Goal: Task Accomplishment & Management: Complete application form

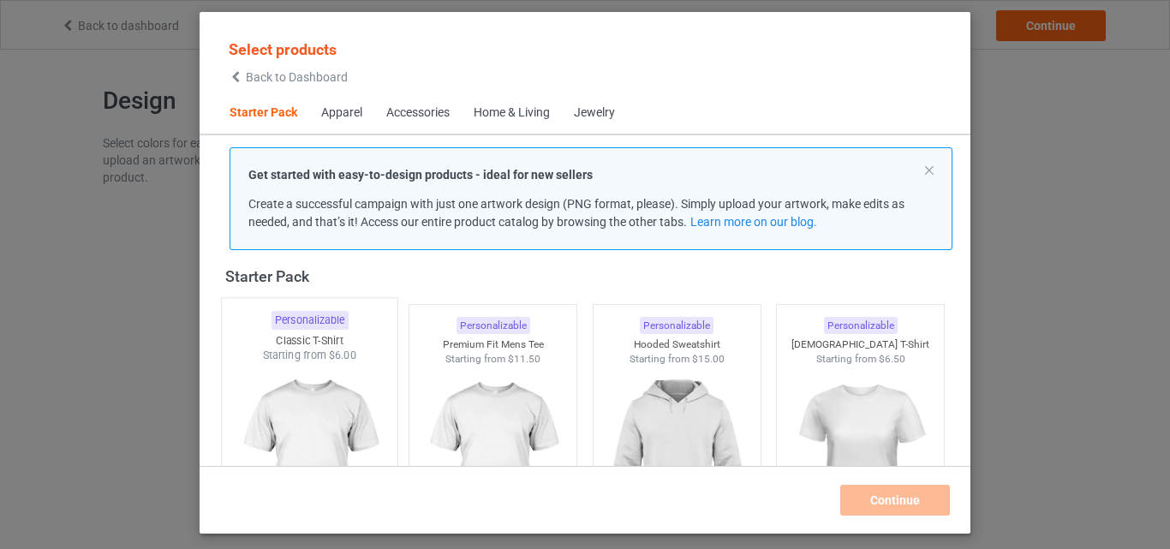
click at [353, 343] on div "Classic T-Shirt" at bounding box center [310, 340] width 176 height 15
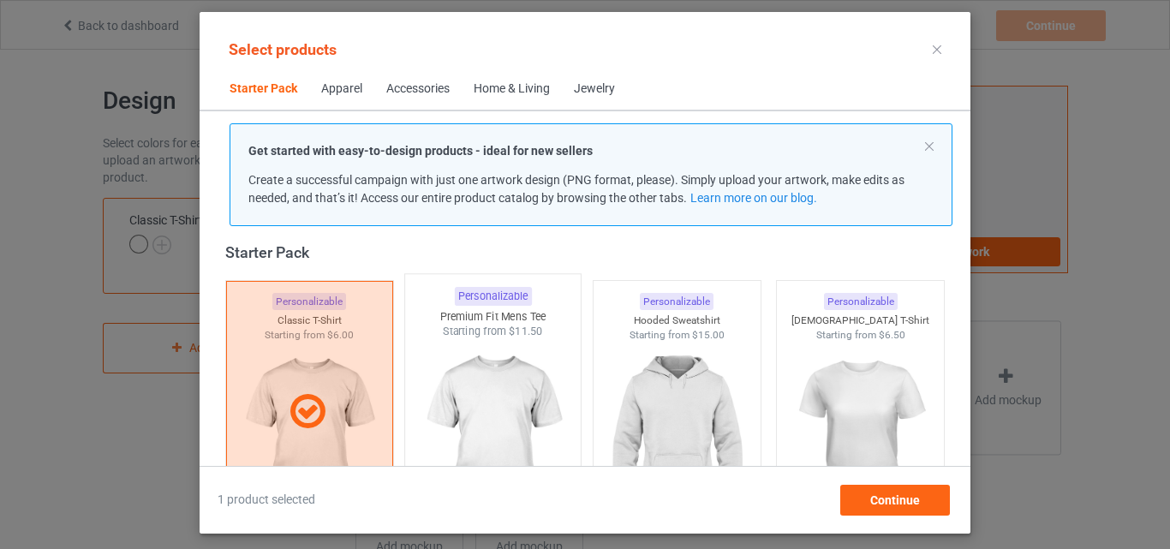
click at [431, 403] on img at bounding box center [493, 439] width 161 height 201
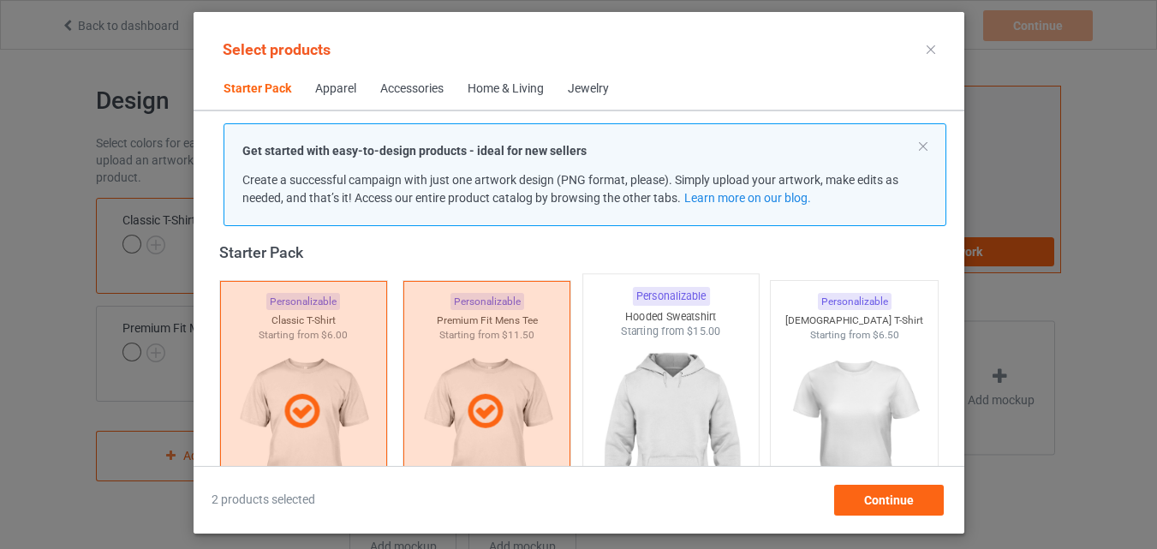
click at [668, 316] on div "Hooded Sweatshirt" at bounding box center [670, 316] width 176 height 15
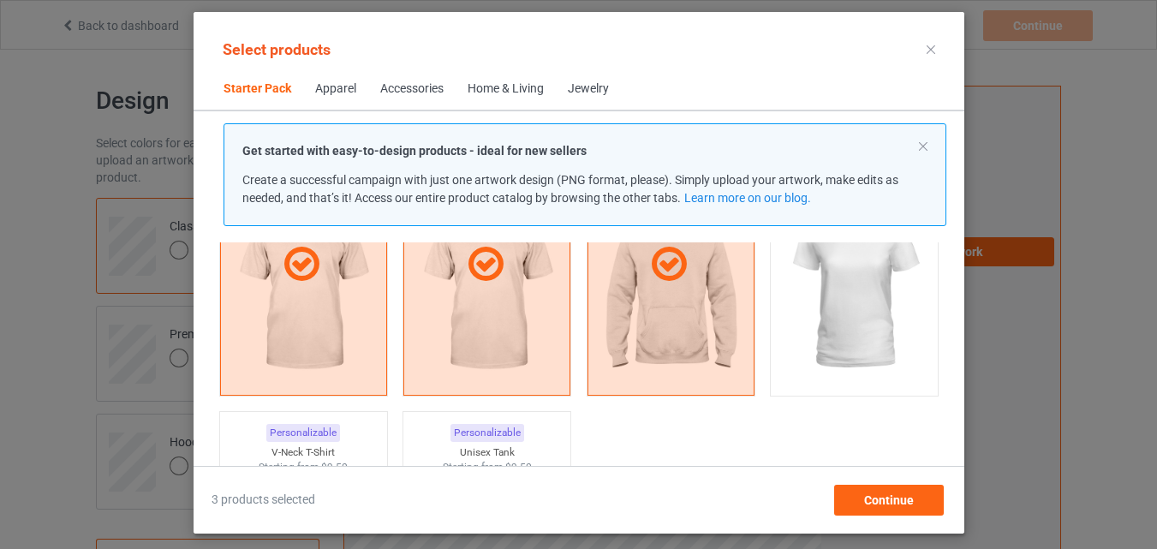
scroll to position [279, 0]
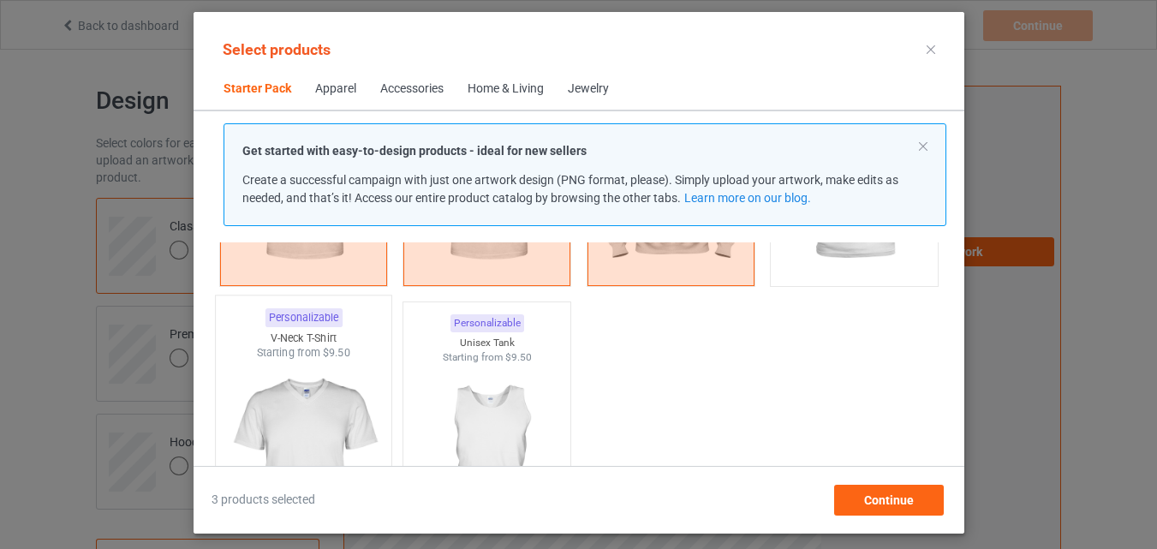
click at [292, 316] on div "Personalizable" at bounding box center [303, 317] width 77 height 19
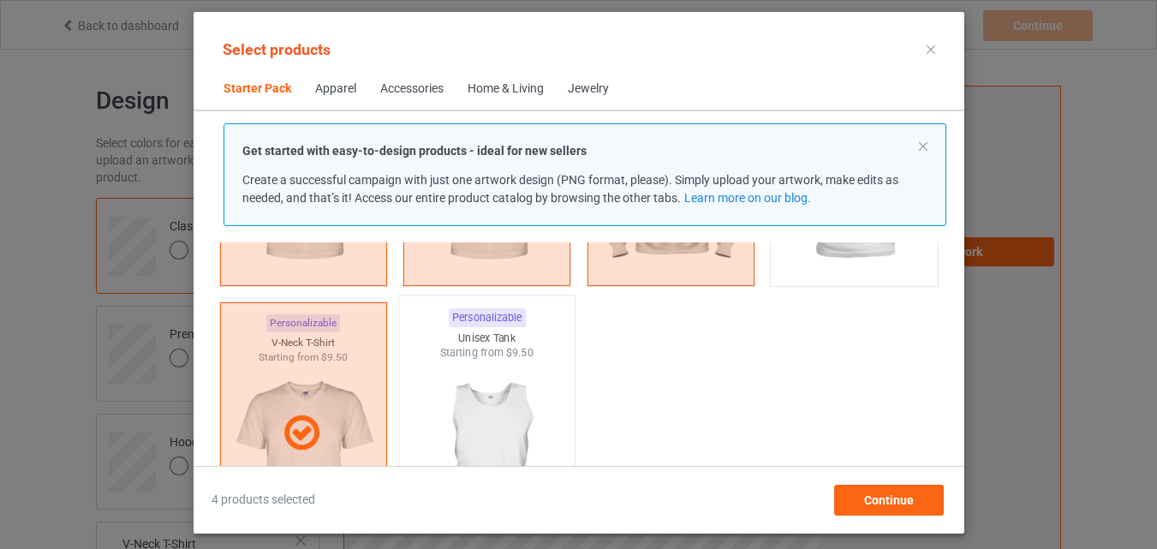
click at [446, 369] on img at bounding box center [486, 461] width 161 height 201
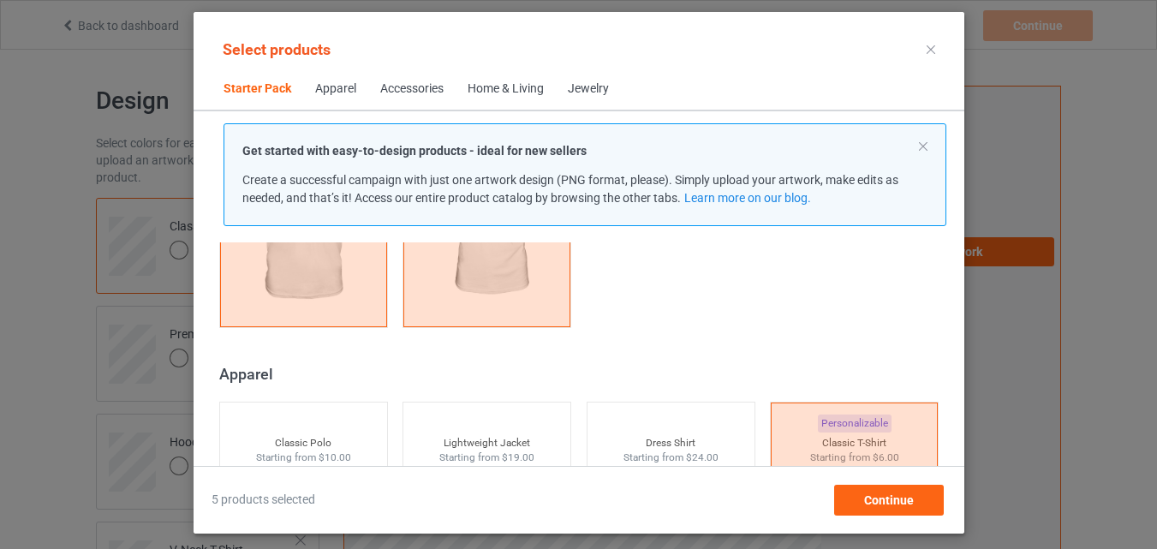
scroll to position [622, 0]
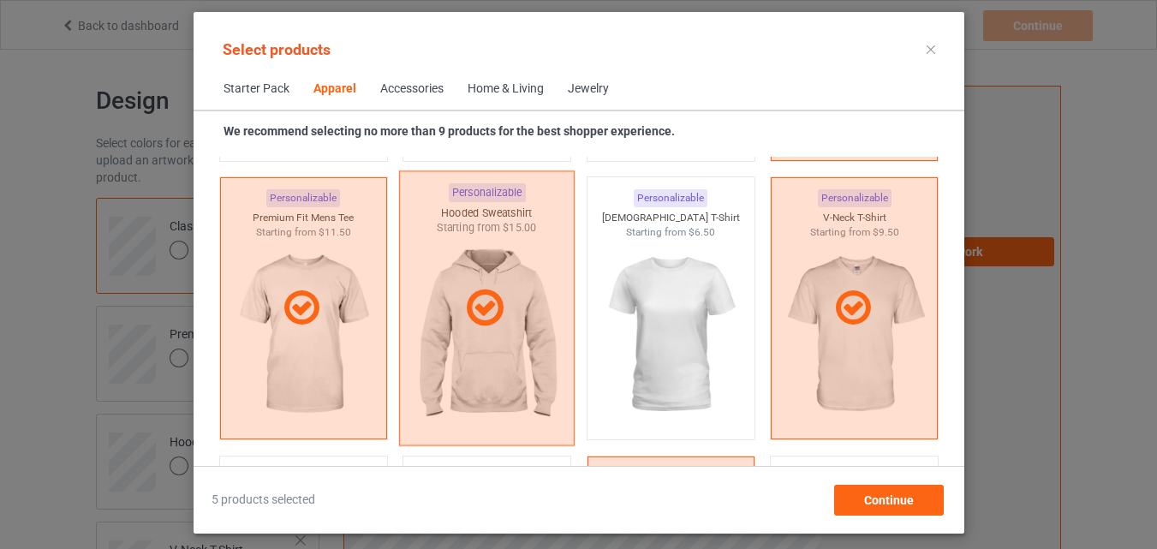
scroll to position [1050, 0]
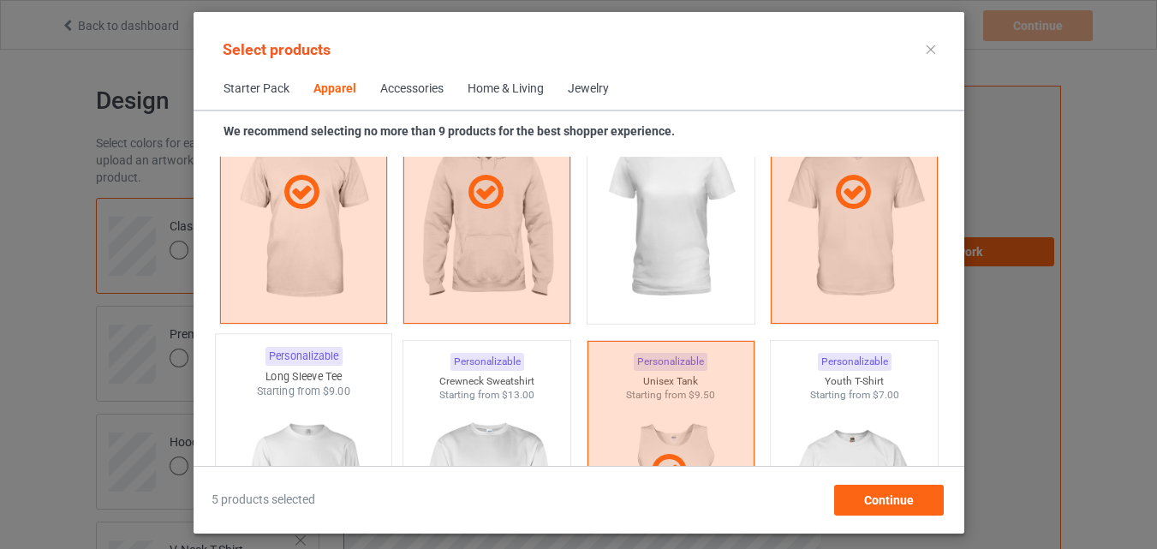
click at [330, 382] on div "Long Sleeve Tee" at bounding box center [303, 376] width 176 height 15
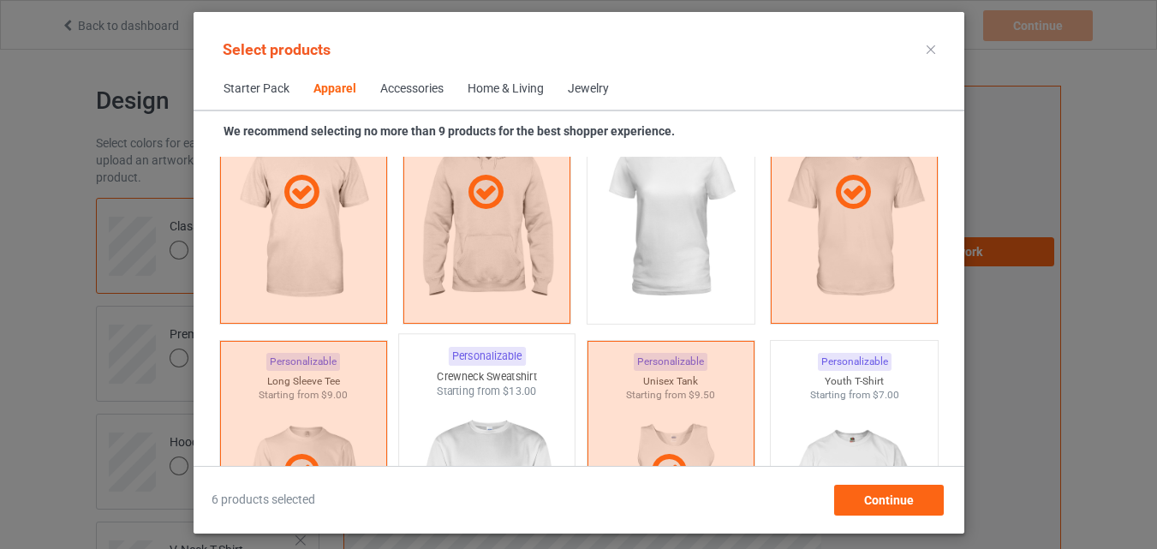
click at [431, 384] on div "Personalizable Crewneck Sweatshirt Starting from $13.00" at bounding box center [486, 471] width 177 height 277
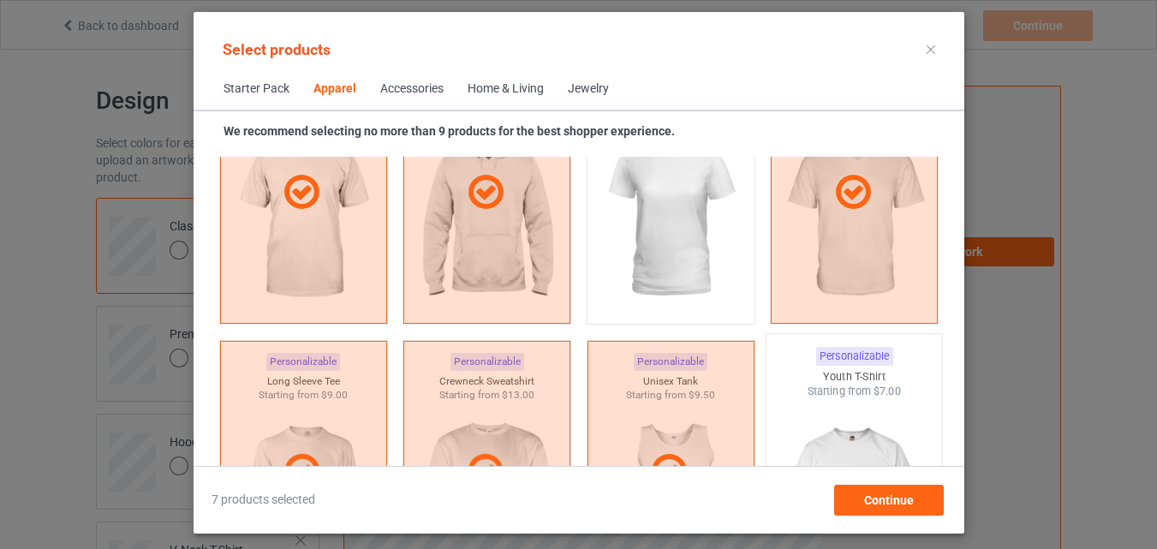
click at [833, 391] on div "Starting from $7.00" at bounding box center [855, 391] width 176 height 15
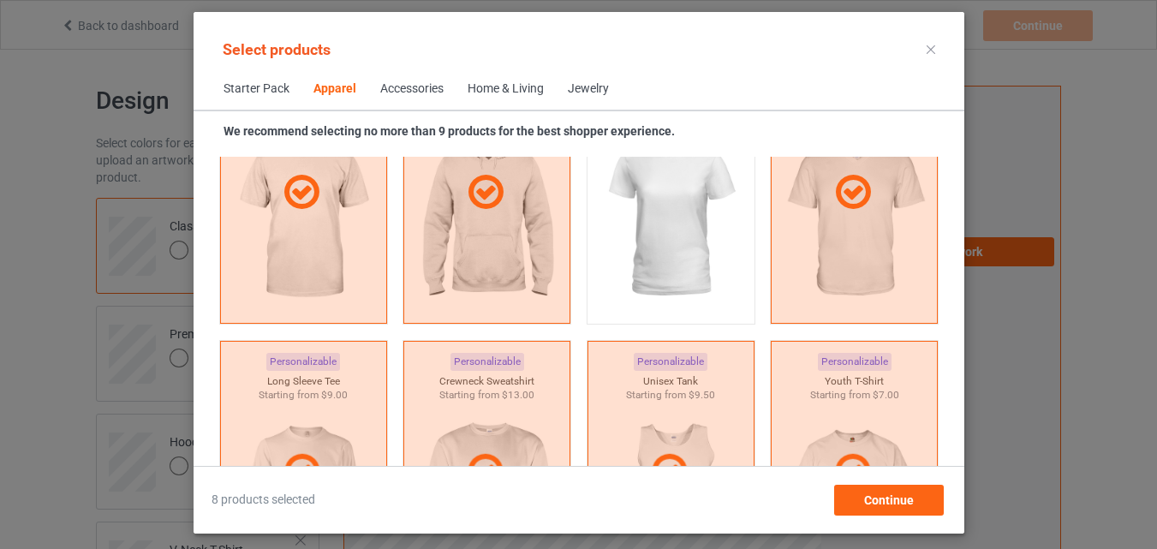
scroll to position [1307, 0]
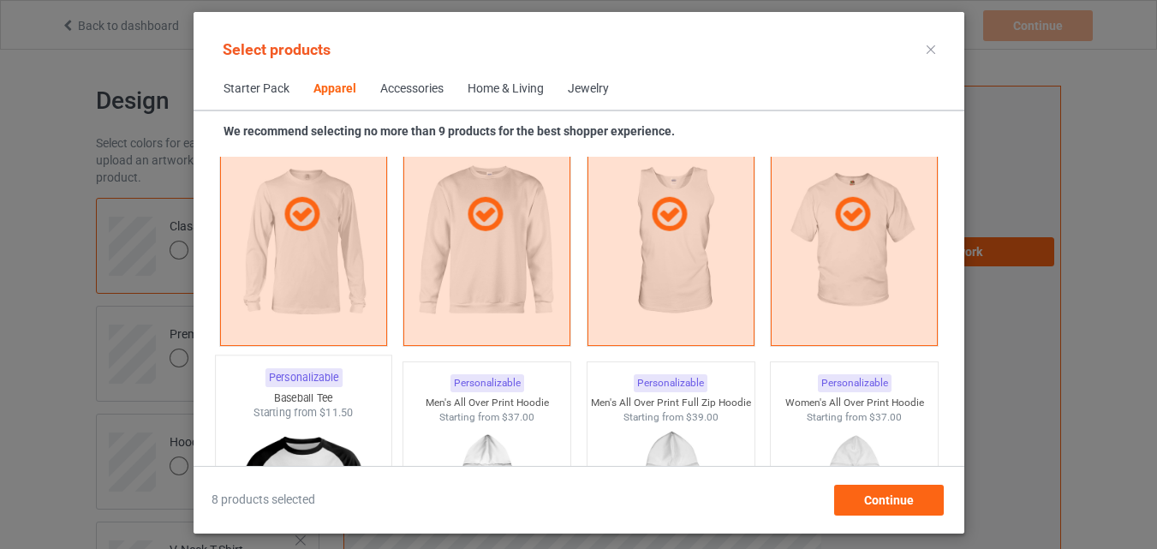
click at [315, 385] on div "Personalizable" at bounding box center [303, 377] width 77 height 19
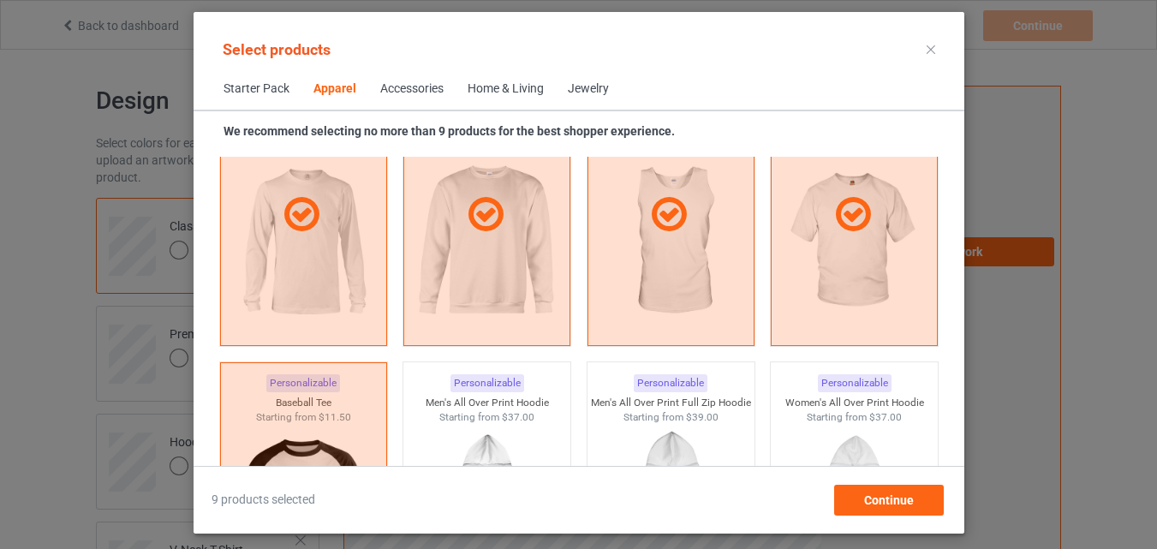
click at [521, 87] on div "Home & Living" at bounding box center [506, 89] width 76 height 17
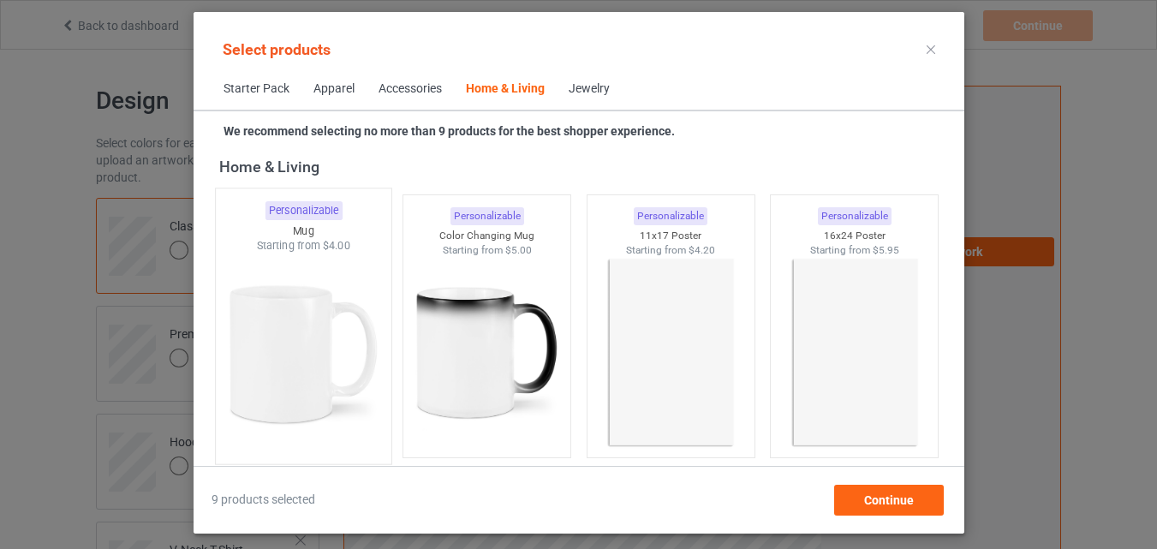
click at [258, 350] on img at bounding box center [303, 354] width 161 height 201
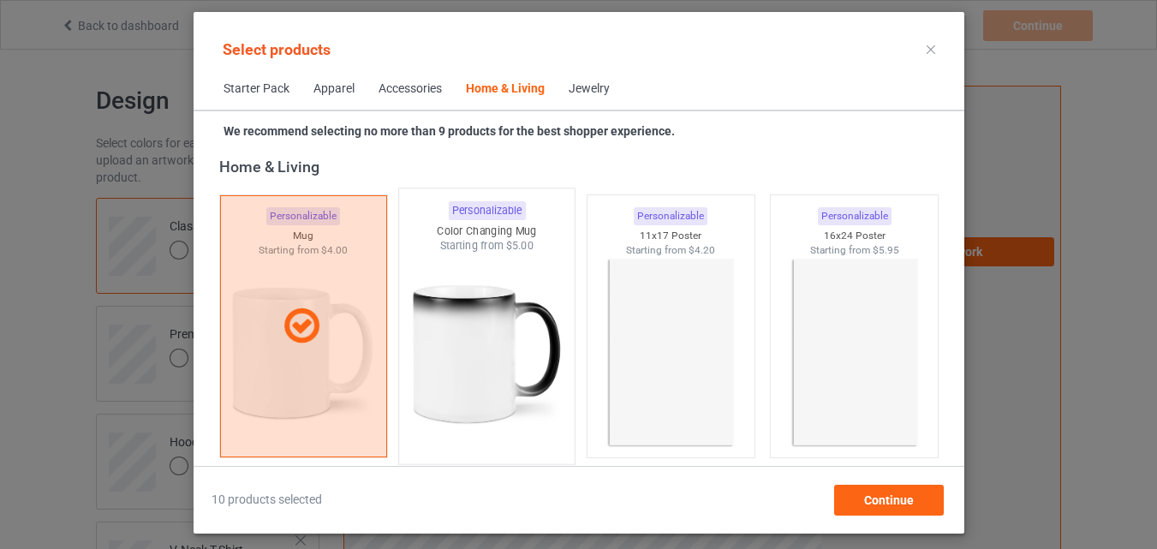
click at [483, 352] on img at bounding box center [486, 354] width 161 height 201
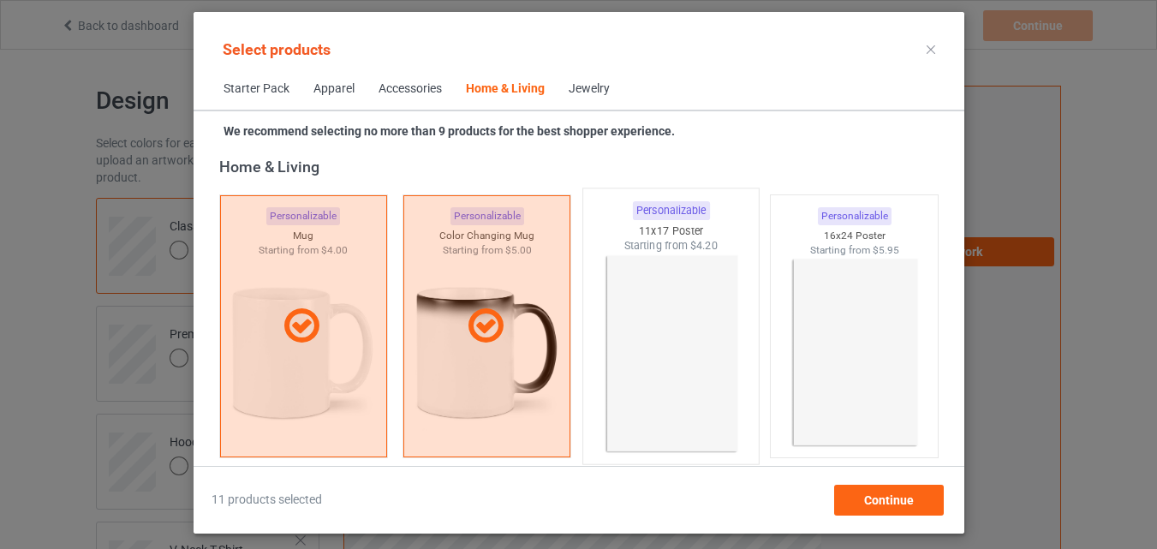
click at [647, 340] on img at bounding box center [670, 354] width 161 height 201
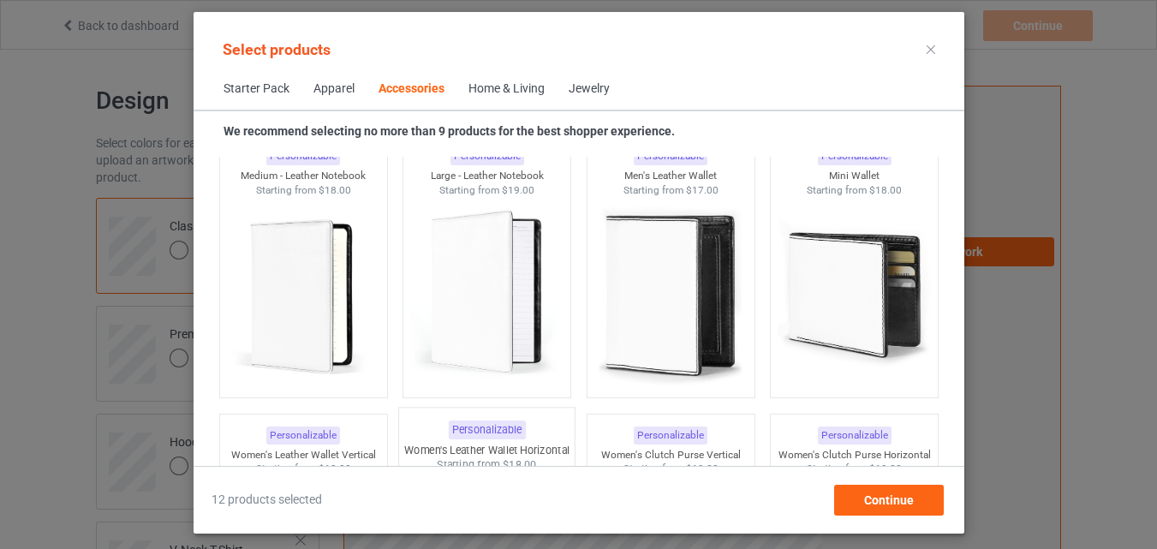
scroll to position [6697, 0]
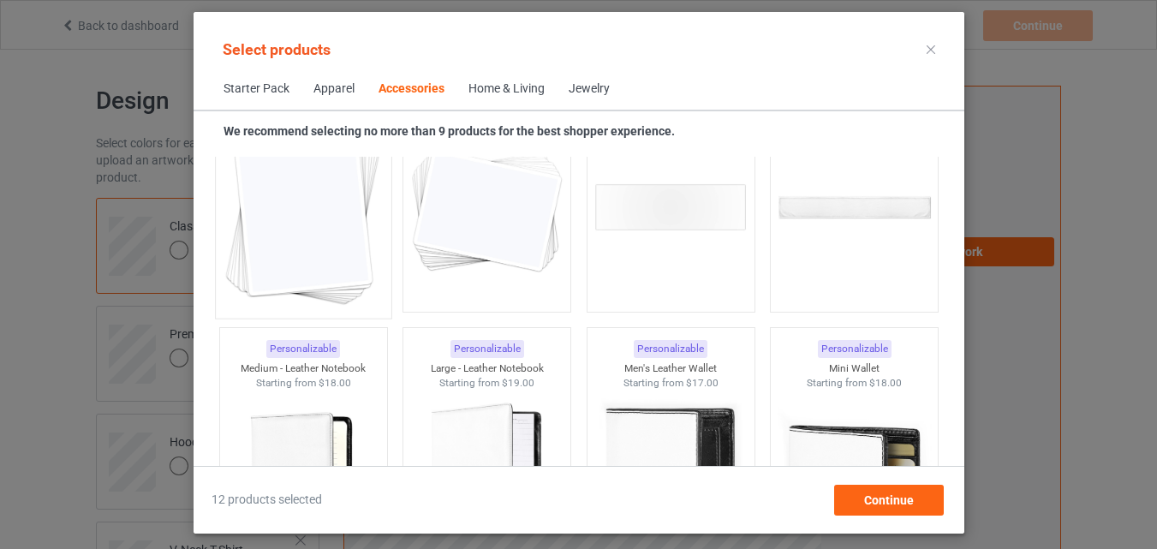
click at [337, 208] on img at bounding box center [303, 208] width 161 height 201
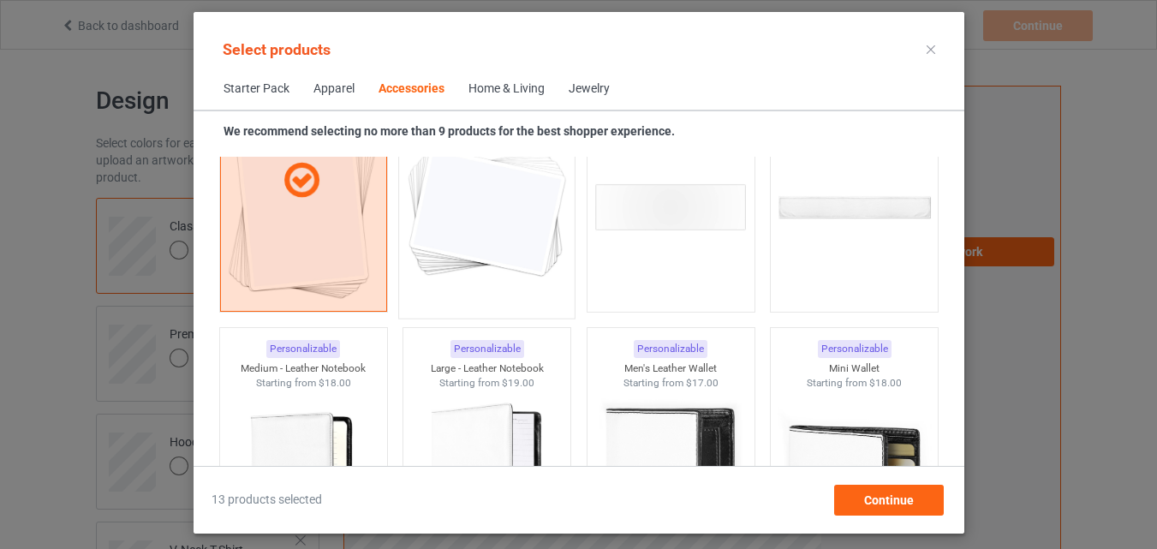
click at [504, 229] on img at bounding box center [486, 208] width 161 height 201
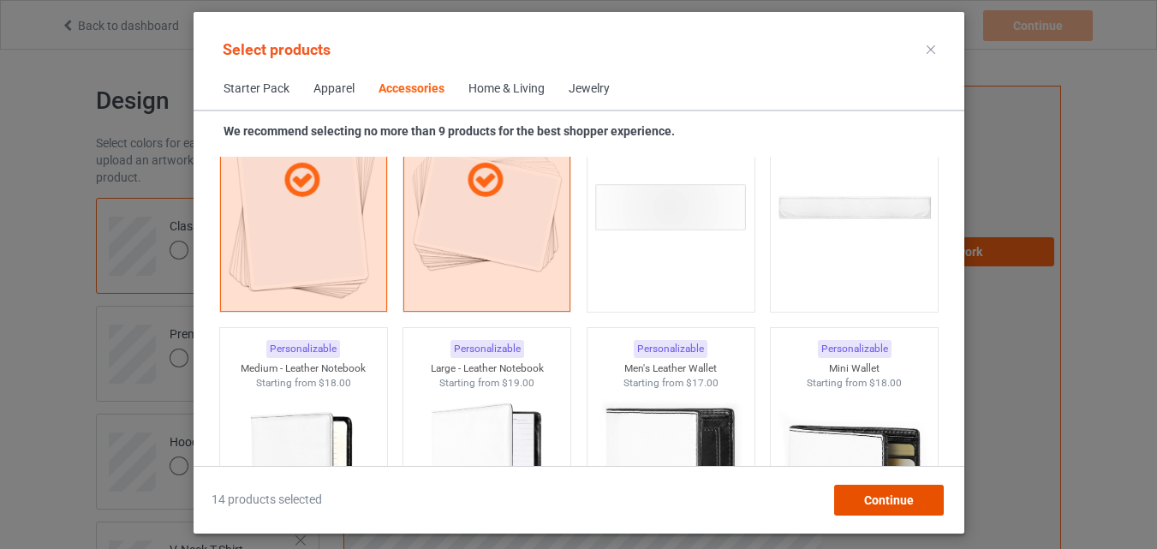
click at [875, 494] on span "Continue" at bounding box center [888, 500] width 50 height 14
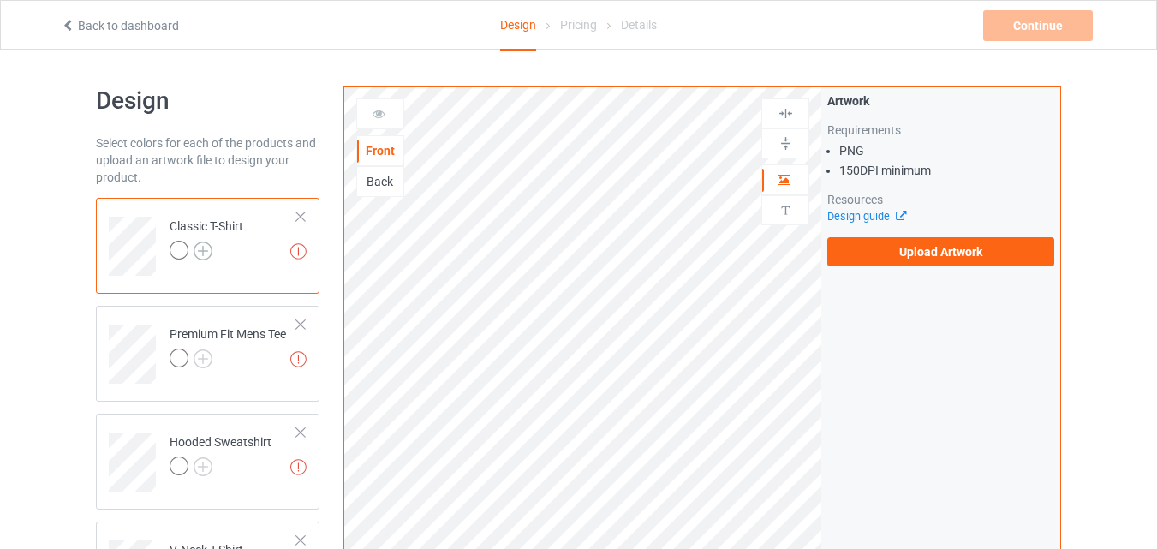
click at [203, 246] on img at bounding box center [203, 251] width 19 height 19
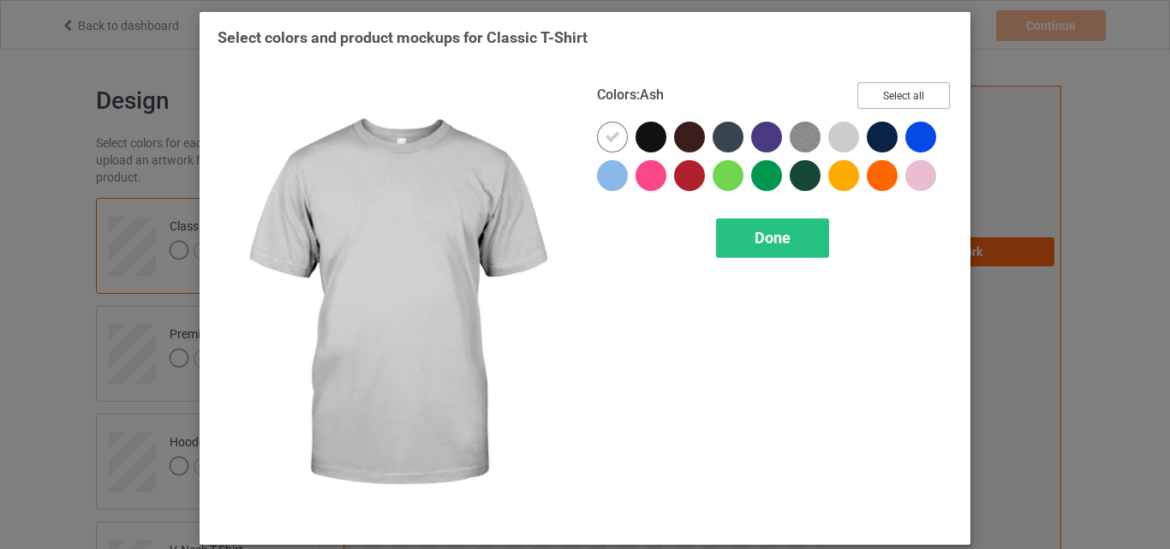
click at [872, 96] on button "Select all" at bounding box center [903, 95] width 92 height 27
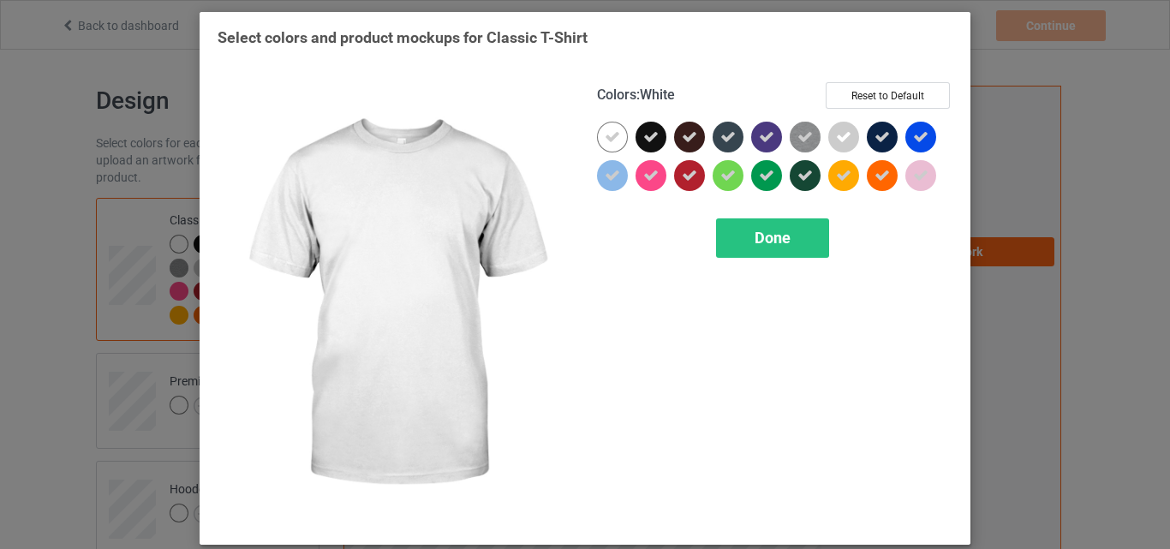
click at [598, 132] on div at bounding box center [612, 137] width 31 height 31
click at [755, 230] on span "Done" at bounding box center [773, 238] width 36 height 18
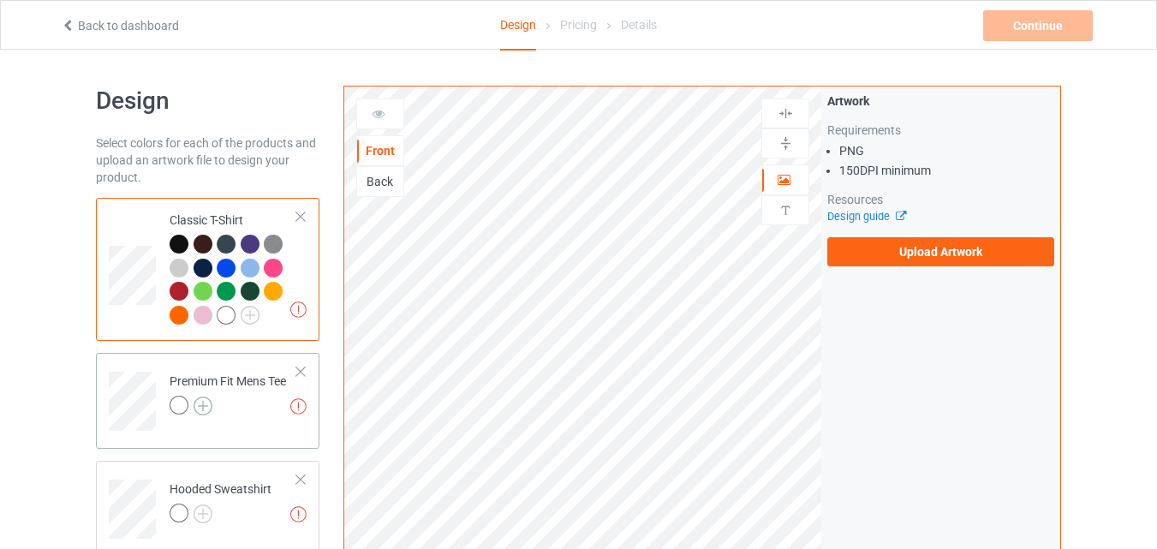
click at [208, 403] on img at bounding box center [203, 406] width 19 height 19
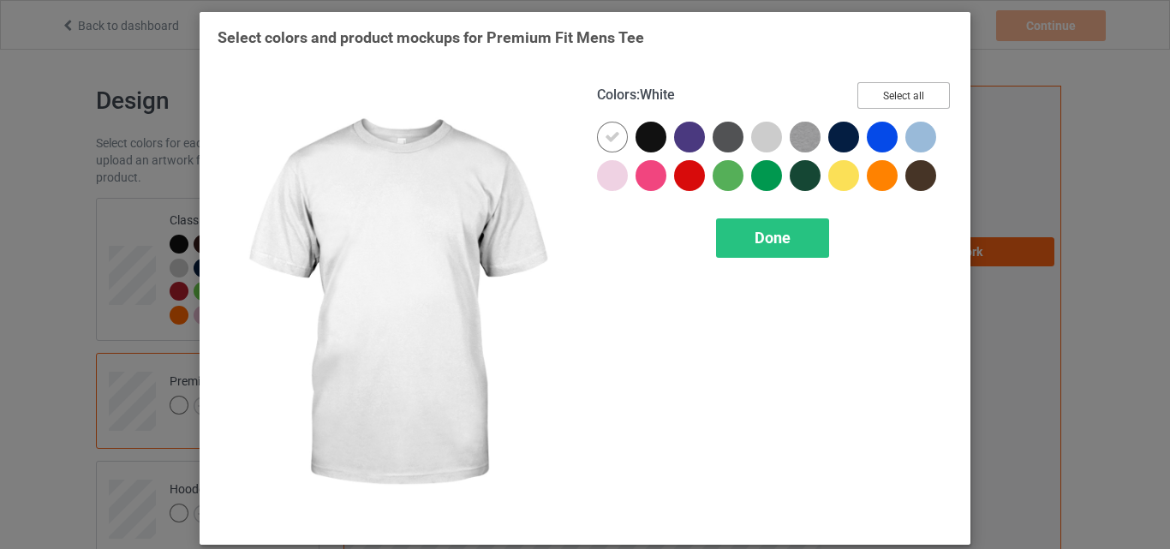
click at [904, 93] on button "Select all" at bounding box center [903, 95] width 92 height 27
click at [608, 132] on icon at bounding box center [612, 136] width 15 height 15
click at [608, 132] on div at bounding box center [612, 137] width 31 height 31
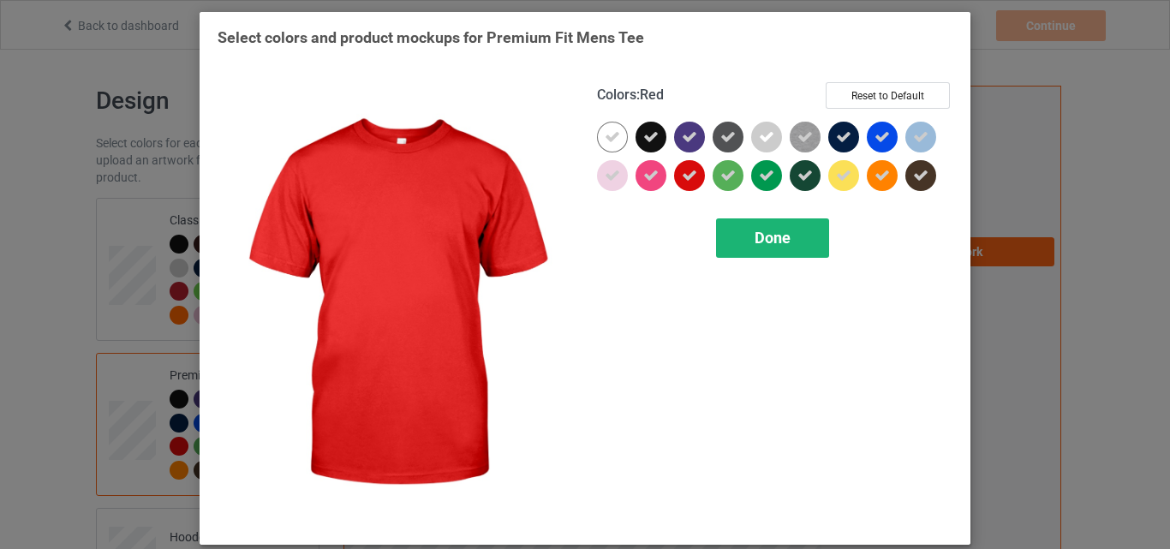
click at [761, 237] on span "Done" at bounding box center [773, 238] width 36 height 18
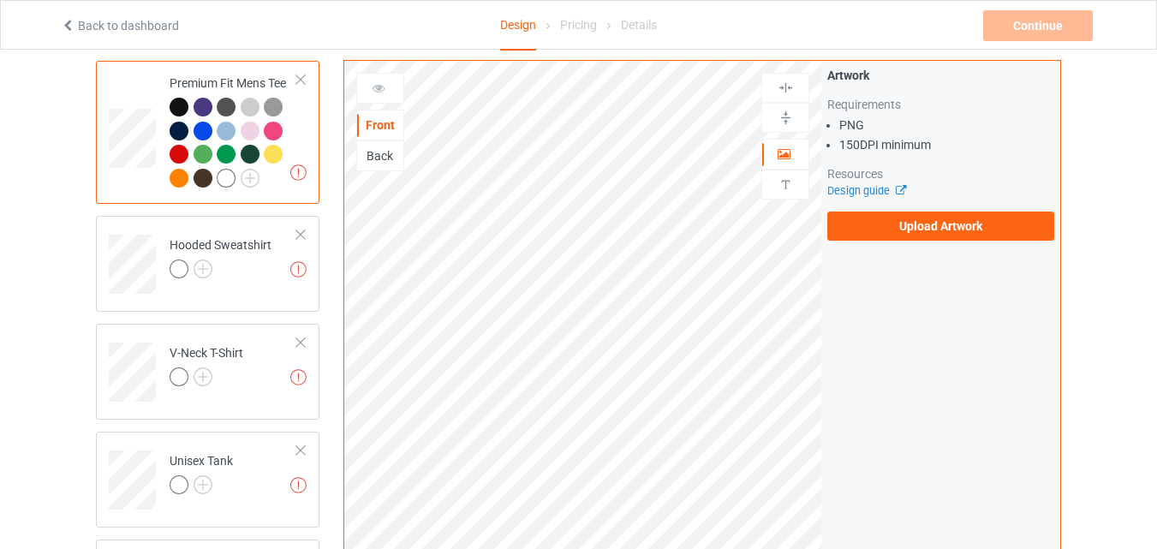
scroll to position [343, 0]
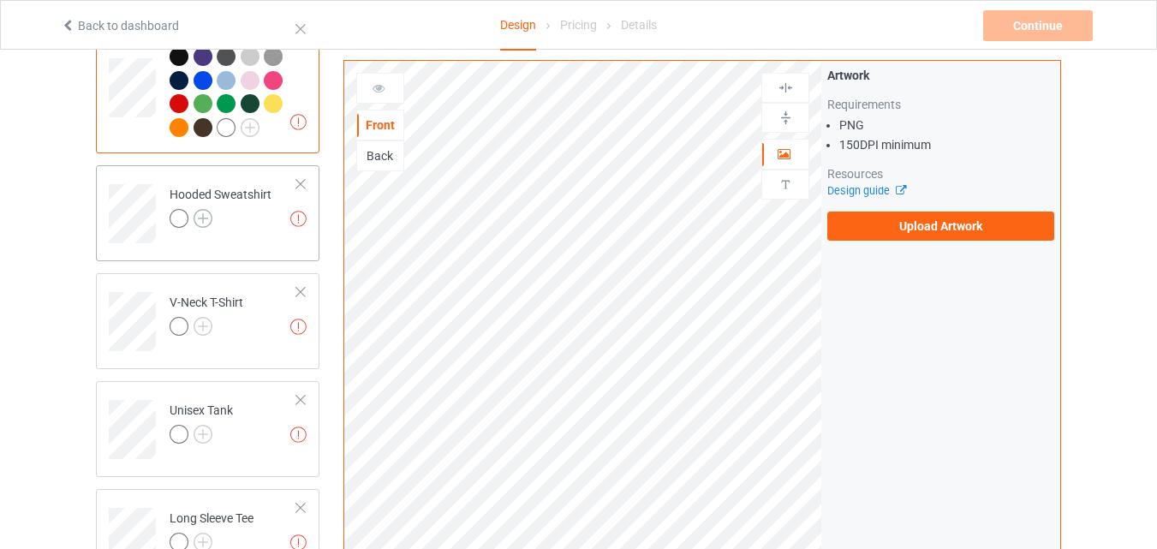
click at [208, 218] on img at bounding box center [203, 218] width 19 height 19
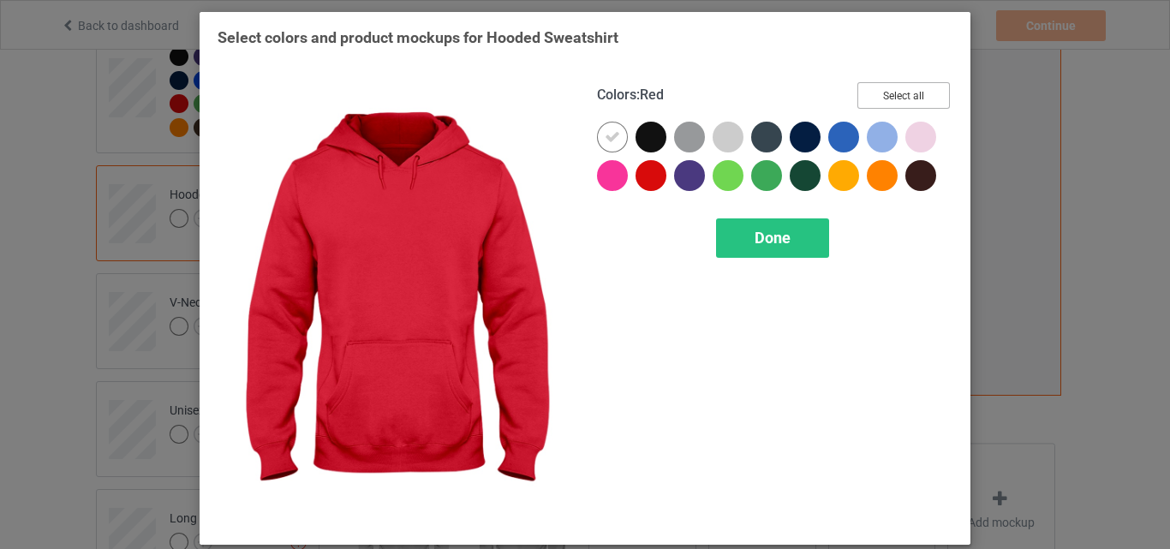
click at [916, 88] on button "Select all" at bounding box center [903, 95] width 92 height 27
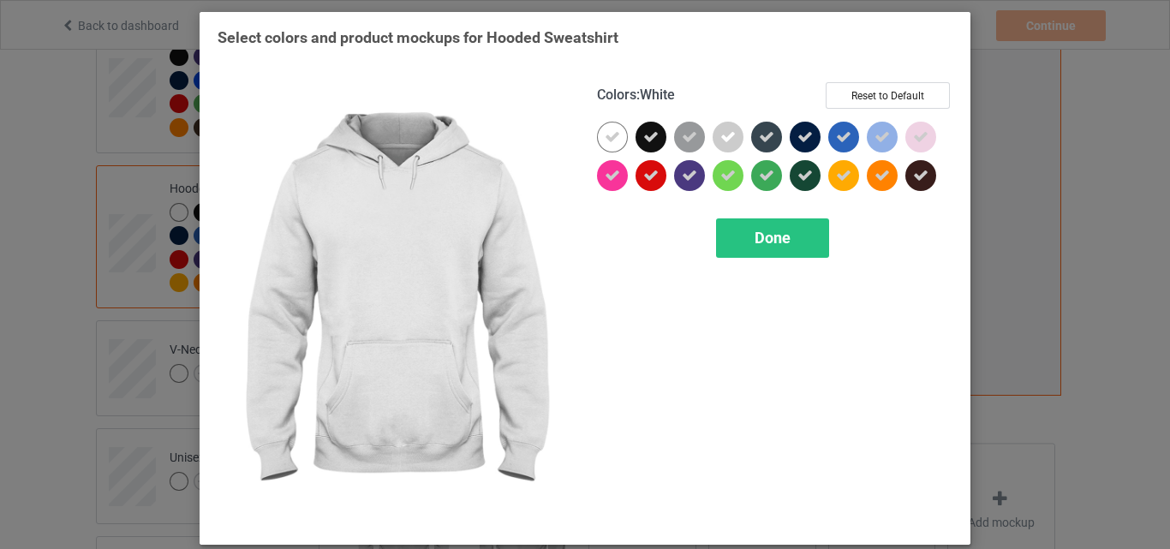
click at [605, 129] on icon at bounding box center [612, 136] width 15 height 15
click at [599, 129] on div at bounding box center [612, 137] width 31 height 31
click at [755, 241] on span "Done" at bounding box center [773, 238] width 36 height 18
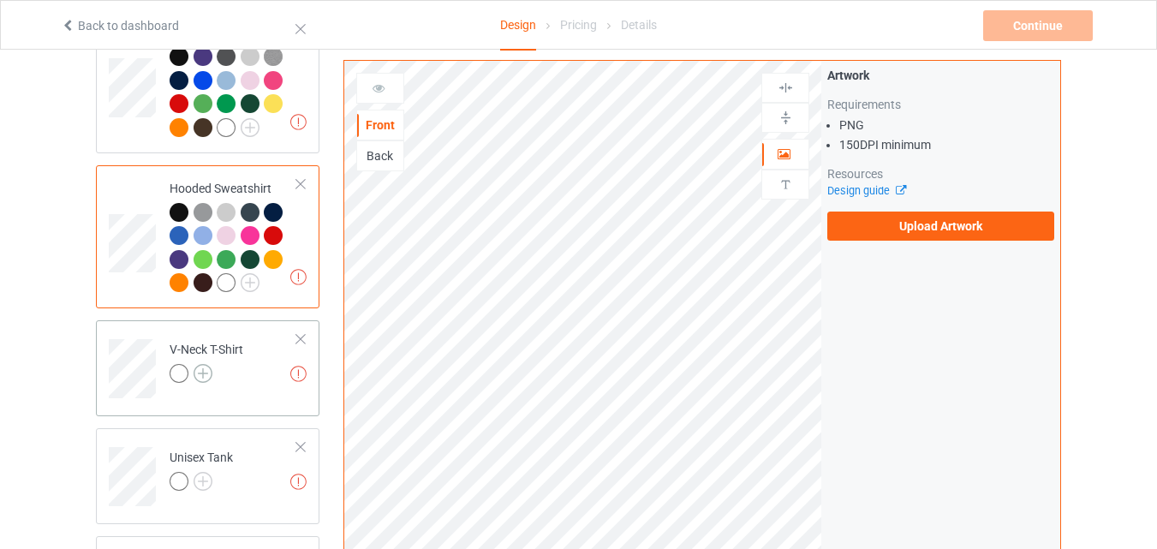
click at [201, 380] on img at bounding box center [203, 373] width 19 height 19
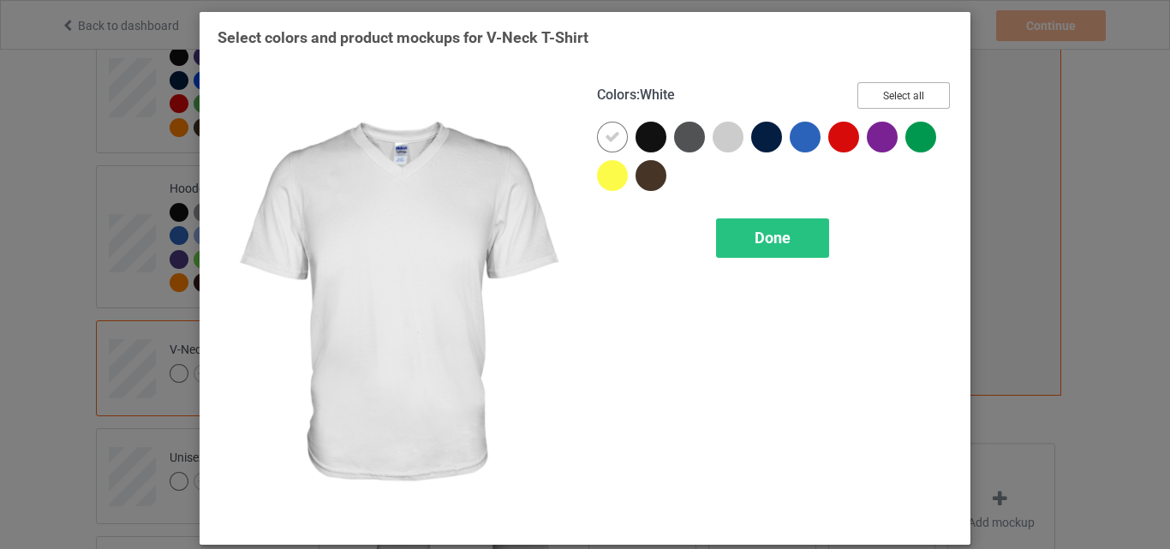
click at [905, 96] on button "Select all" at bounding box center [903, 95] width 92 height 27
click at [610, 135] on icon at bounding box center [612, 136] width 15 height 15
click at [610, 135] on div at bounding box center [612, 137] width 31 height 31
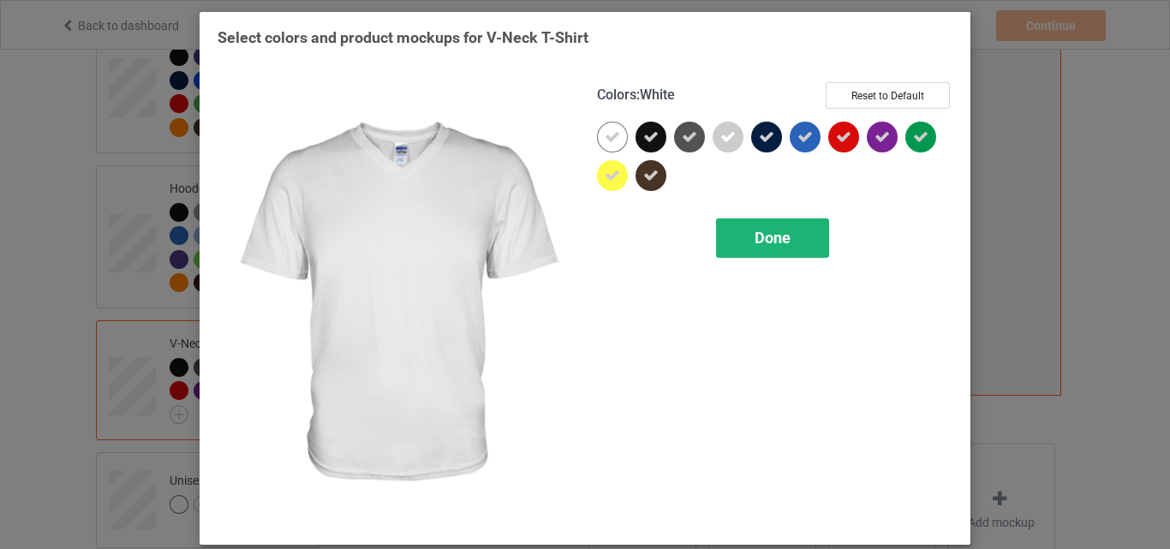
click at [761, 230] on span "Done" at bounding box center [773, 238] width 36 height 18
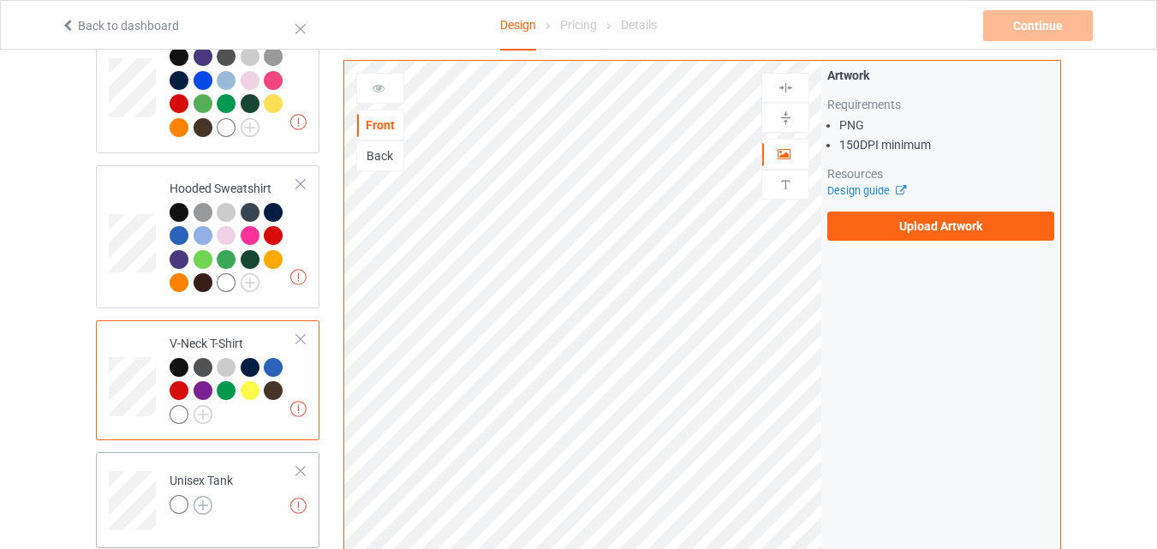
click at [209, 509] on img at bounding box center [203, 505] width 19 height 19
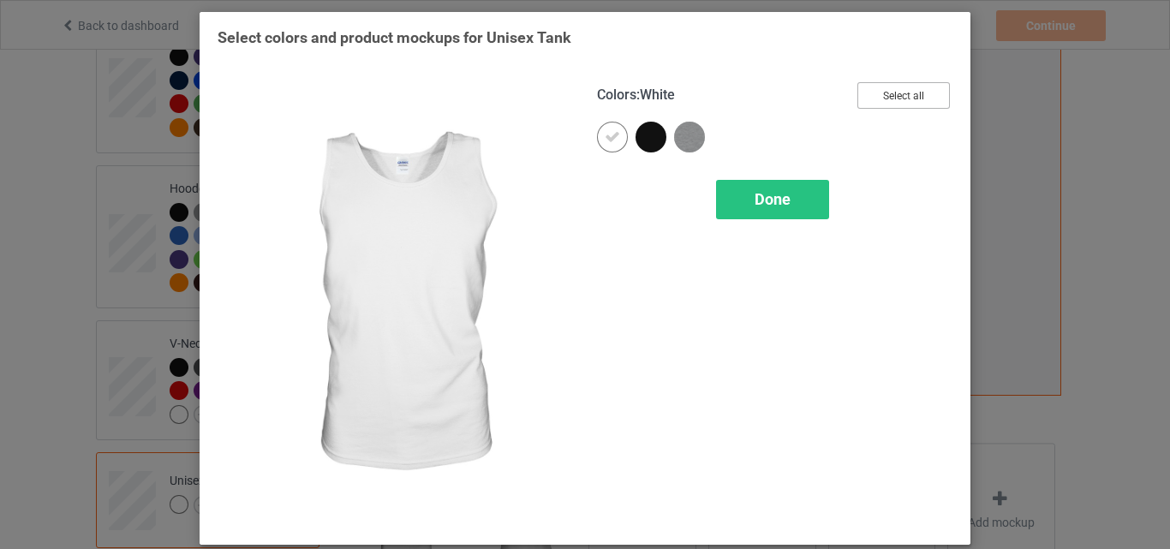
click at [910, 99] on button "Select all" at bounding box center [903, 95] width 92 height 27
click at [606, 140] on icon at bounding box center [612, 136] width 15 height 15
click at [606, 140] on div at bounding box center [612, 137] width 31 height 31
click at [755, 206] on span "Done" at bounding box center [773, 199] width 36 height 18
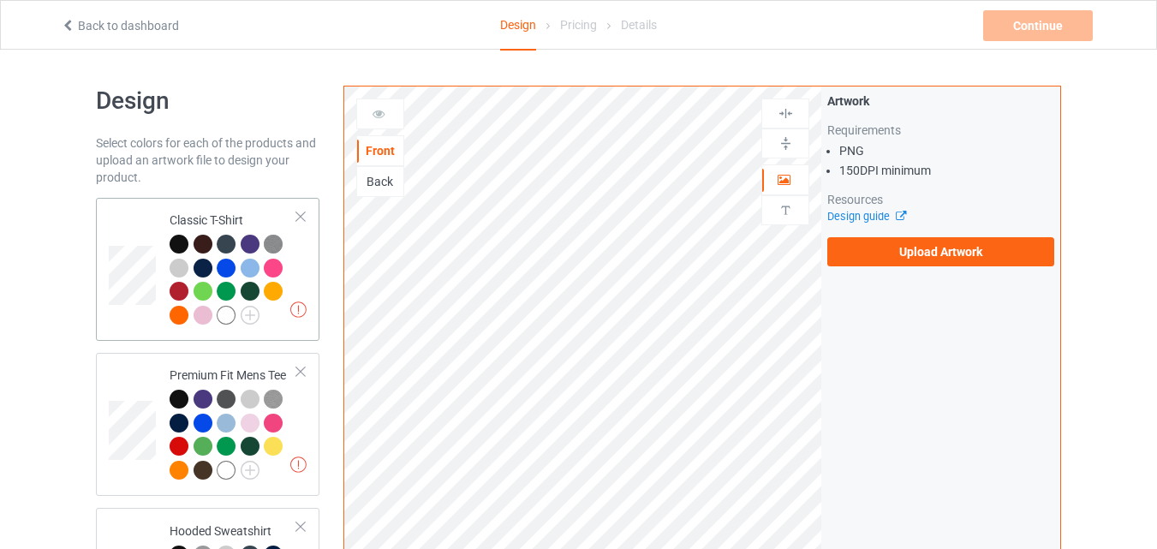
click at [163, 206] on td "Missing artworks Classic T-Shirt" at bounding box center [233, 269] width 146 height 129
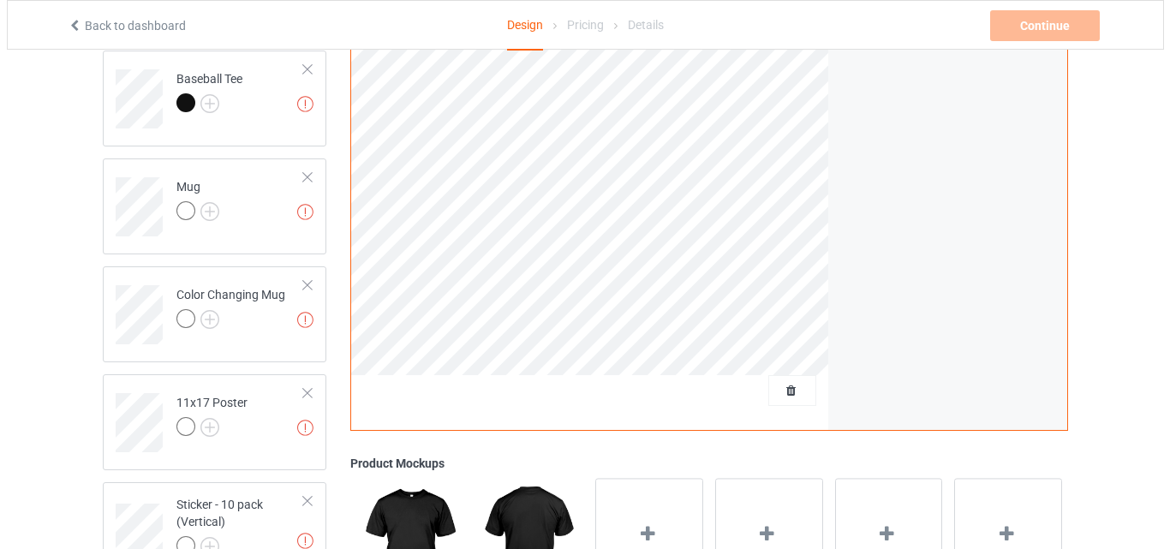
scroll to position [1433, 0]
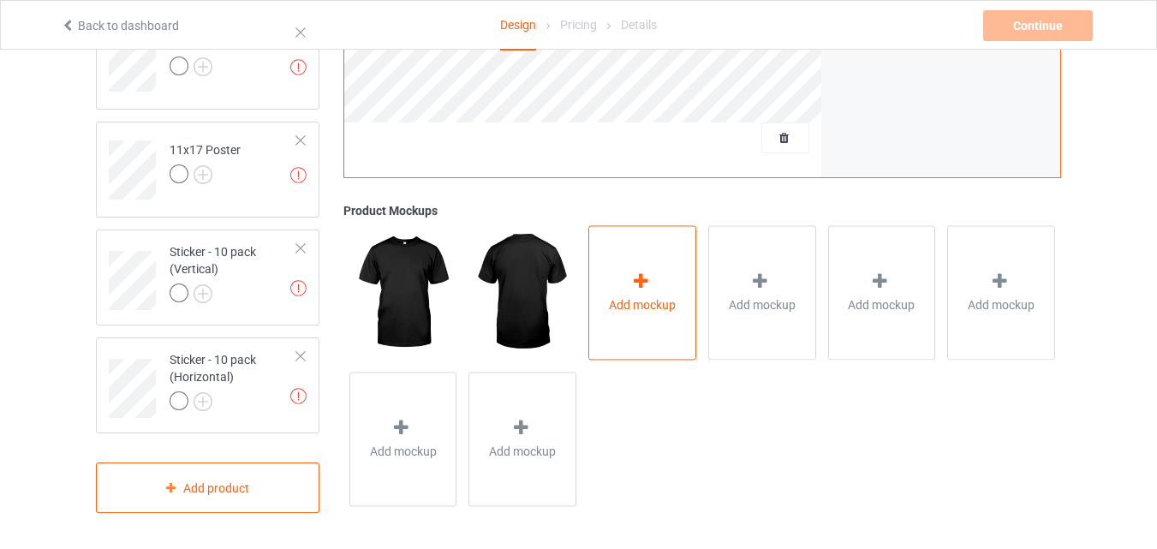
click at [620, 266] on div "Add mockup" at bounding box center [642, 293] width 108 height 134
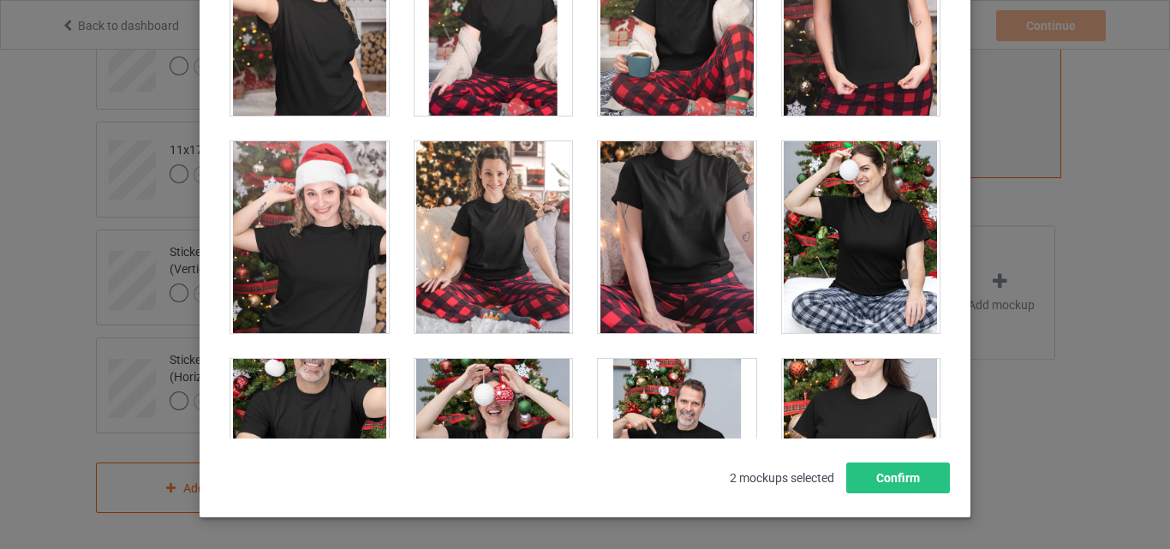
scroll to position [17563, 0]
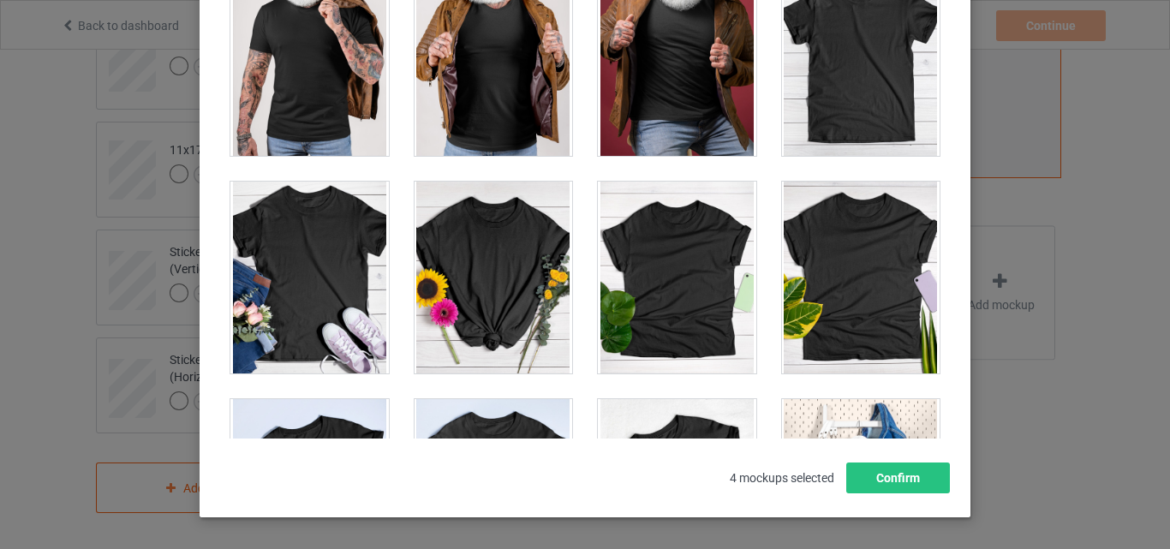
click at [843, 116] on div at bounding box center [861, 60] width 158 height 192
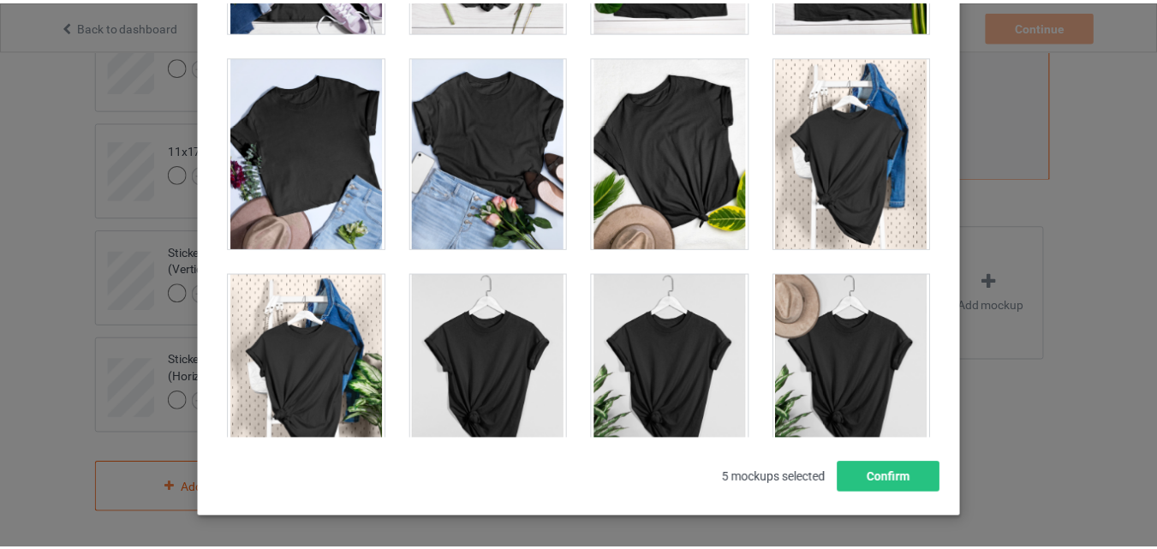
scroll to position [24578, 0]
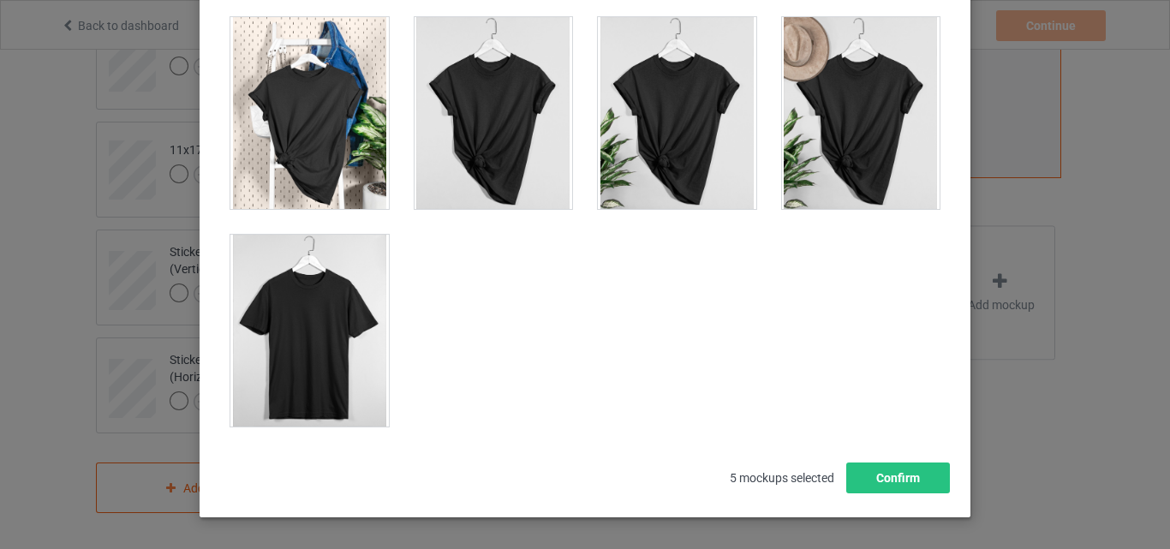
click at [305, 311] on div at bounding box center [309, 331] width 158 height 192
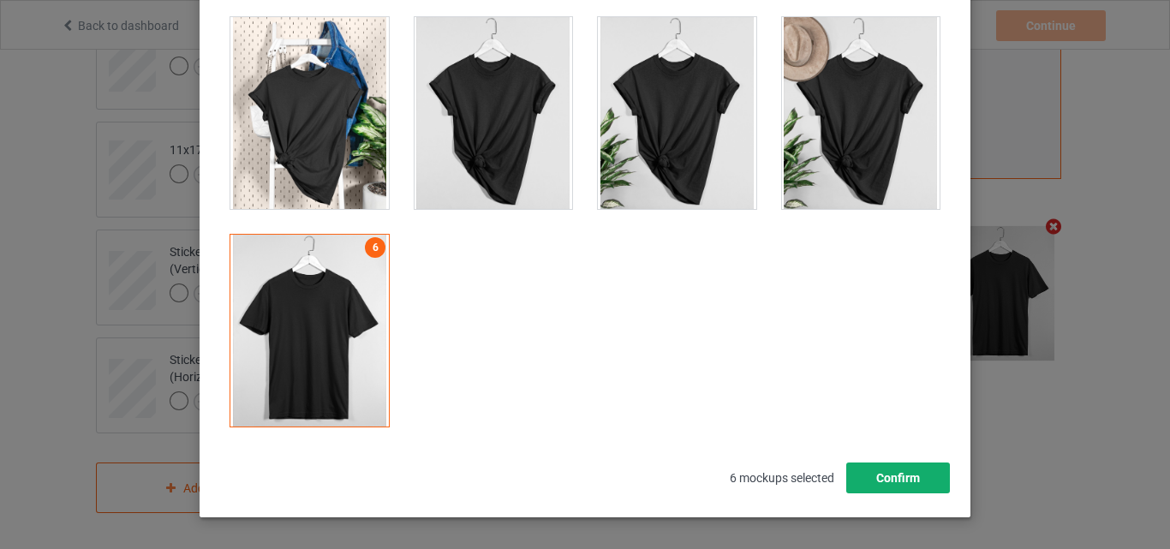
click at [874, 479] on button "Confirm" at bounding box center [898, 477] width 104 height 31
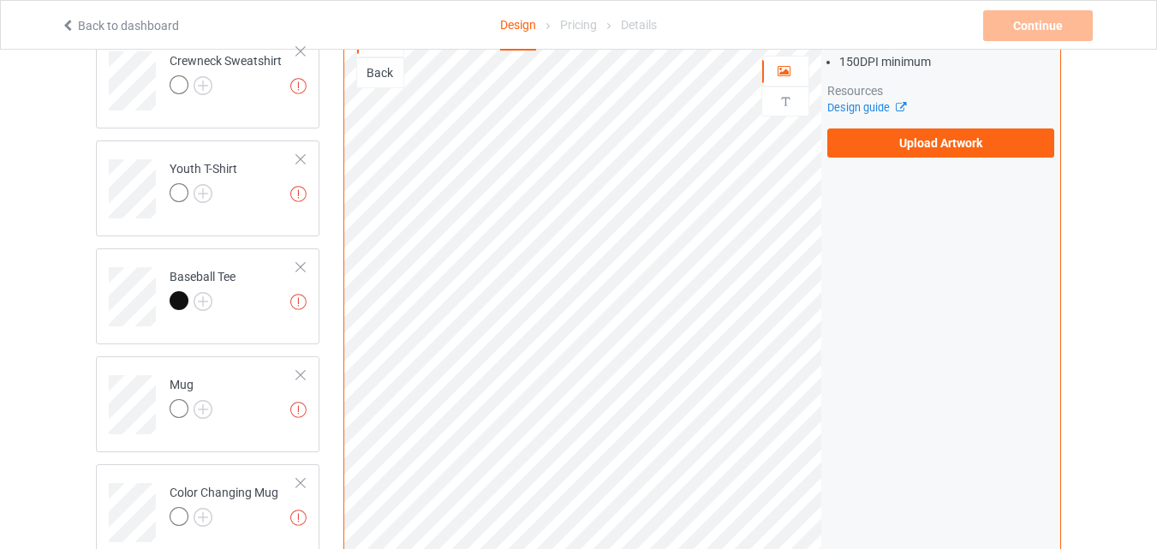
scroll to position [748, 0]
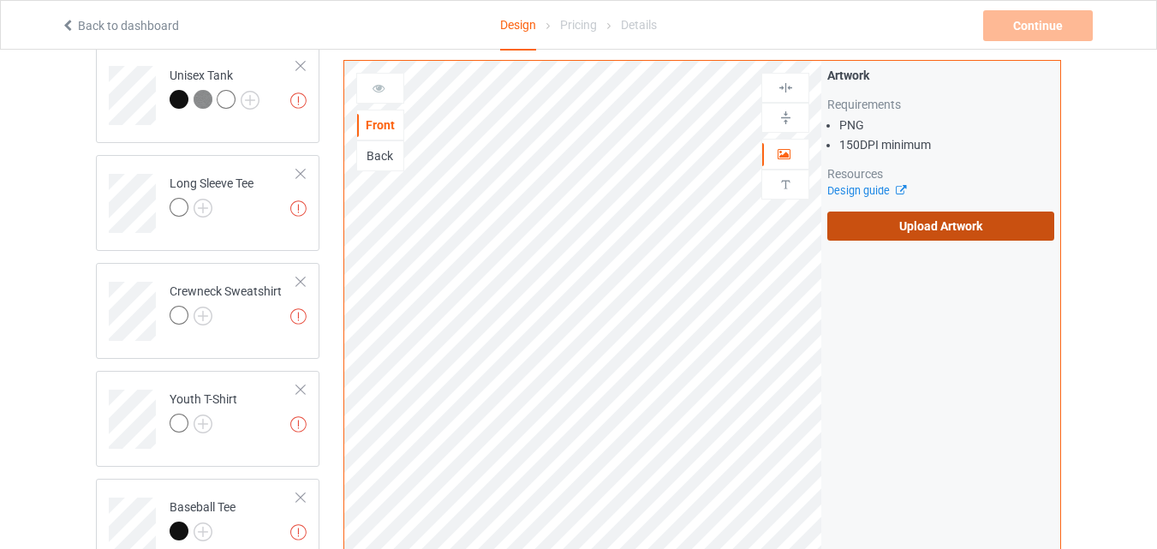
click at [916, 229] on label "Upload Artwork" at bounding box center [940, 226] width 227 height 29
click at [0, 0] on input "Upload Artwork" at bounding box center [0, 0] width 0 height 0
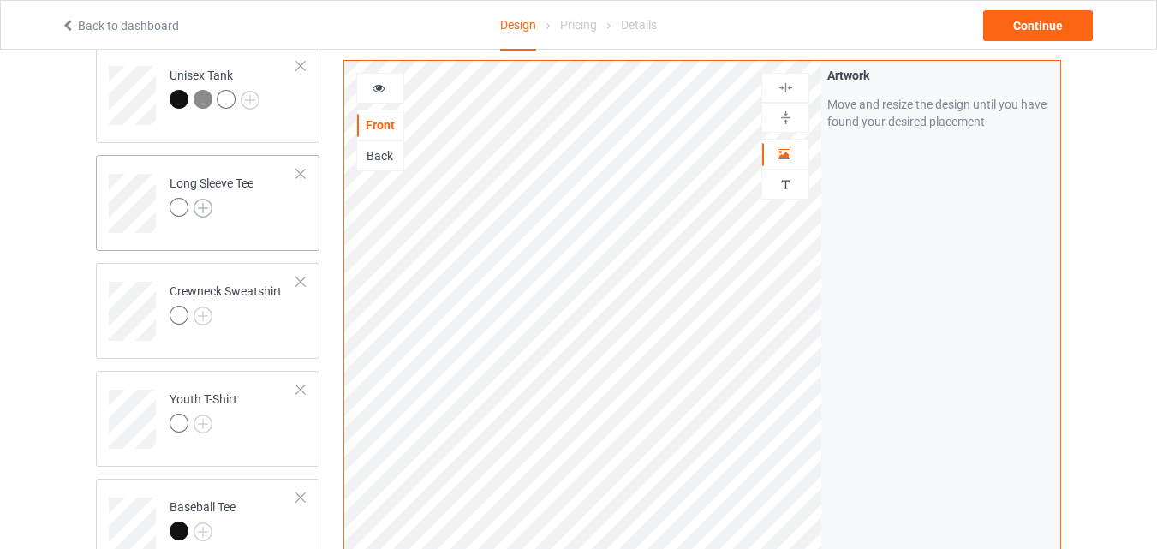
click at [194, 212] on img at bounding box center [203, 208] width 19 height 19
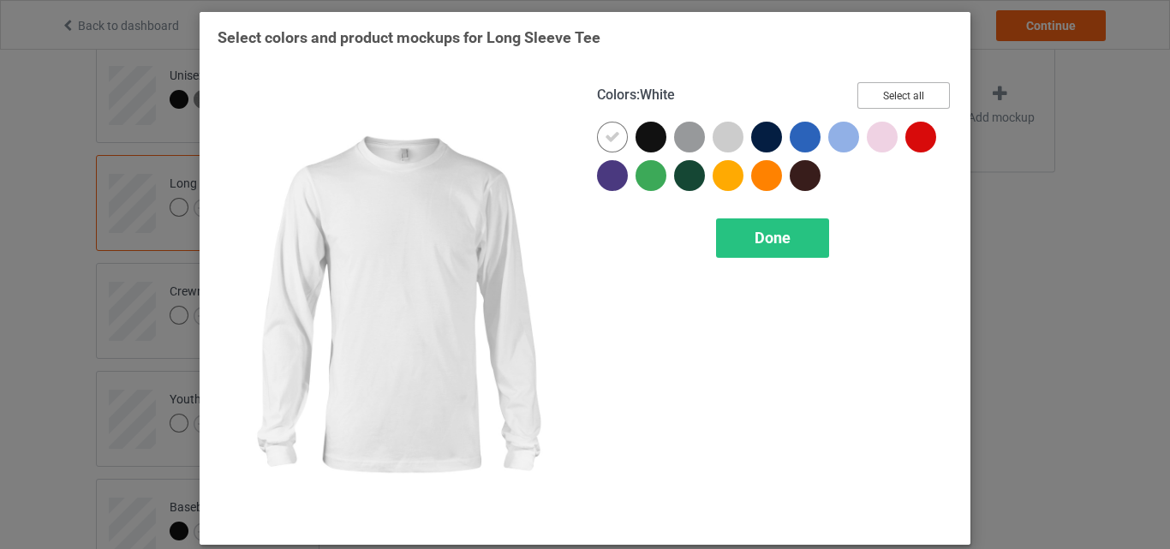
click at [868, 102] on button "Select all" at bounding box center [903, 95] width 92 height 27
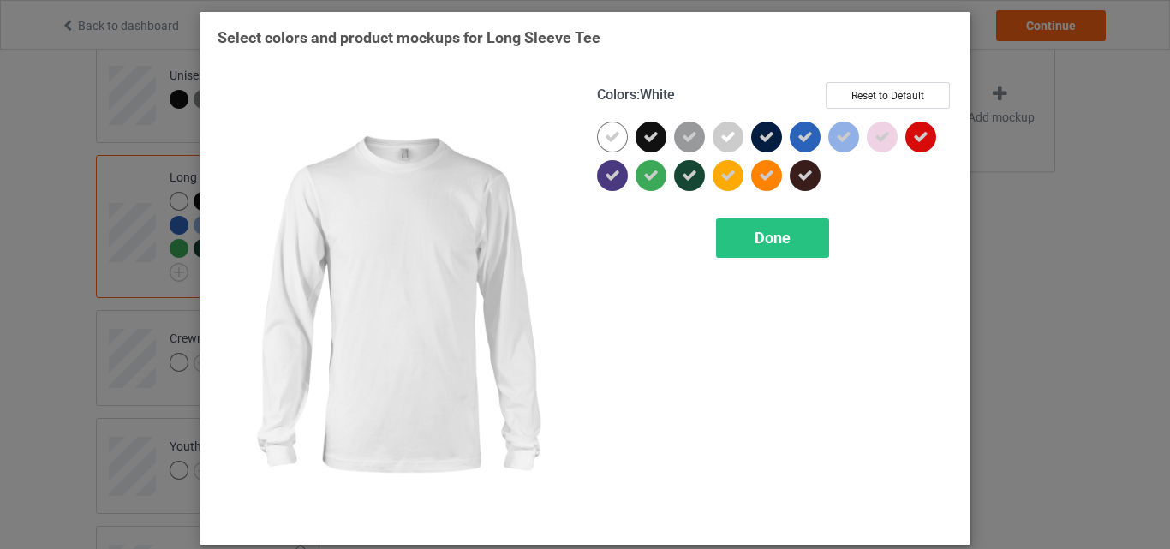
click at [605, 137] on icon at bounding box center [612, 136] width 15 height 15
click at [599, 137] on div at bounding box center [612, 137] width 31 height 31
click at [751, 228] on div "Done" at bounding box center [772, 237] width 113 height 39
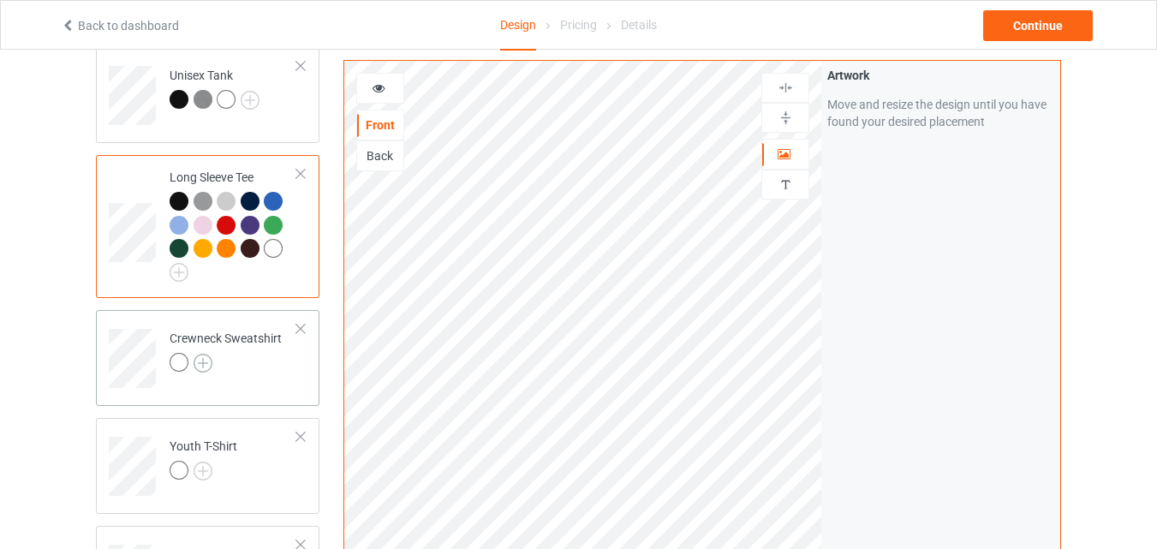
click at [204, 362] on img at bounding box center [203, 363] width 19 height 19
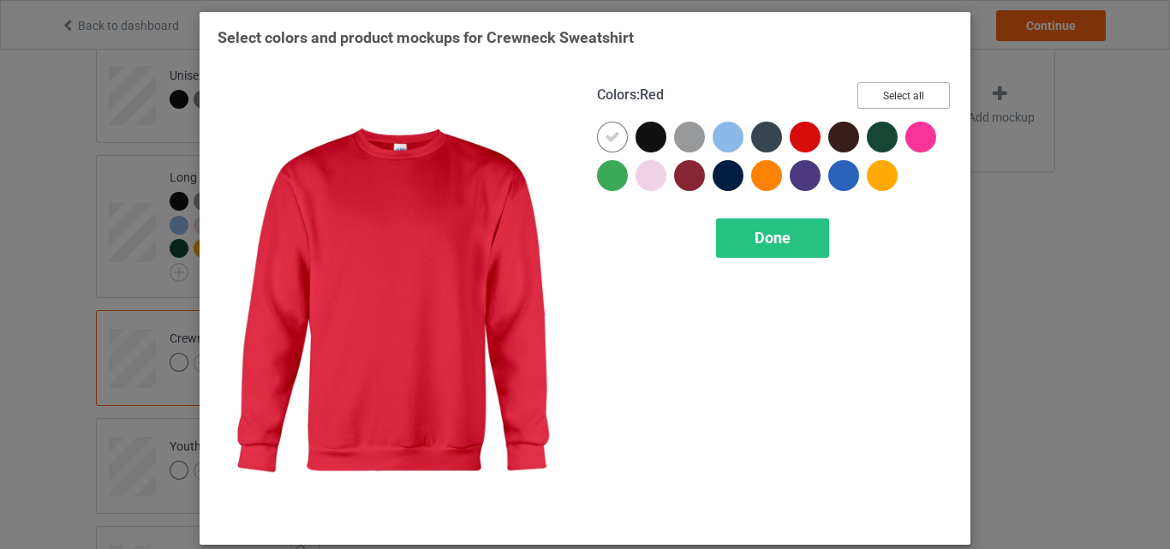
click at [905, 92] on button "Select all" at bounding box center [903, 95] width 92 height 27
click at [612, 140] on icon at bounding box center [612, 136] width 15 height 15
click at [612, 140] on div at bounding box center [612, 137] width 31 height 31
click at [776, 234] on span "Done" at bounding box center [773, 238] width 36 height 18
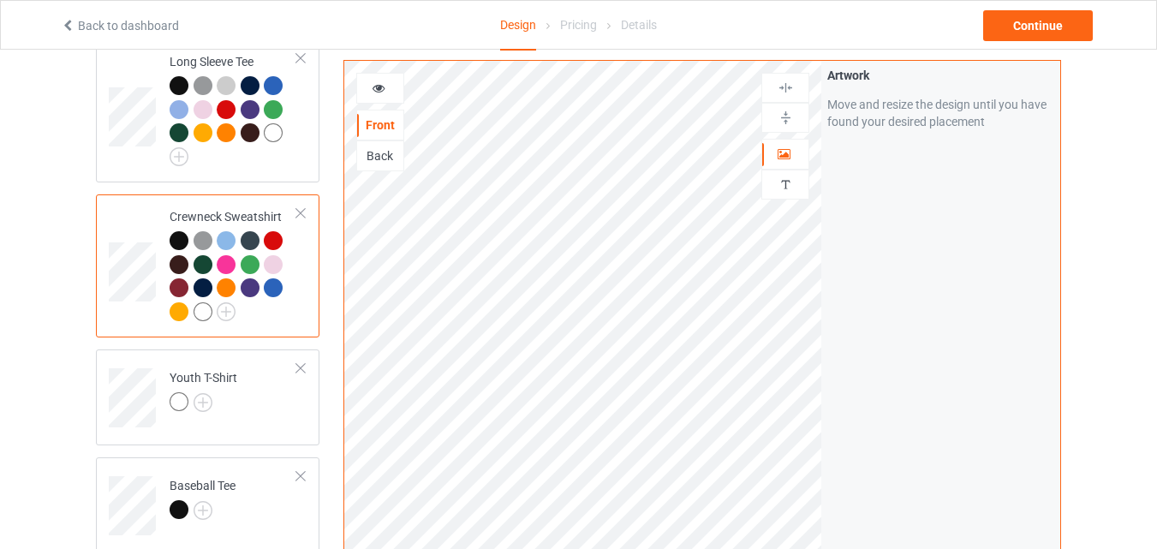
scroll to position [1005, 0]
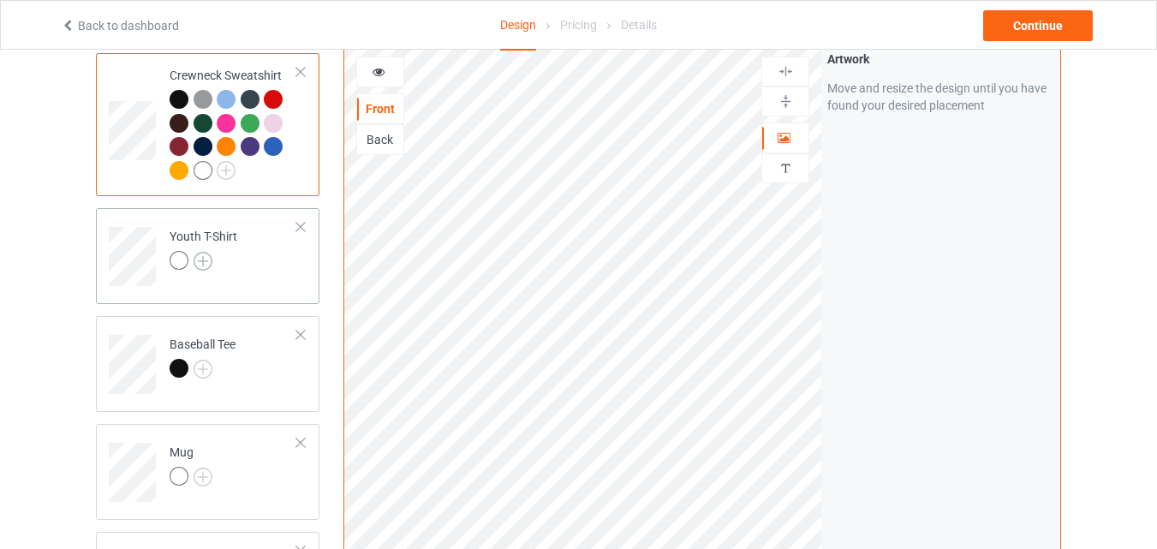
click at [202, 270] on img at bounding box center [203, 261] width 19 height 19
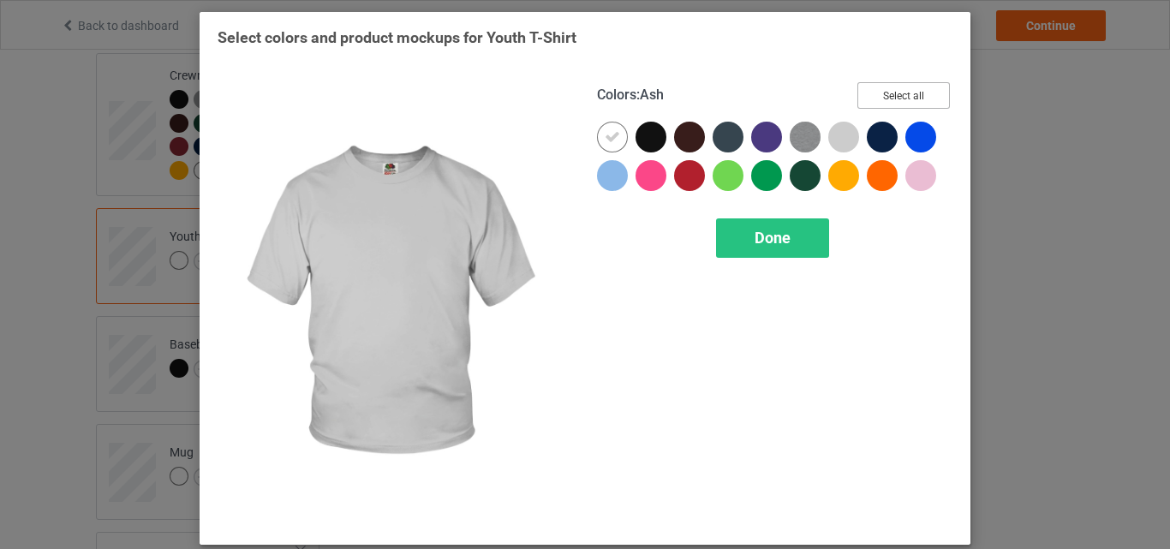
click at [868, 104] on button "Select all" at bounding box center [903, 95] width 92 height 27
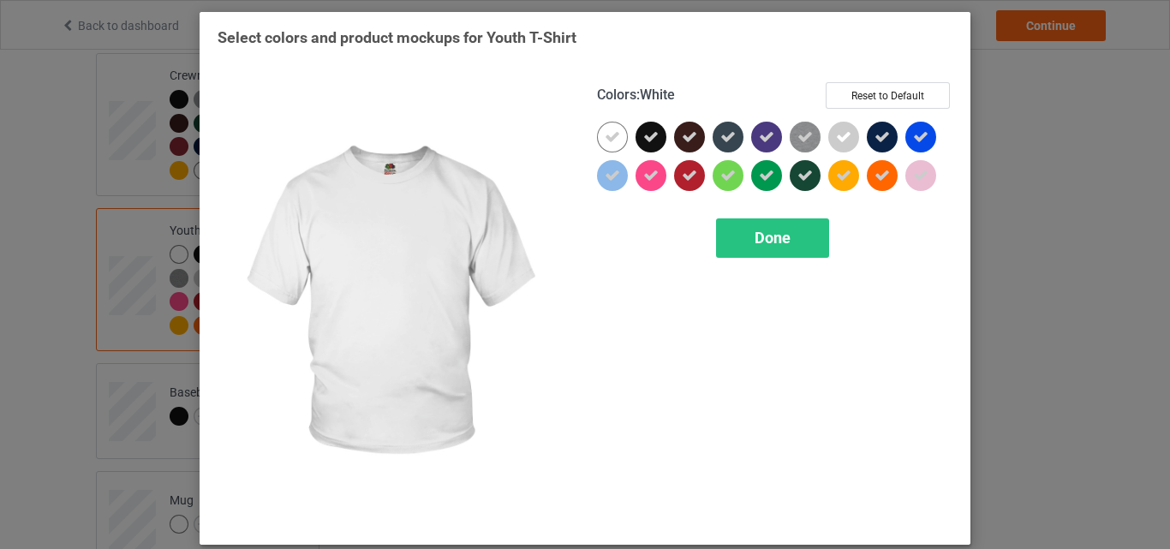
click at [613, 141] on icon at bounding box center [612, 136] width 15 height 15
click at [613, 141] on div at bounding box center [612, 137] width 31 height 31
click at [738, 240] on div "Done" at bounding box center [772, 237] width 113 height 39
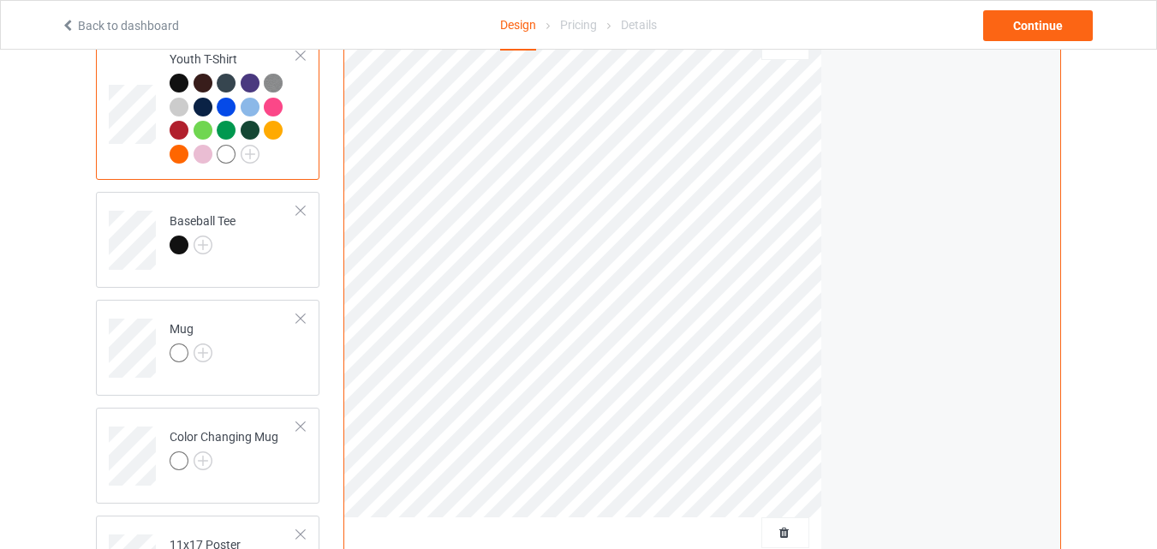
scroll to position [1262, 0]
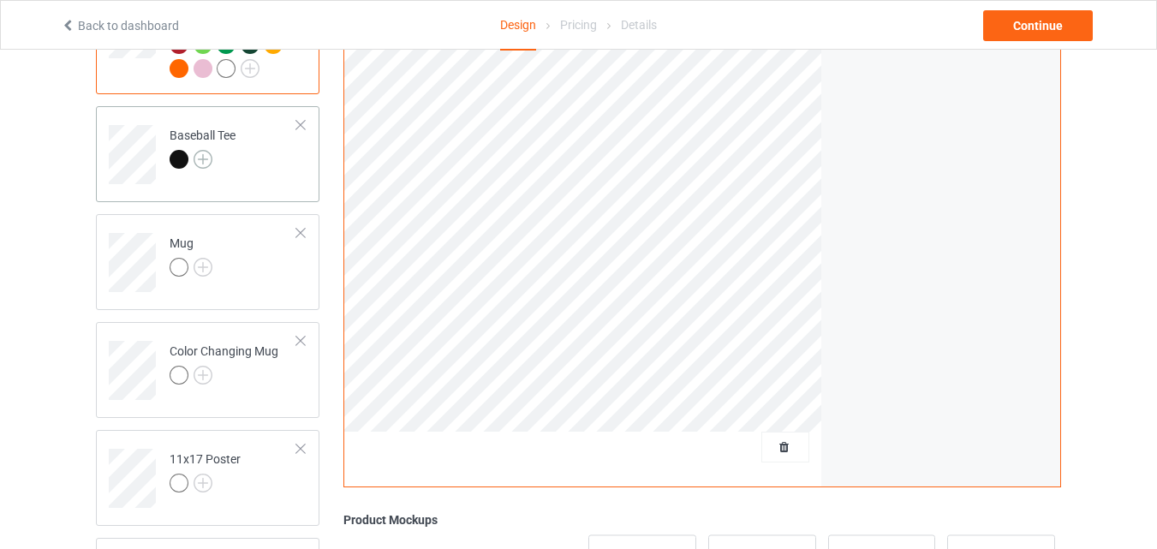
click at [202, 165] on img at bounding box center [203, 159] width 19 height 19
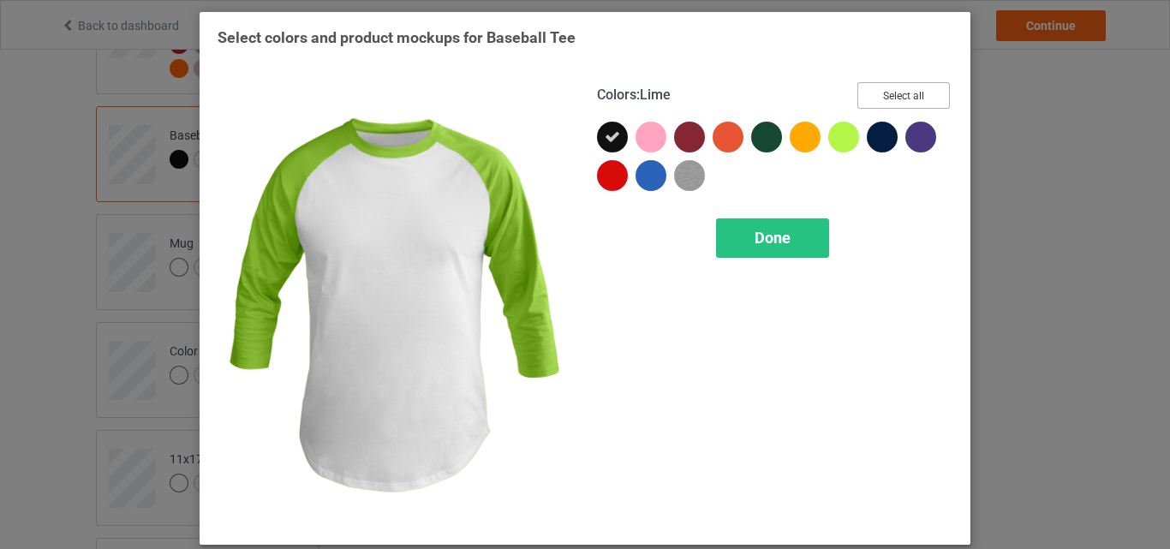
click at [857, 103] on button "Select all" at bounding box center [903, 95] width 92 height 27
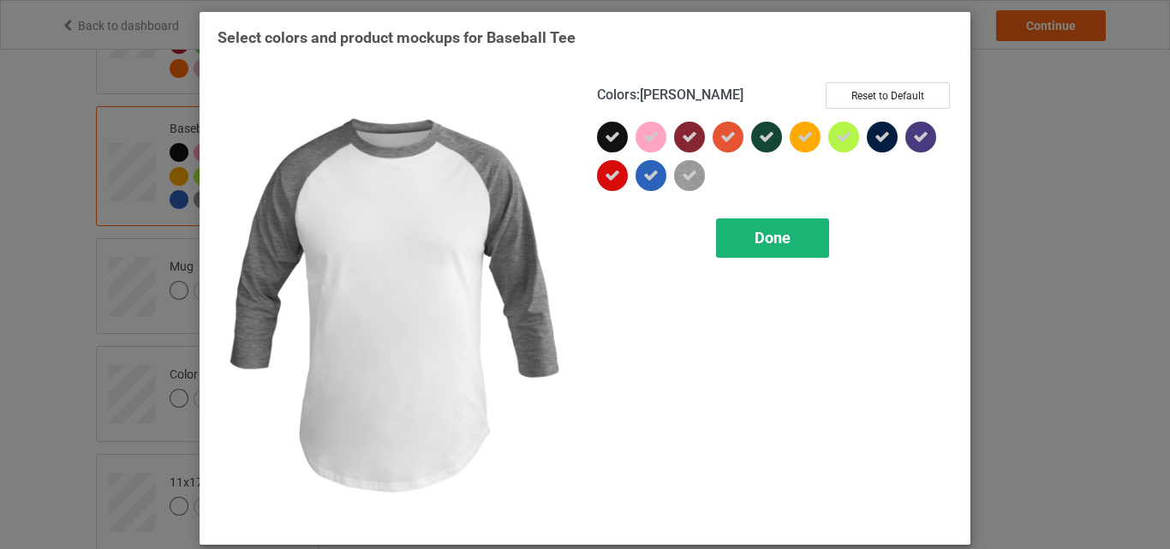
click at [737, 224] on div "Done" at bounding box center [772, 237] width 113 height 39
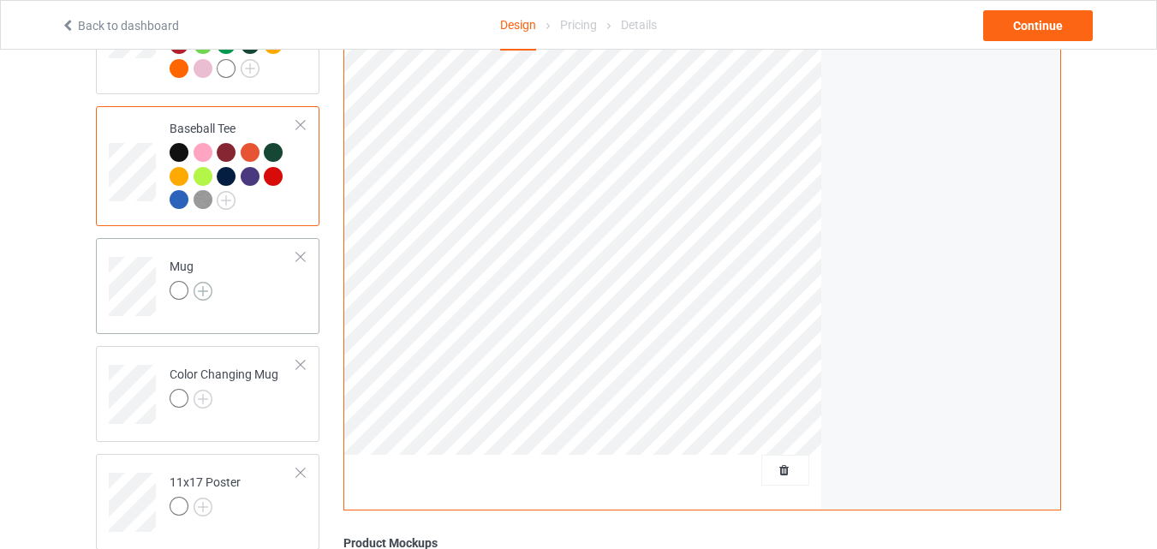
click at [209, 292] on img at bounding box center [203, 291] width 19 height 19
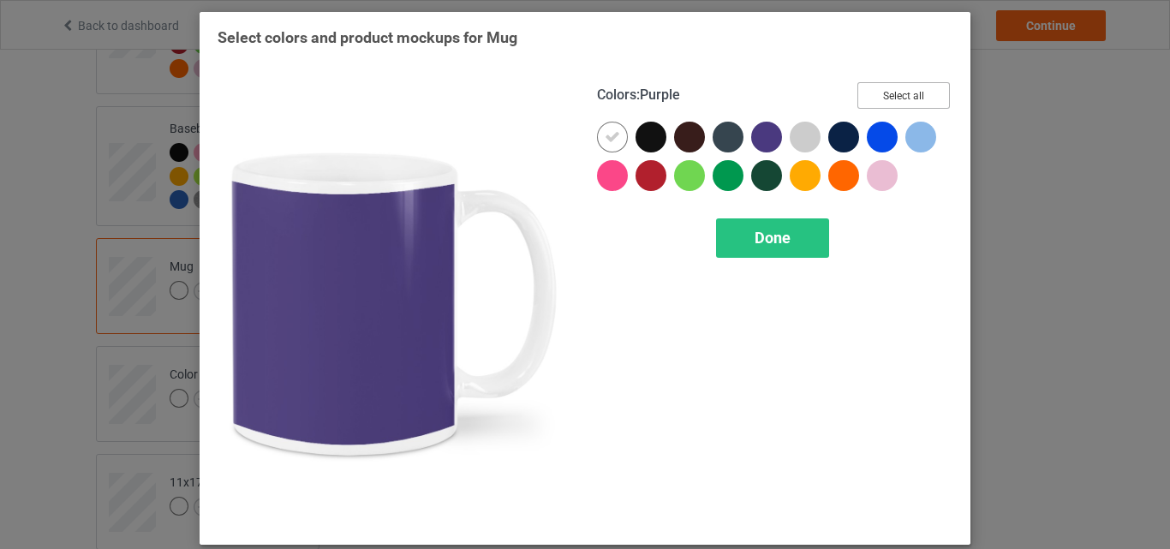
click at [880, 86] on button "Select all" at bounding box center [903, 95] width 92 height 27
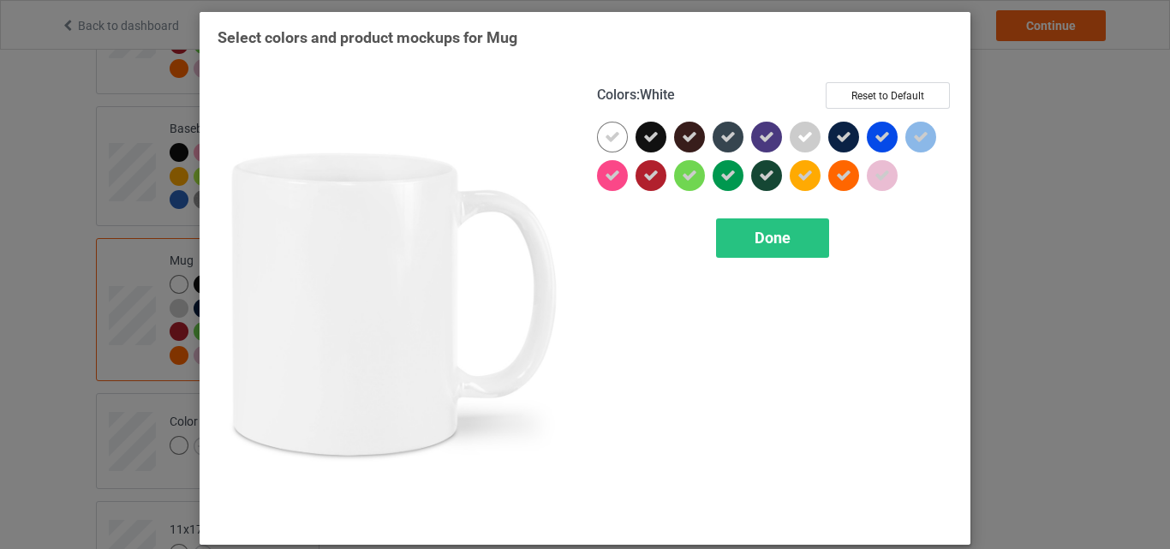
click at [605, 138] on icon at bounding box center [612, 136] width 15 height 15
click at [603, 138] on div at bounding box center [612, 137] width 31 height 31
click at [731, 218] on div "Colors : White Reset to Default Done" at bounding box center [774, 304] width 379 height 468
click at [731, 220] on div "Done" at bounding box center [772, 237] width 113 height 39
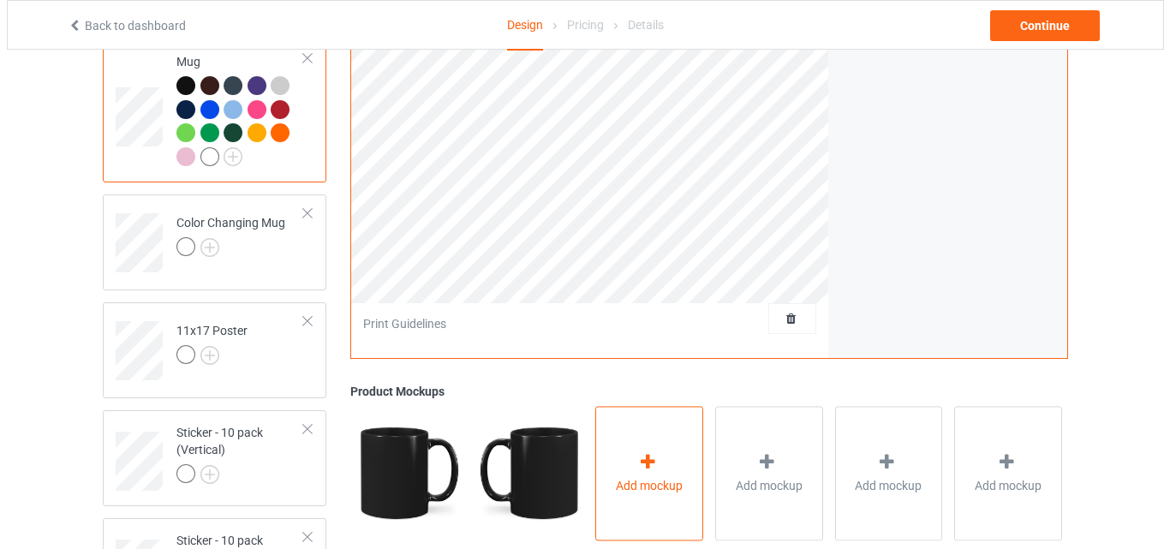
scroll to position [1604, 0]
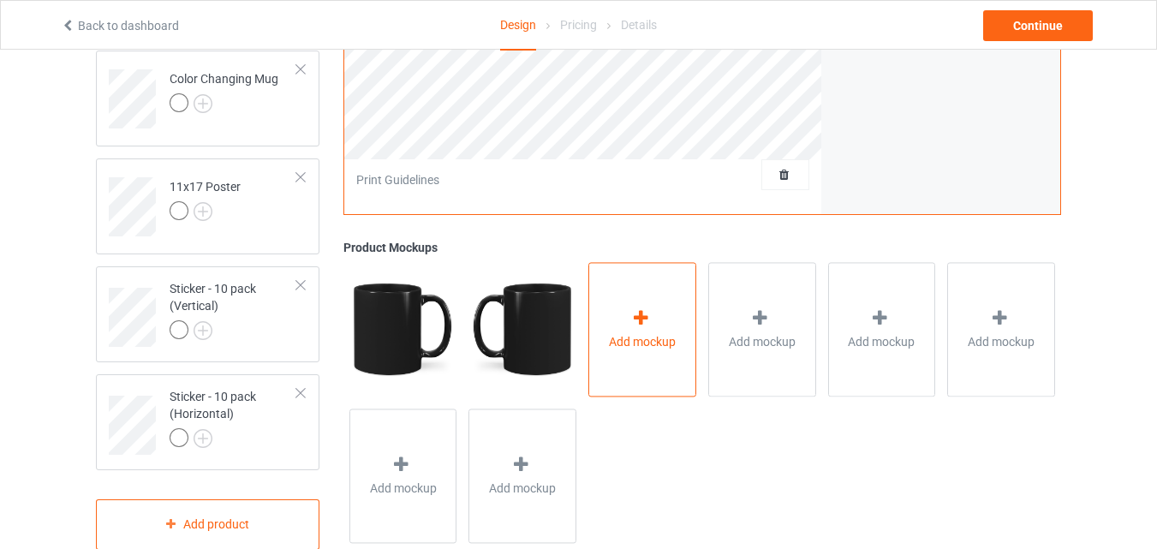
click at [610, 307] on div "Add mockup" at bounding box center [642, 330] width 108 height 134
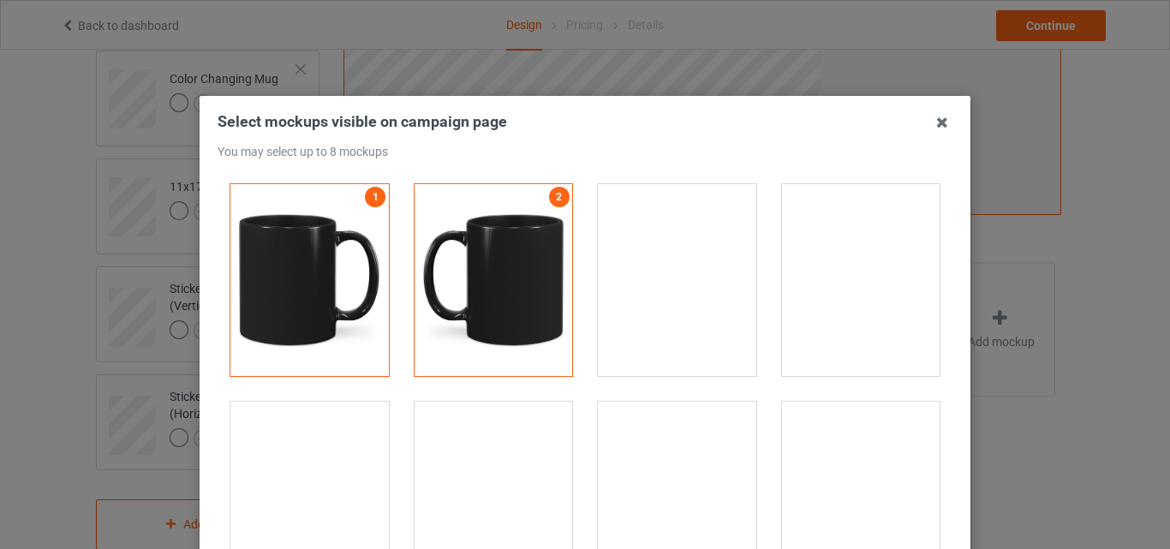
scroll to position [2741, 0]
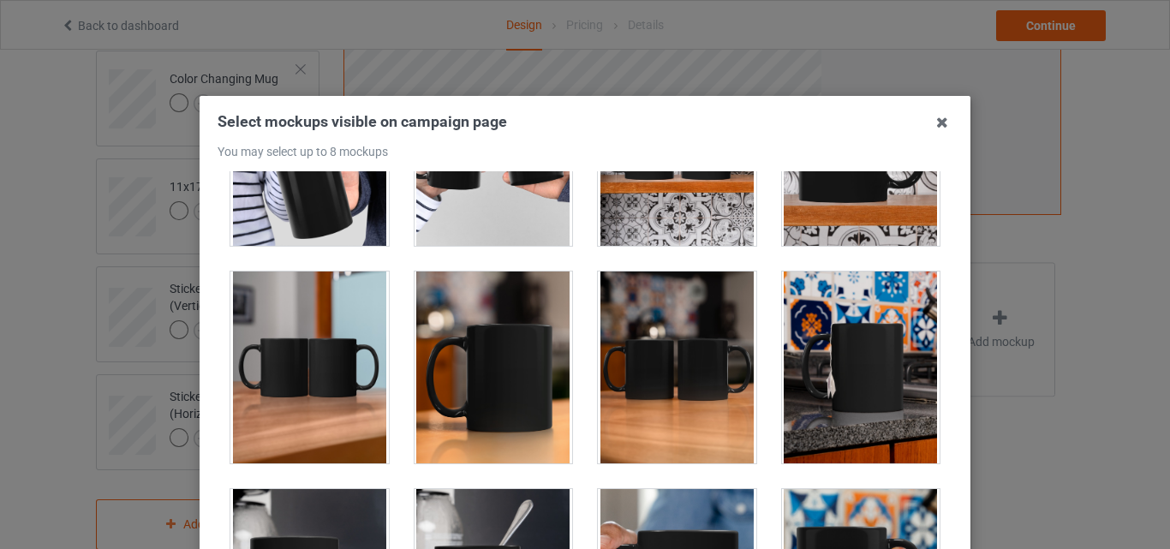
click at [351, 339] on div at bounding box center [309, 367] width 158 height 192
click at [437, 350] on div at bounding box center [494, 367] width 158 height 192
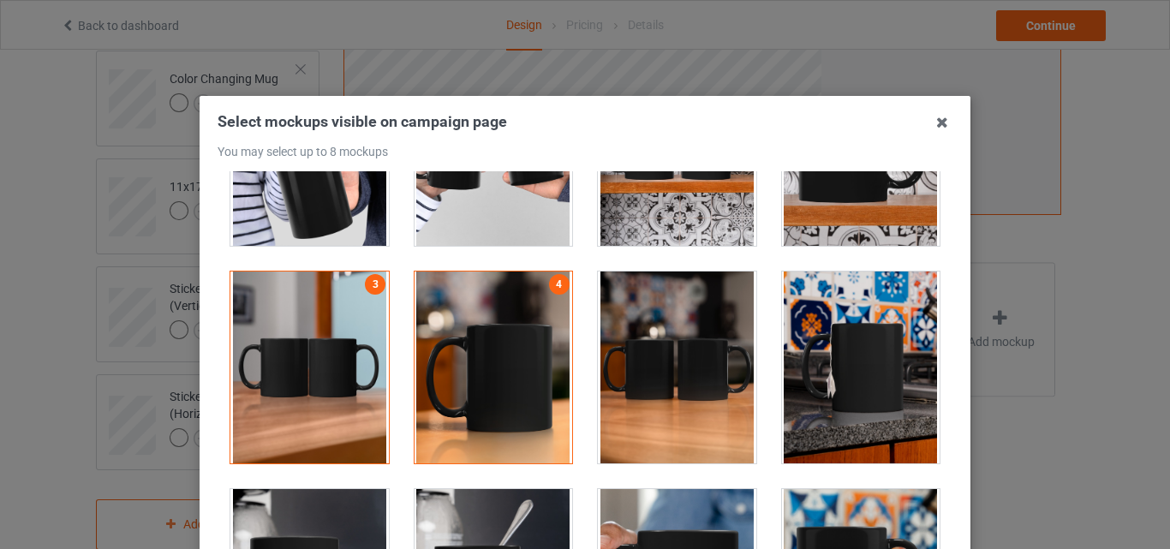
click at [657, 359] on div at bounding box center [677, 367] width 158 height 192
drag, startPoint x: 810, startPoint y: 366, endPoint x: 675, endPoint y: 446, distance: 157.5
click at [811, 366] on div at bounding box center [861, 367] width 158 height 192
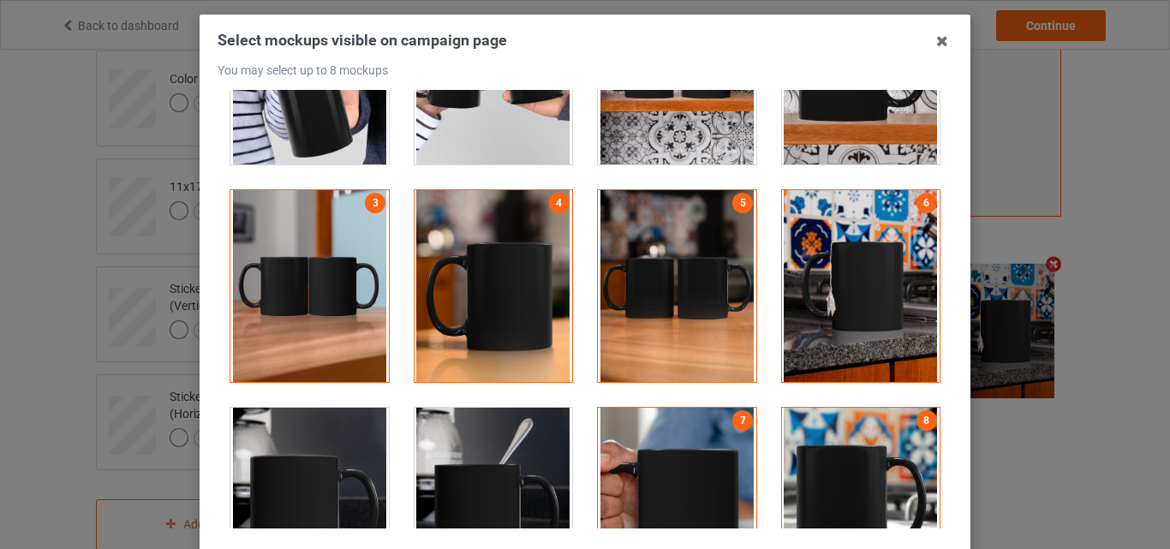
scroll to position [236, 0]
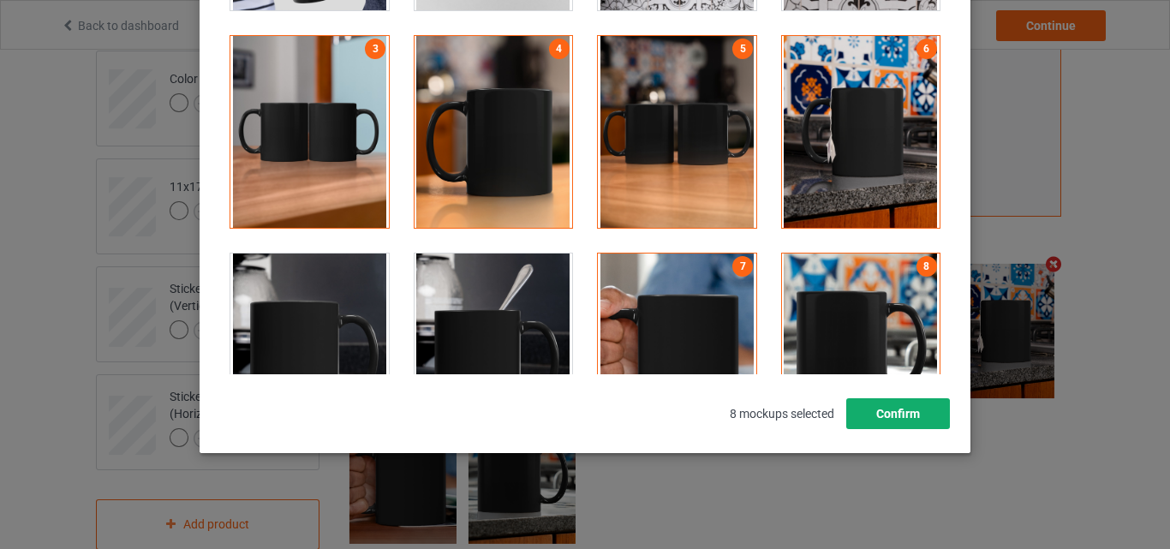
click at [899, 410] on button "Confirm" at bounding box center [898, 413] width 104 height 31
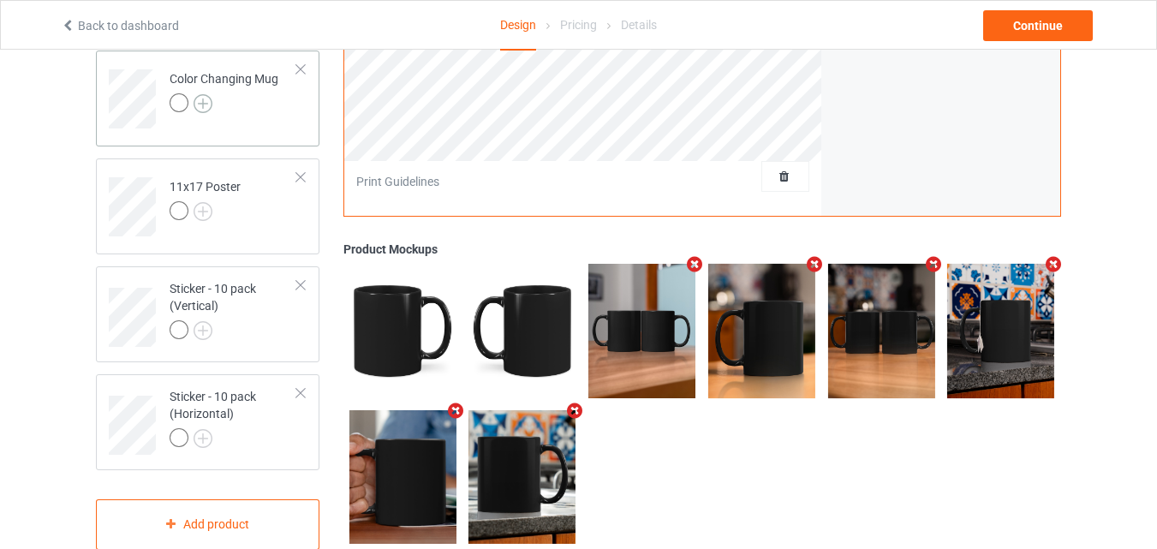
click at [200, 113] on img at bounding box center [203, 103] width 19 height 19
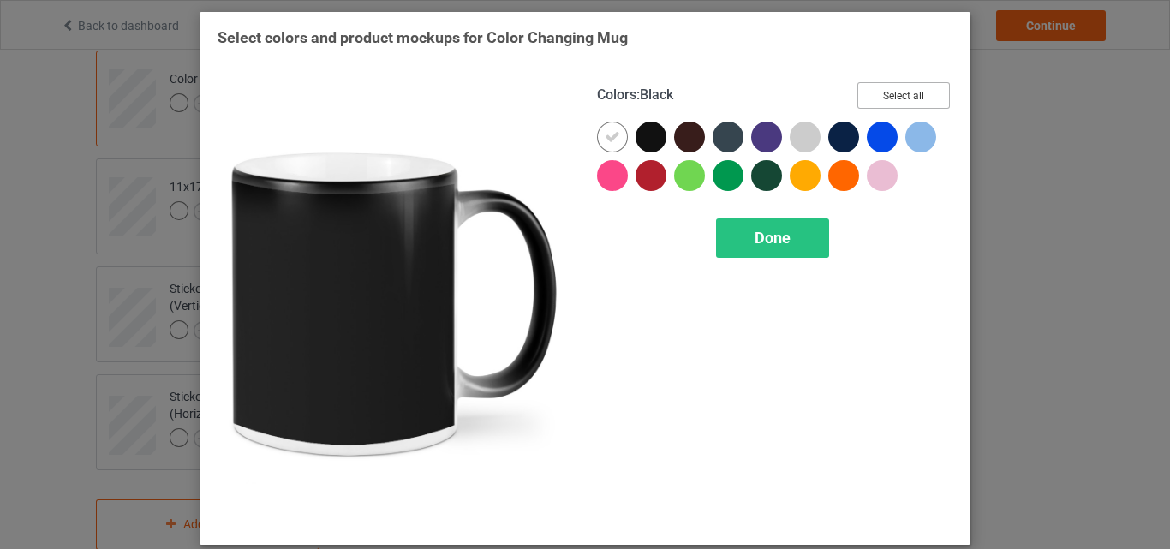
click at [864, 99] on button "Select all" at bounding box center [903, 95] width 92 height 27
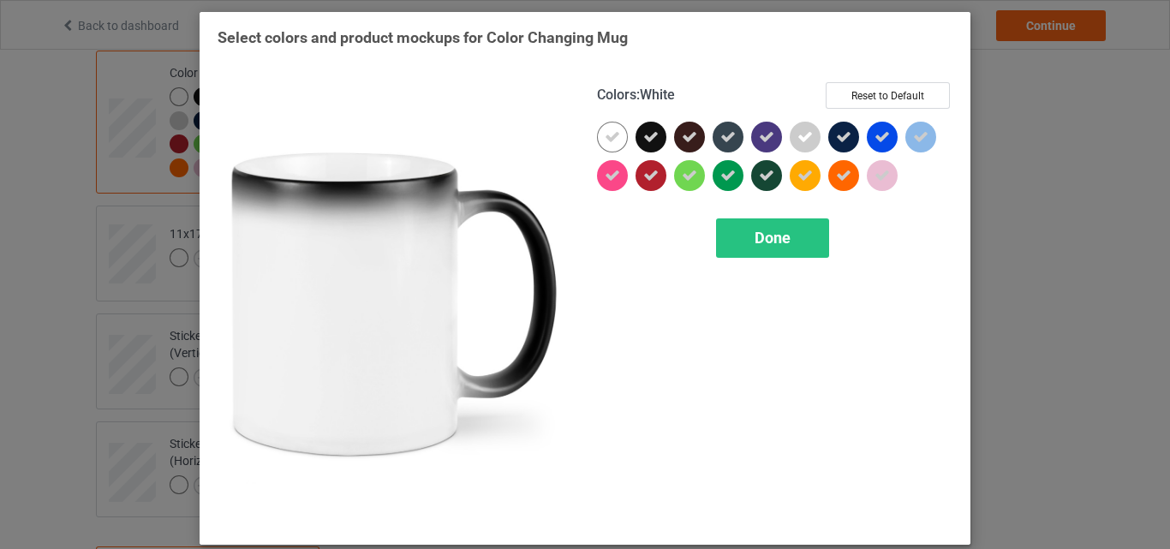
click at [606, 135] on icon at bounding box center [612, 136] width 15 height 15
click at [606, 135] on div at bounding box center [612, 137] width 31 height 31
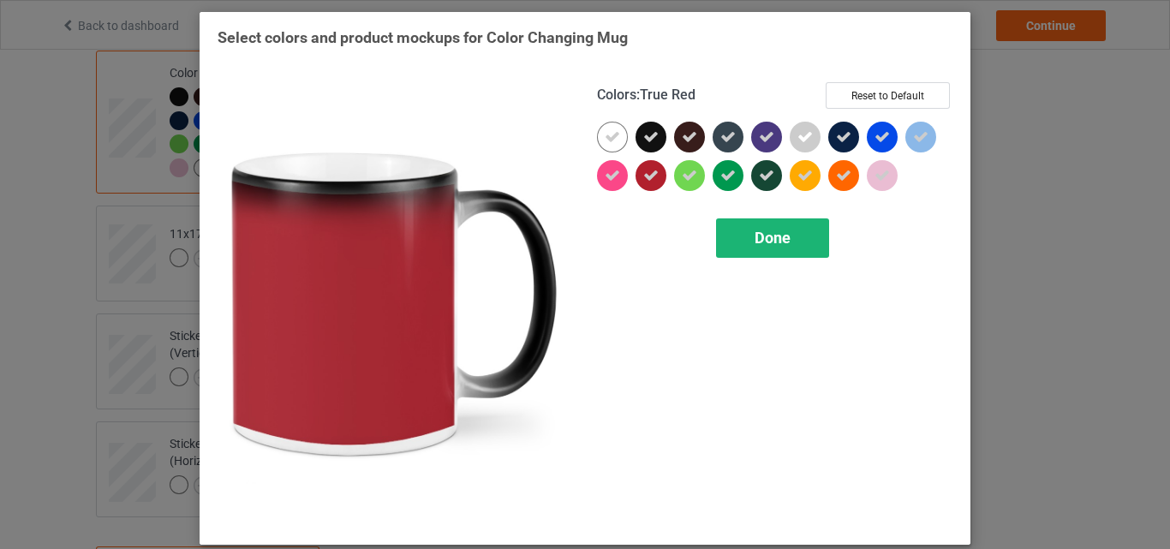
click at [749, 226] on div "Done" at bounding box center [772, 237] width 113 height 39
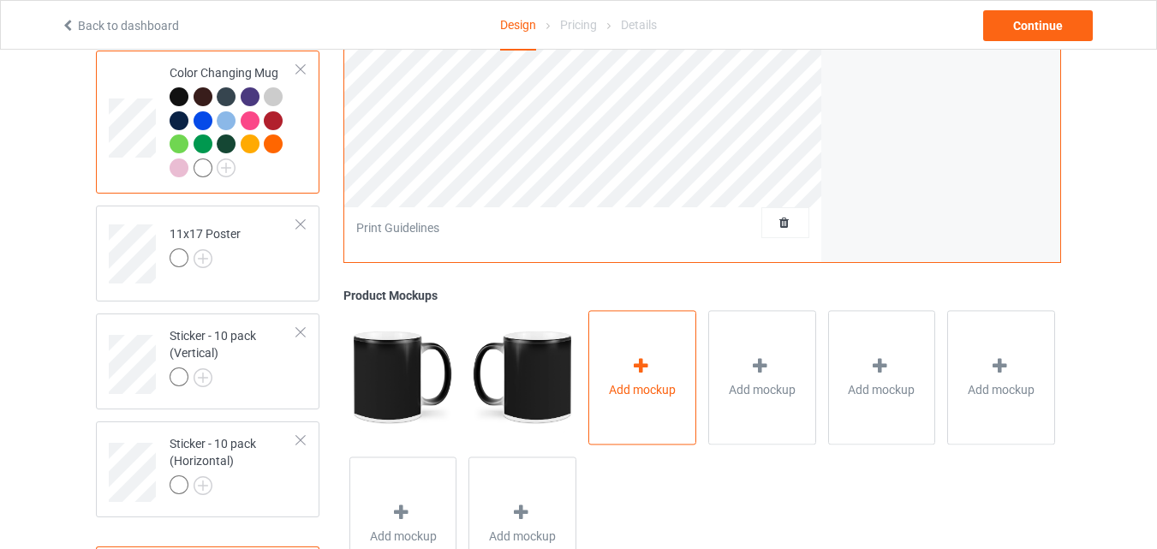
click at [682, 368] on div "Add mockup" at bounding box center [642, 377] width 108 height 134
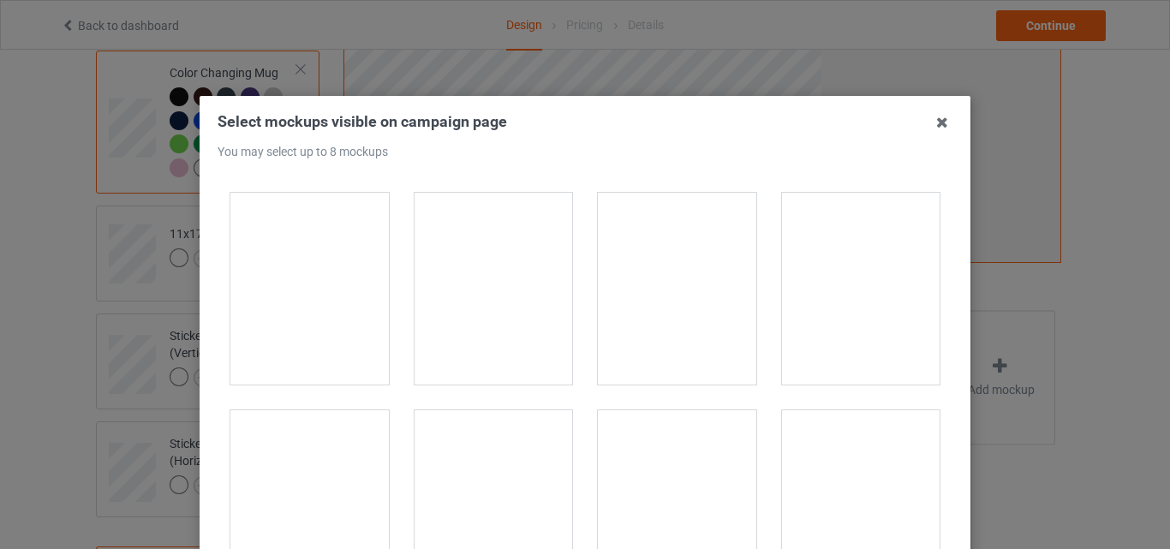
scroll to position [2998, 0]
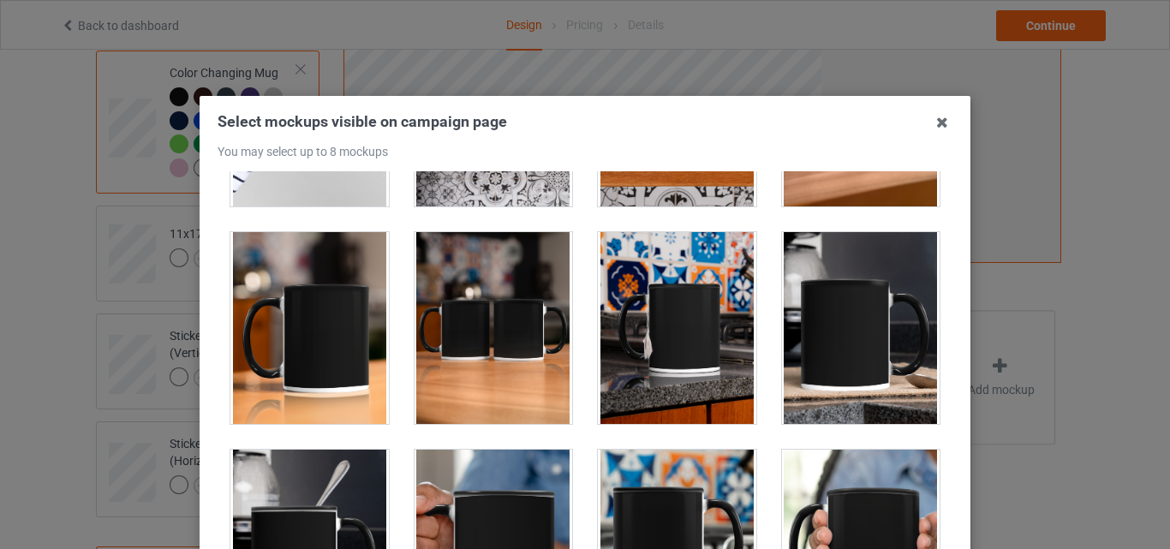
click at [324, 293] on div at bounding box center [309, 328] width 158 height 192
click at [420, 307] on div at bounding box center [494, 328] width 158 height 192
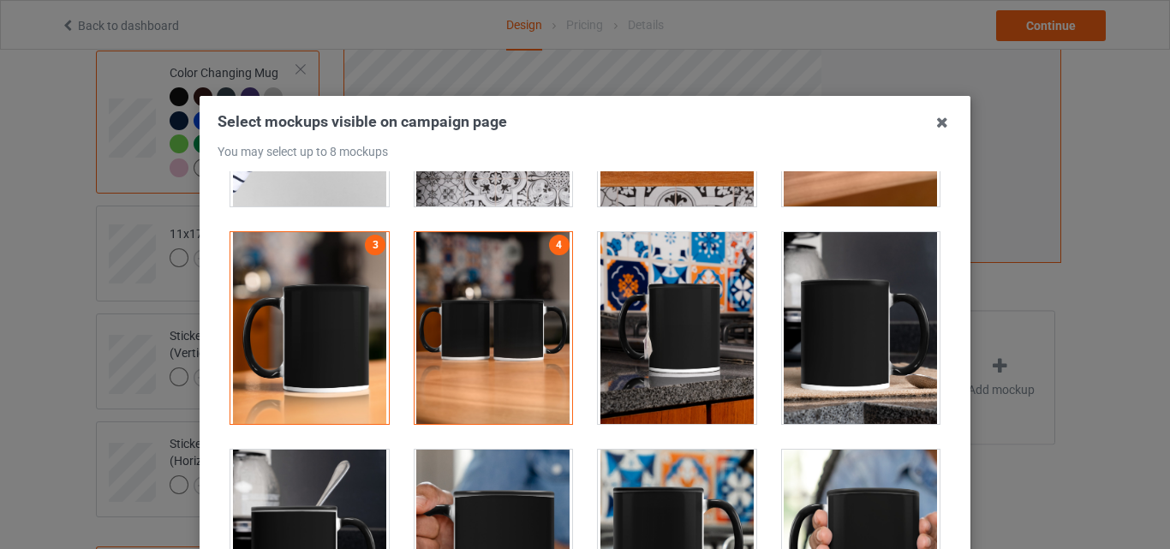
click at [683, 309] on div at bounding box center [677, 328] width 158 height 192
click at [828, 307] on div at bounding box center [861, 328] width 158 height 192
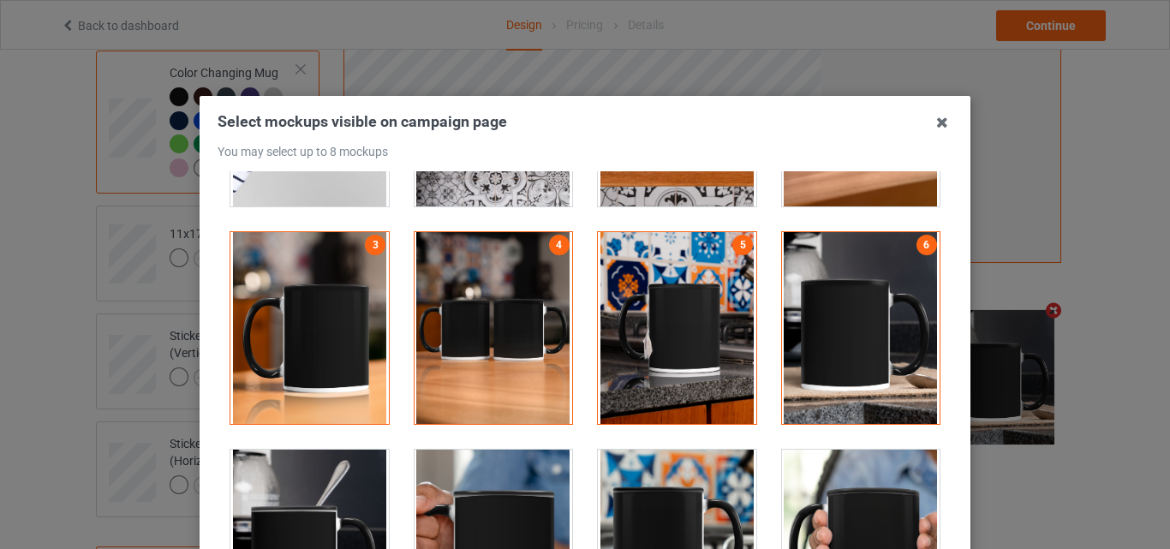
click at [349, 496] on div at bounding box center [309, 546] width 158 height 192
click at [825, 489] on div at bounding box center [861, 546] width 158 height 192
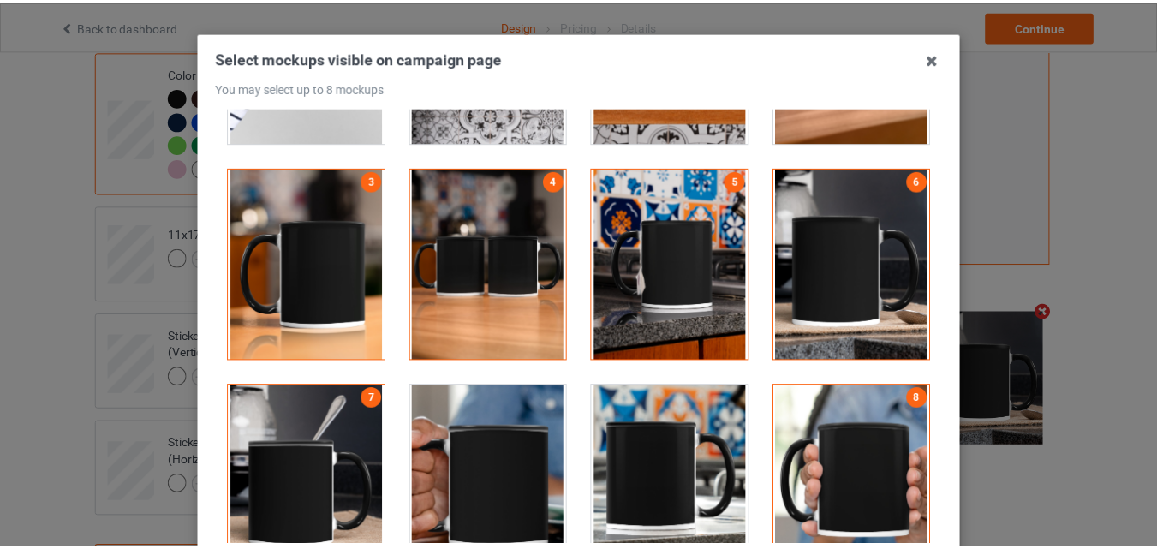
scroll to position [171, 0]
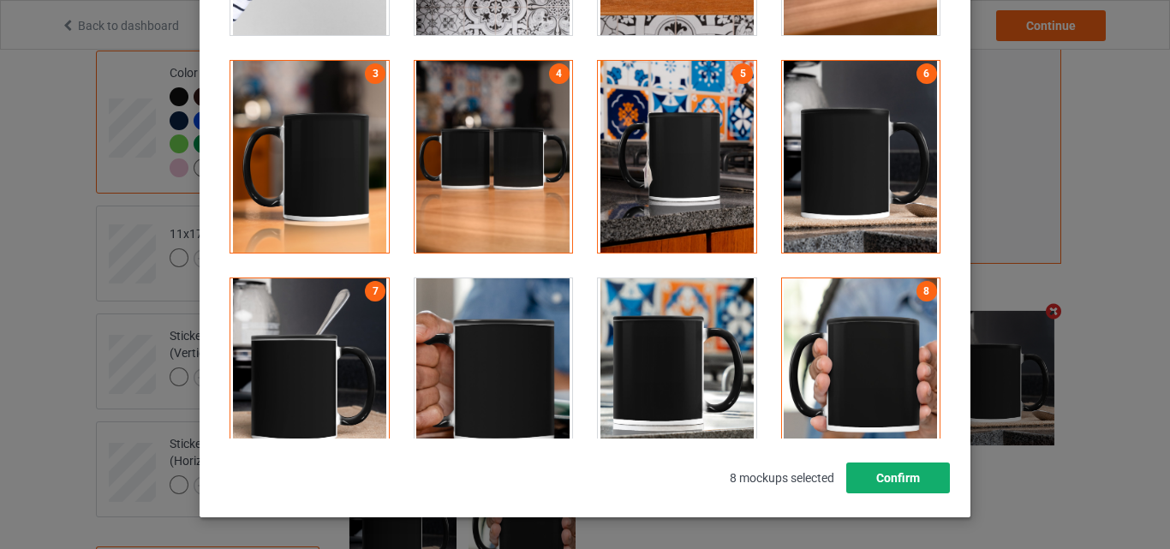
click at [902, 473] on button "Confirm" at bounding box center [898, 477] width 104 height 31
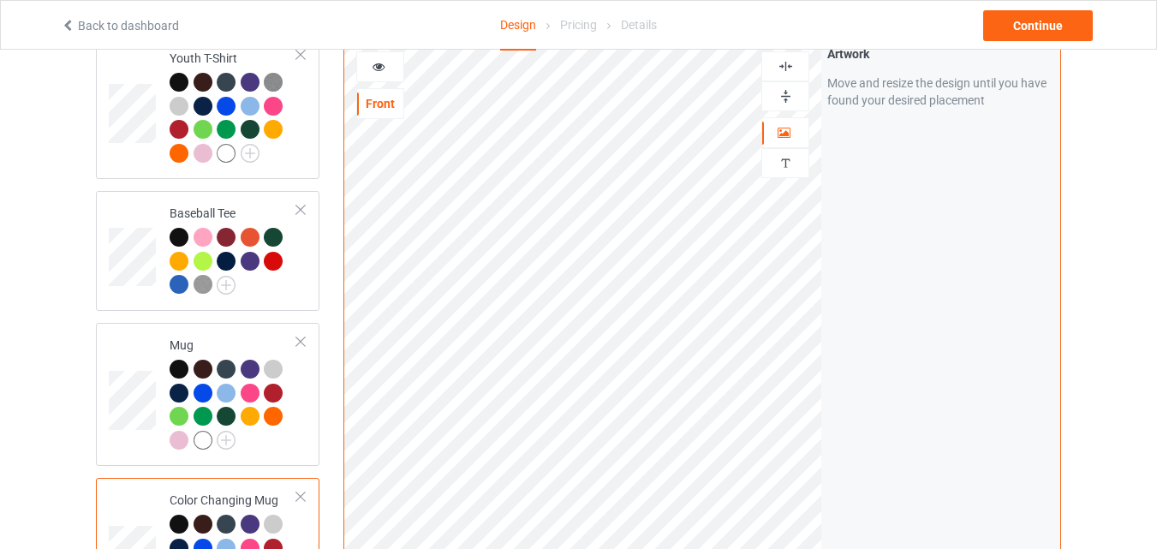
scroll to position [1176, 0]
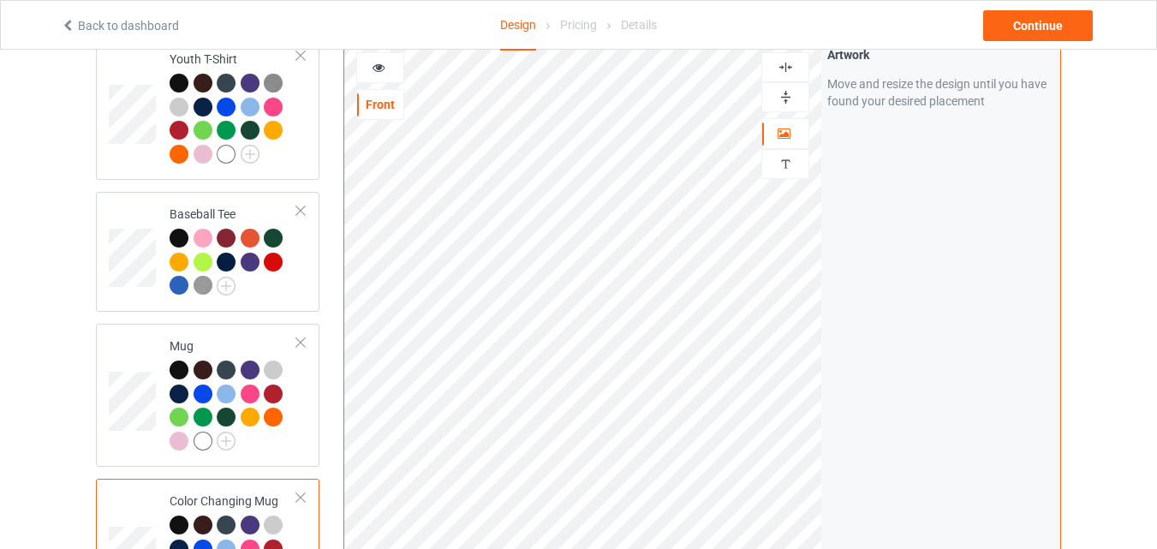
click at [786, 105] on img at bounding box center [786, 97] width 16 height 16
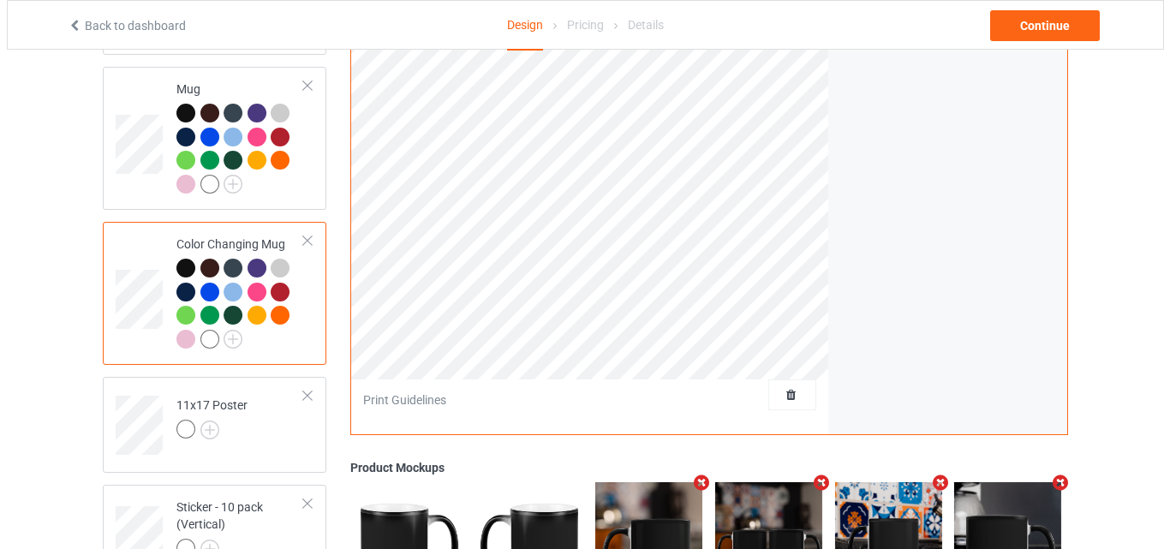
scroll to position [1604, 0]
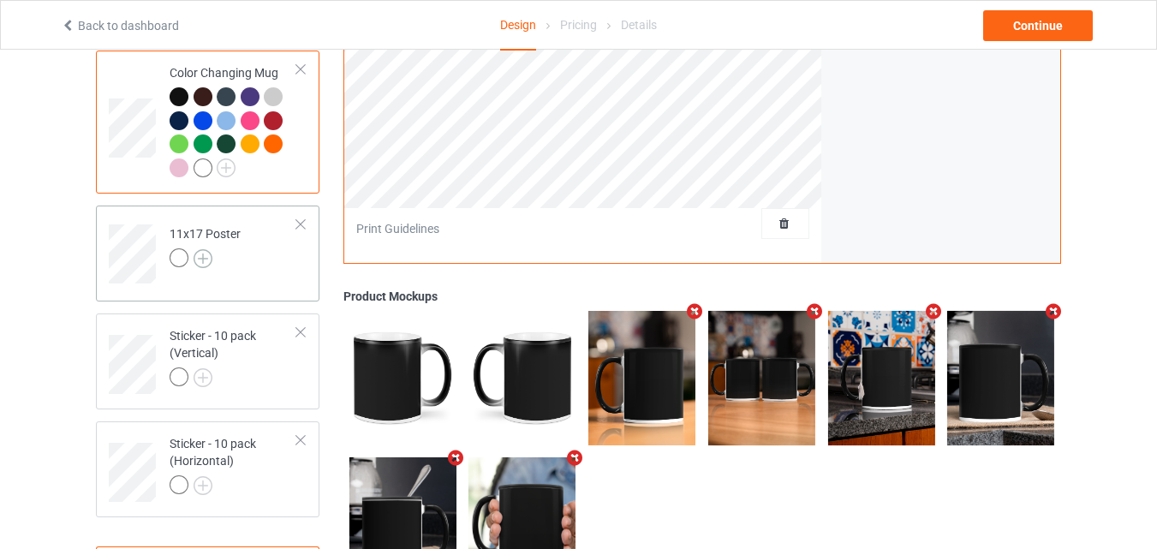
click at [208, 260] on img at bounding box center [203, 258] width 19 height 19
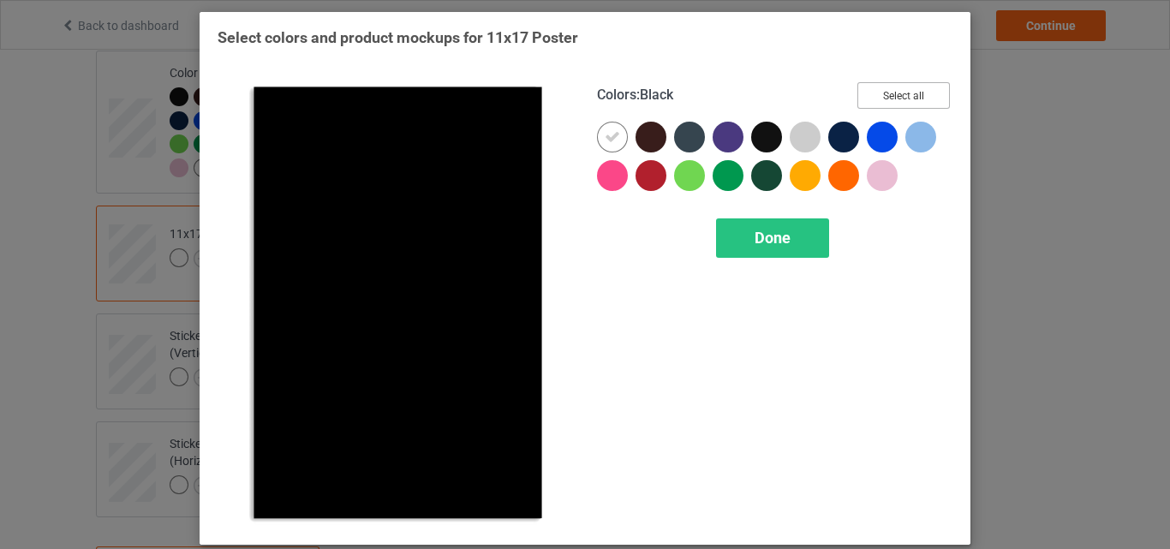
click at [913, 94] on button "Select all" at bounding box center [903, 95] width 92 height 27
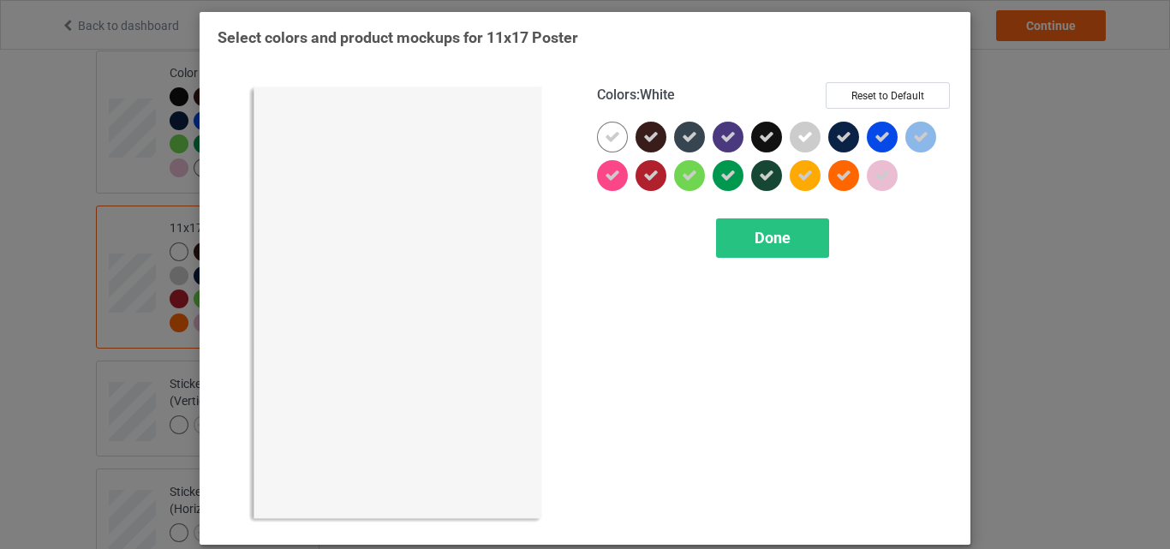
click at [609, 137] on icon at bounding box center [612, 136] width 15 height 15
click at [609, 137] on div at bounding box center [612, 137] width 31 height 31
click at [786, 259] on div "Colors : White Reset to Default Done" at bounding box center [774, 304] width 379 height 468
click at [769, 237] on span "Done" at bounding box center [773, 238] width 36 height 18
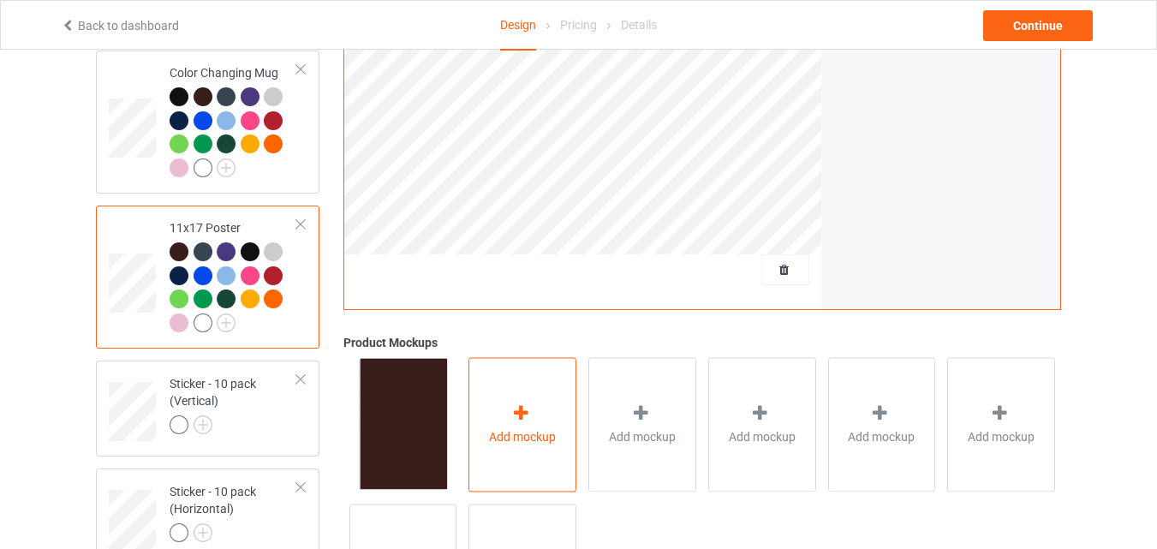
click at [509, 445] on span "Add mockup" at bounding box center [522, 436] width 67 height 17
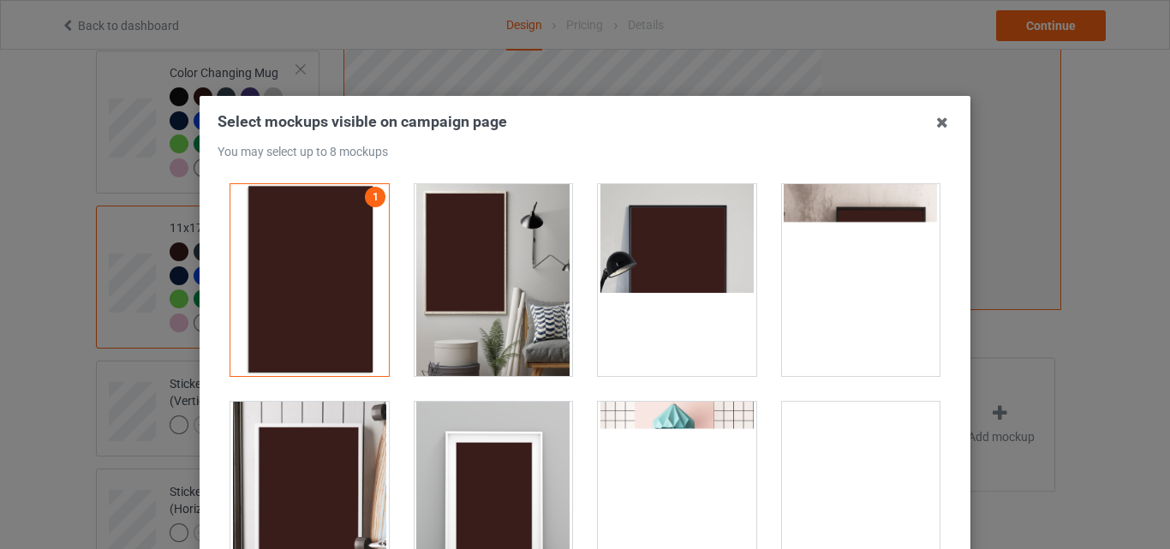
click at [523, 281] on div at bounding box center [494, 280] width 158 height 192
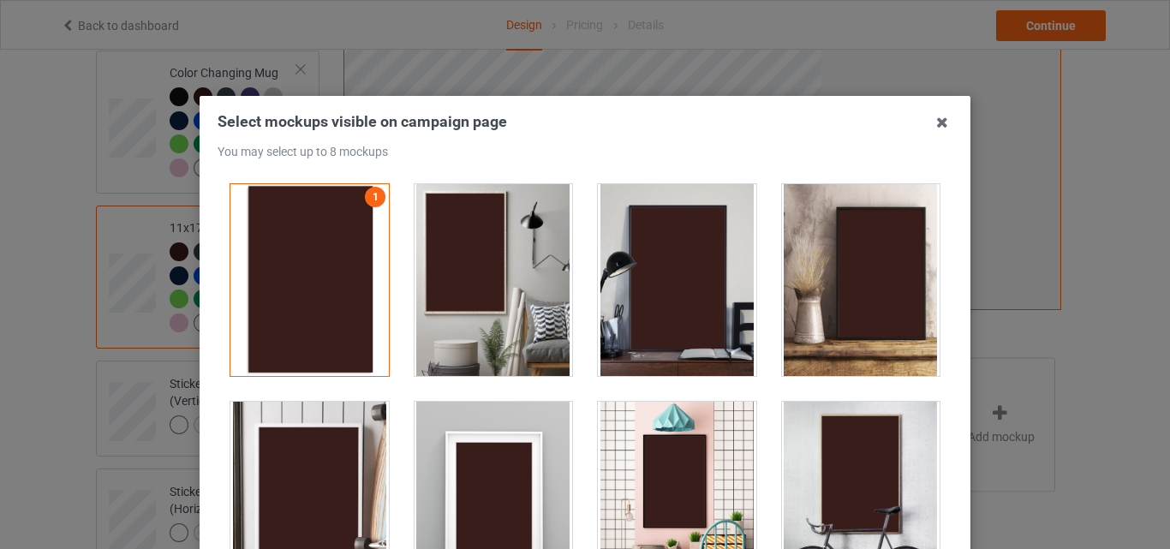
click at [609, 281] on div at bounding box center [677, 280] width 158 height 192
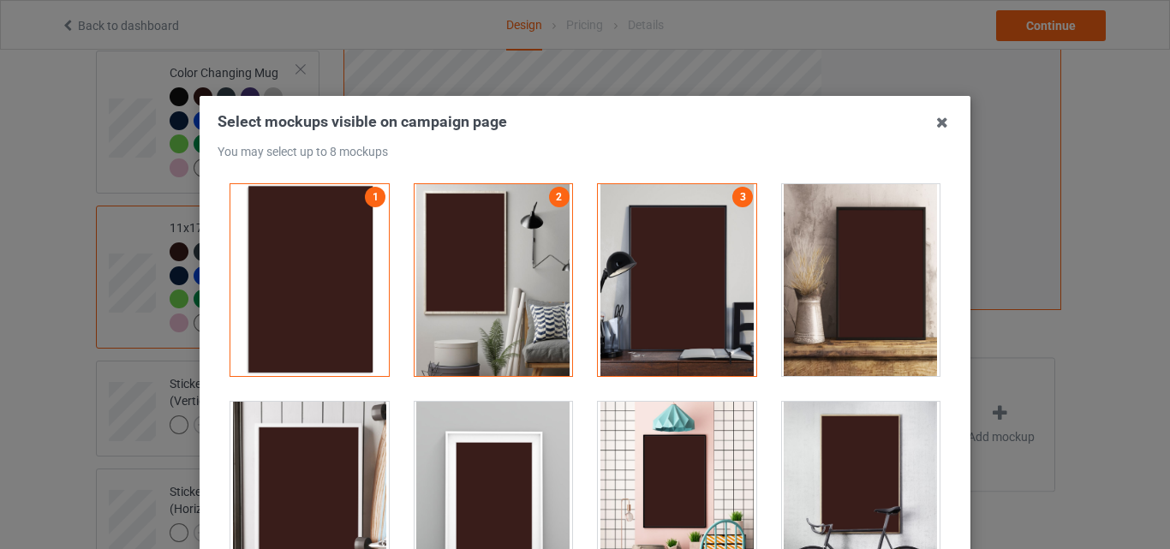
click at [817, 297] on div at bounding box center [861, 280] width 158 height 192
click at [338, 466] on div at bounding box center [309, 498] width 158 height 192
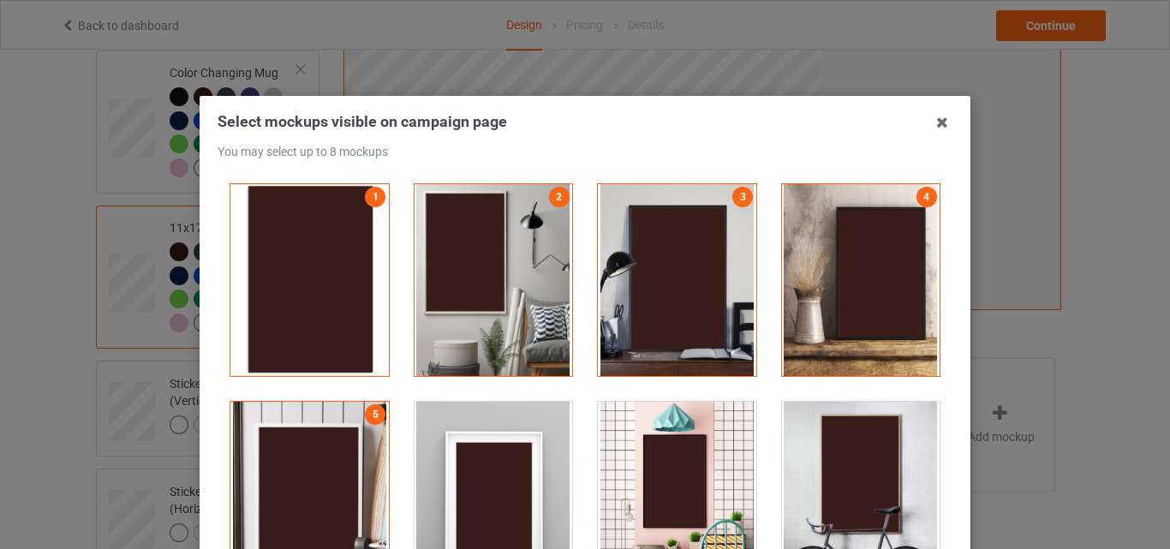
click at [782, 460] on div at bounding box center [861, 498] width 158 height 192
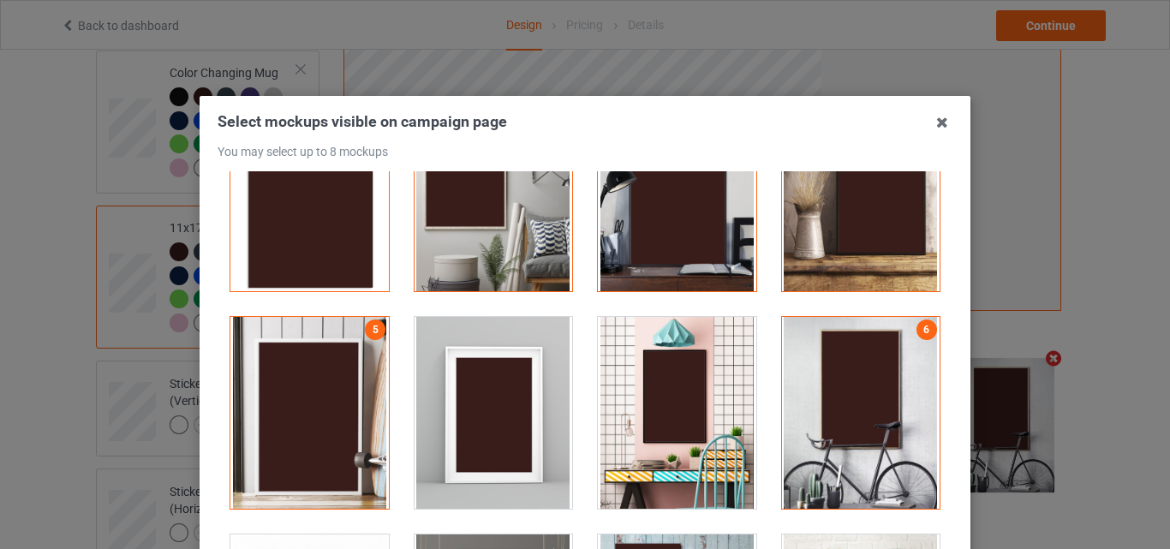
scroll to position [257, 0]
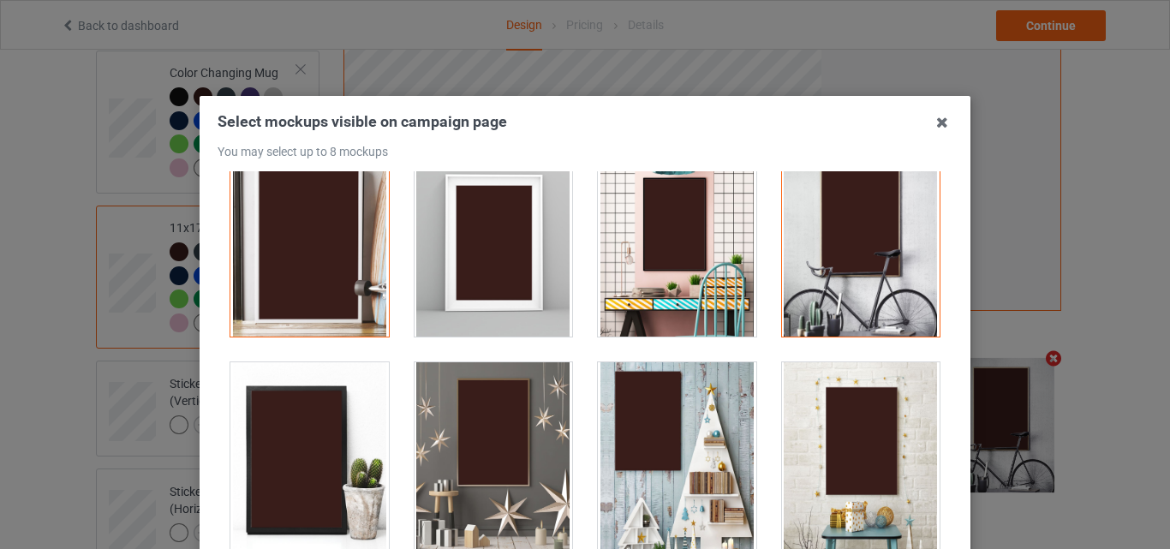
click at [502, 456] on div at bounding box center [494, 458] width 158 height 192
click at [648, 455] on div at bounding box center [677, 458] width 158 height 192
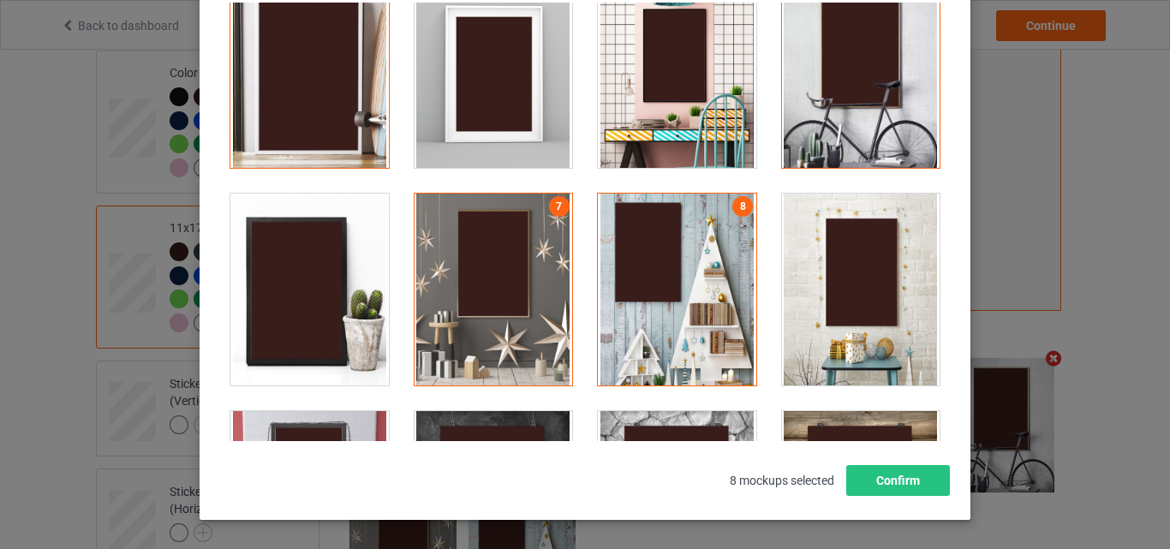
scroll to position [171, 0]
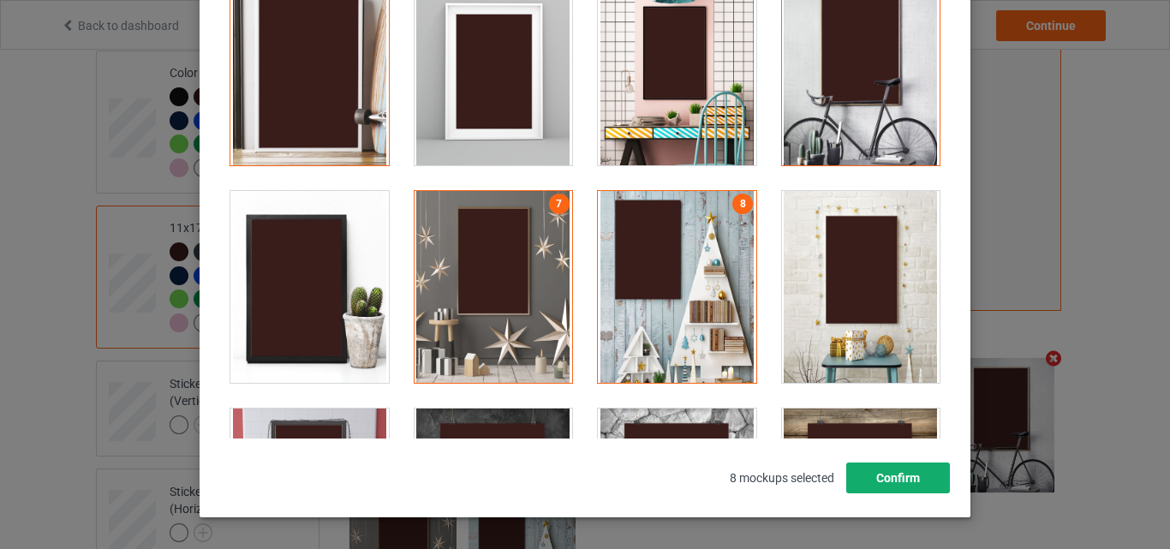
click at [907, 470] on button "Confirm" at bounding box center [898, 477] width 104 height 31
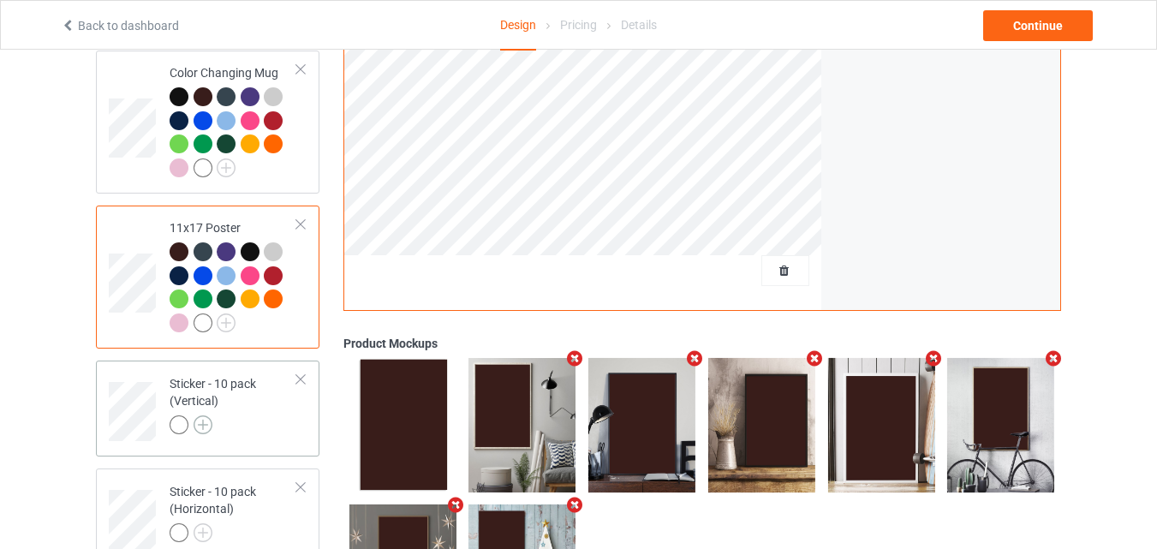
click at [206, 433] on img at bounding box center [203, 424] width 19 height 19
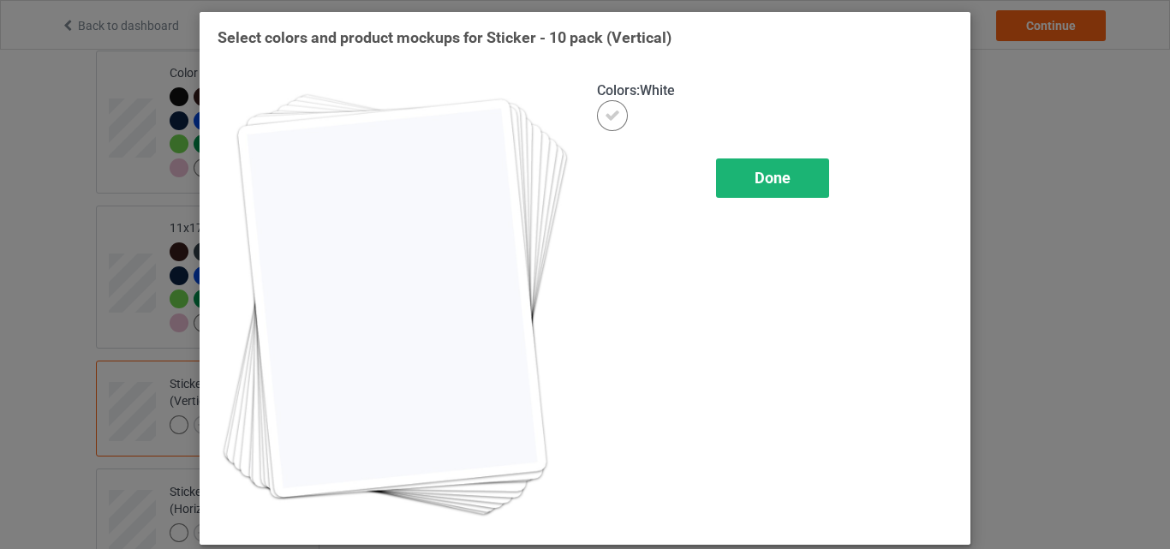
click at [756, 178] on span "Done" at bounding box center [773, 178] width 36 height 18
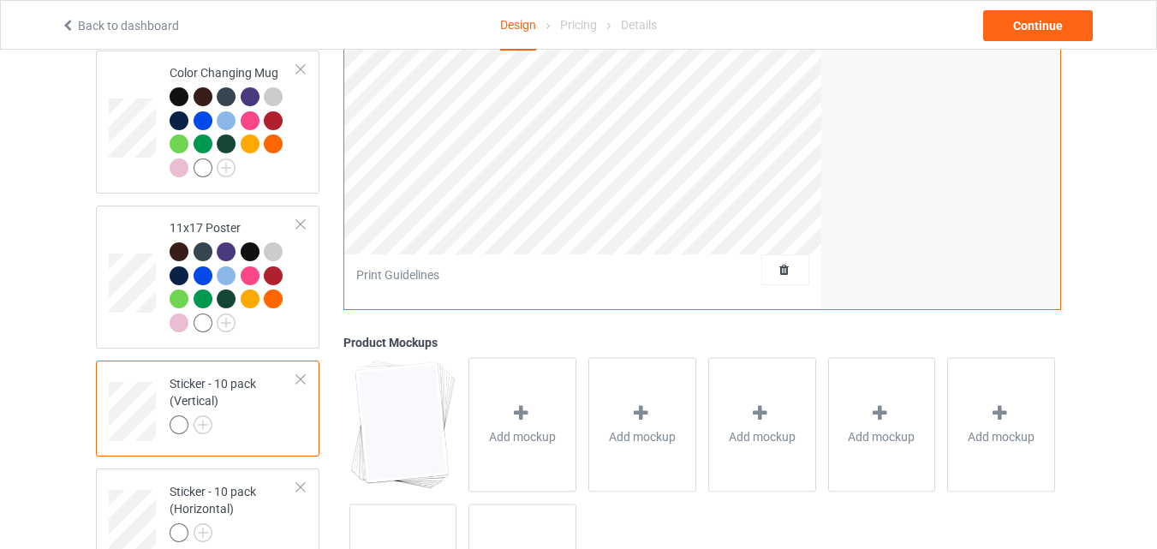
click at [250, 428] on div at bounding box center [234, 427] width 128 height 24
click at [510, 416] on div "Add mockup" at bounding box center [522, 424] width 108 height 134
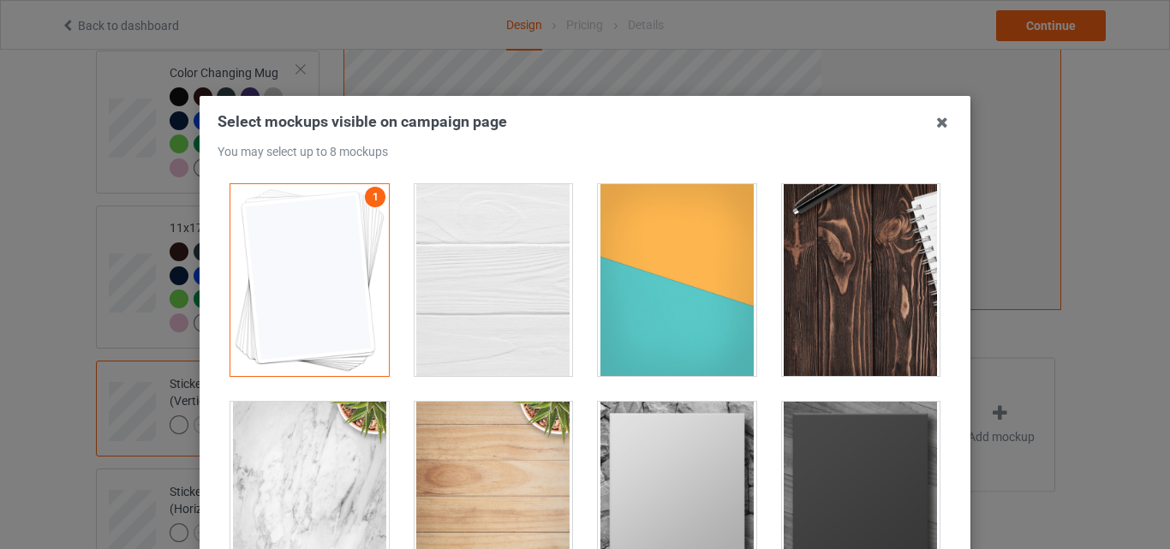
drag, startPoint x: 468, startPoint y: 313, endPoint x: 604, endPoint y: 332, distance: 137.5
click at [468, 313] on div at bounding box center [494, 280] width 158 height 192
click at [634, 332] on div at bounding box center [677, 280] width 158 height 192
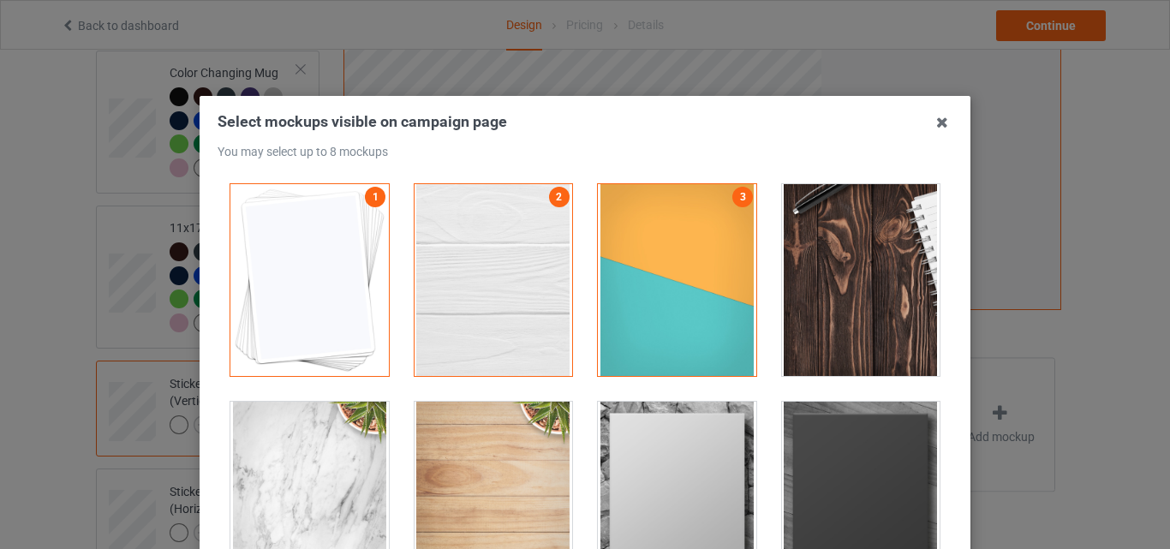
click at [835, 330] on div at bounding box center [861, 280] width 158 height 192
click at [647, 437] on div at bounding box center [677, 498] width 158 height 192
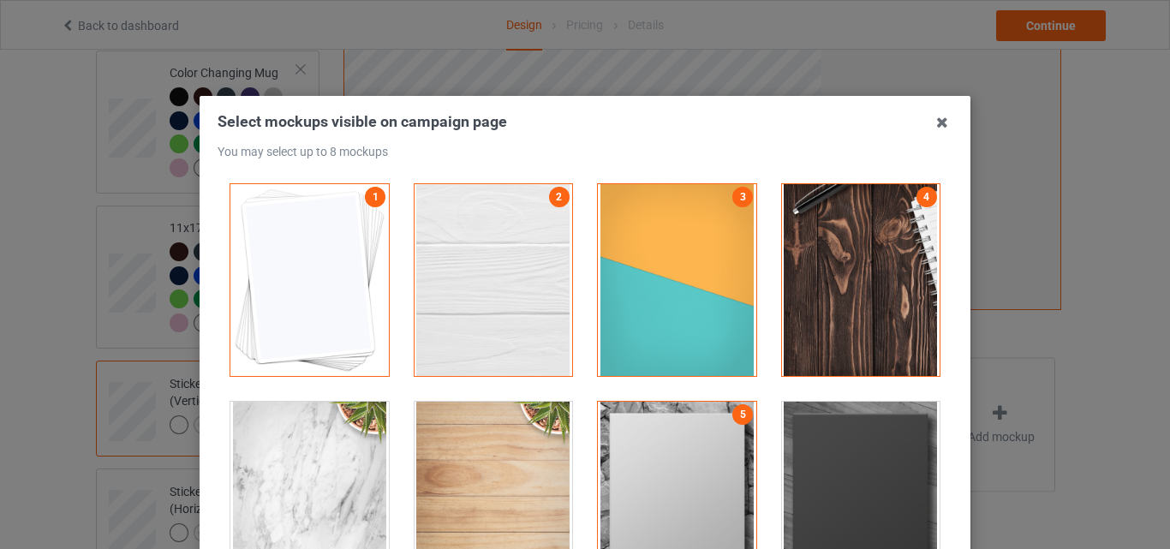
click at [843, 440] on div at bounding box center [861, 498] width 158 height 192
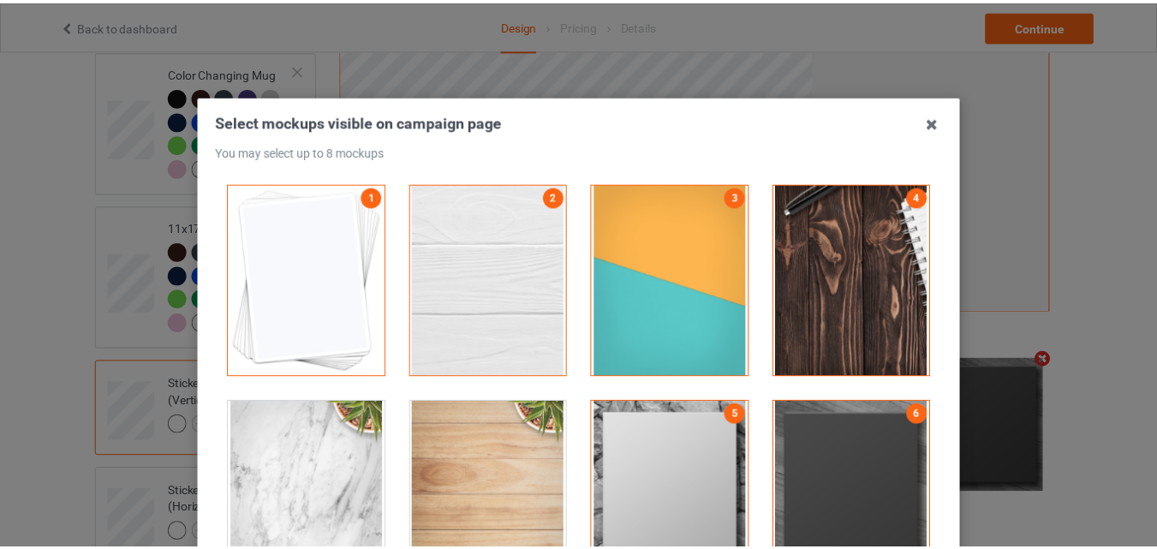
scroll to position [232, 0]
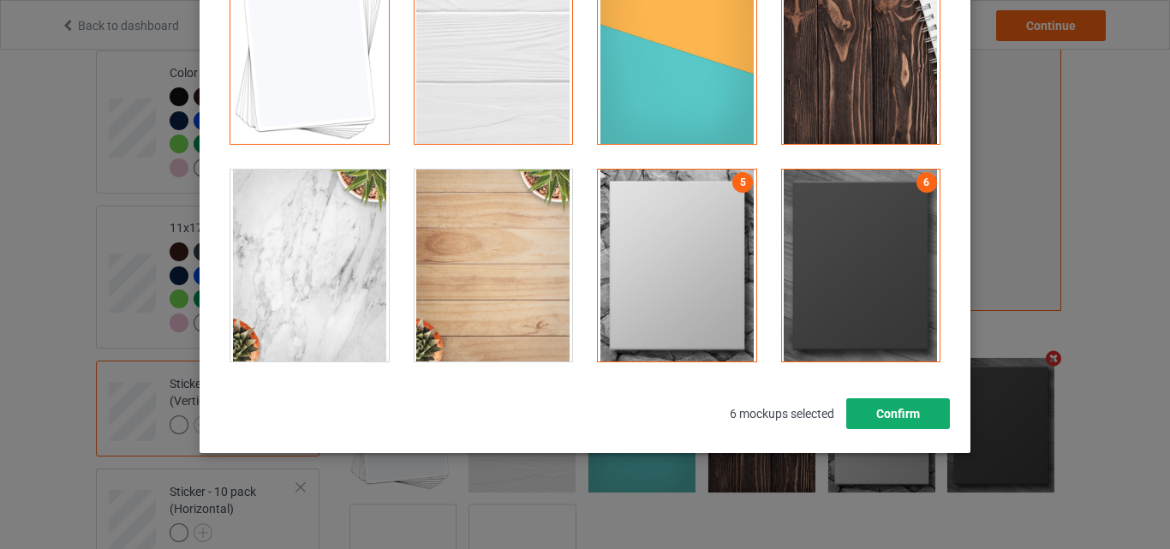
click at [886, 425] on button "Confirm" at bounding box center [898, 413] width 104 height 31
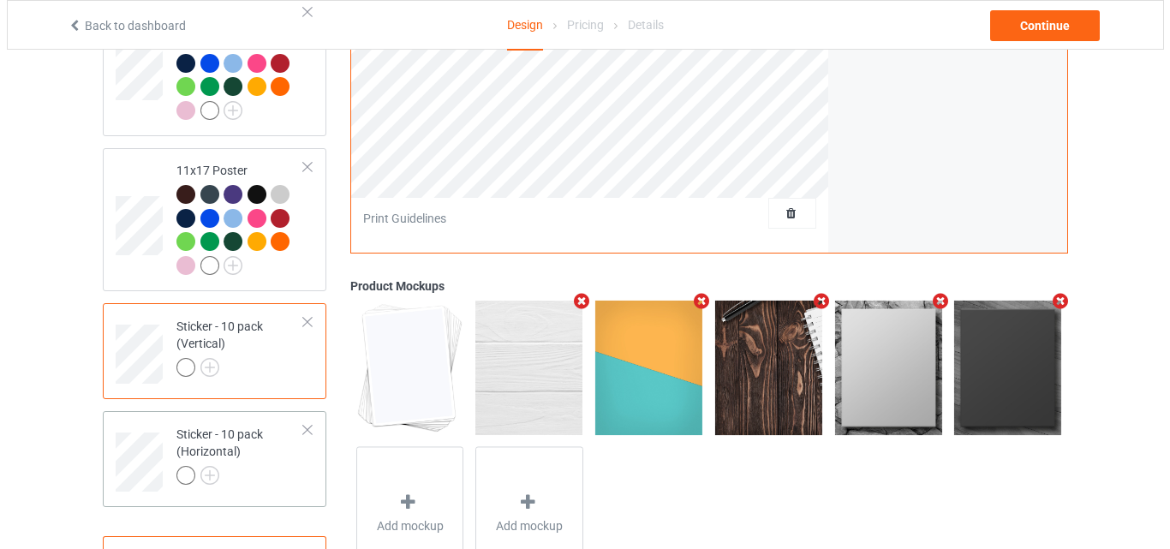
scroll to position [1690, 0]
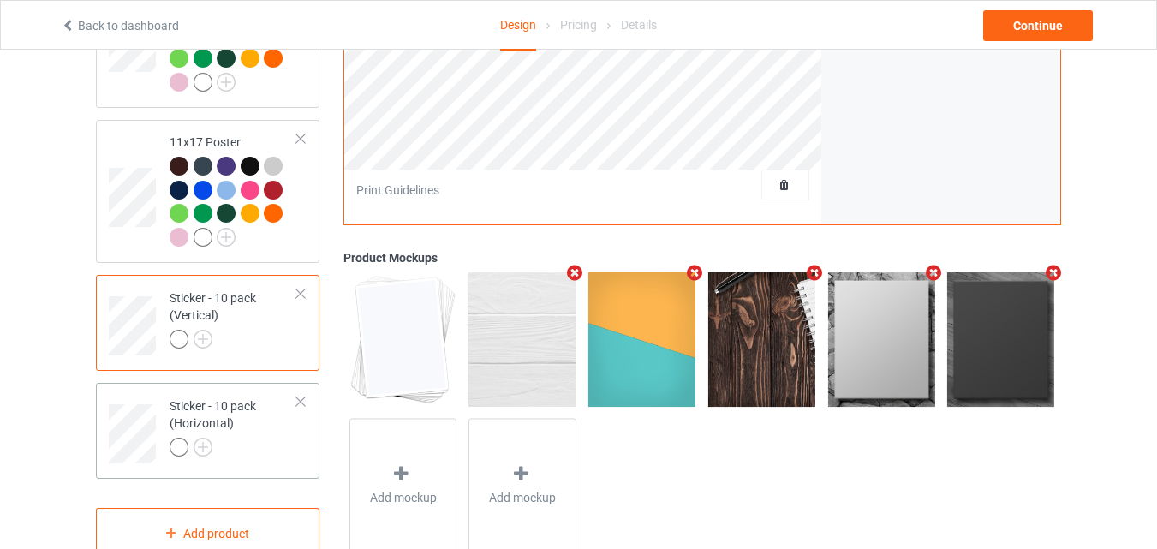
click at [244, 439] on div "Sticker - 10 pack (Horizontal)" at bounding box center [234, 426] width 128 height 58
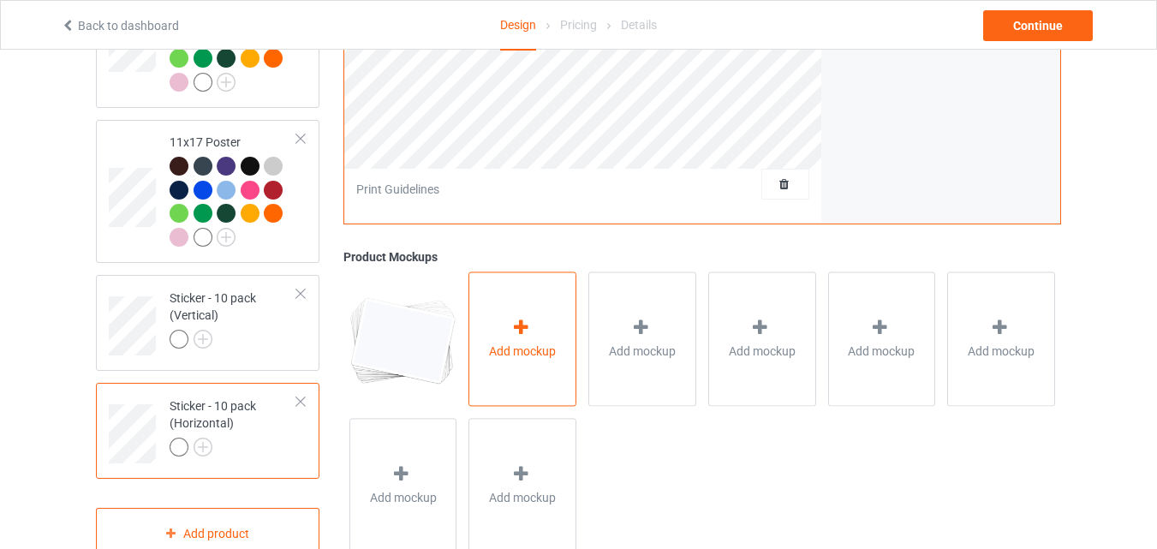
click at [493, 360] on span "Add mockup" at bounding box center [522, 351] width 67 height 17
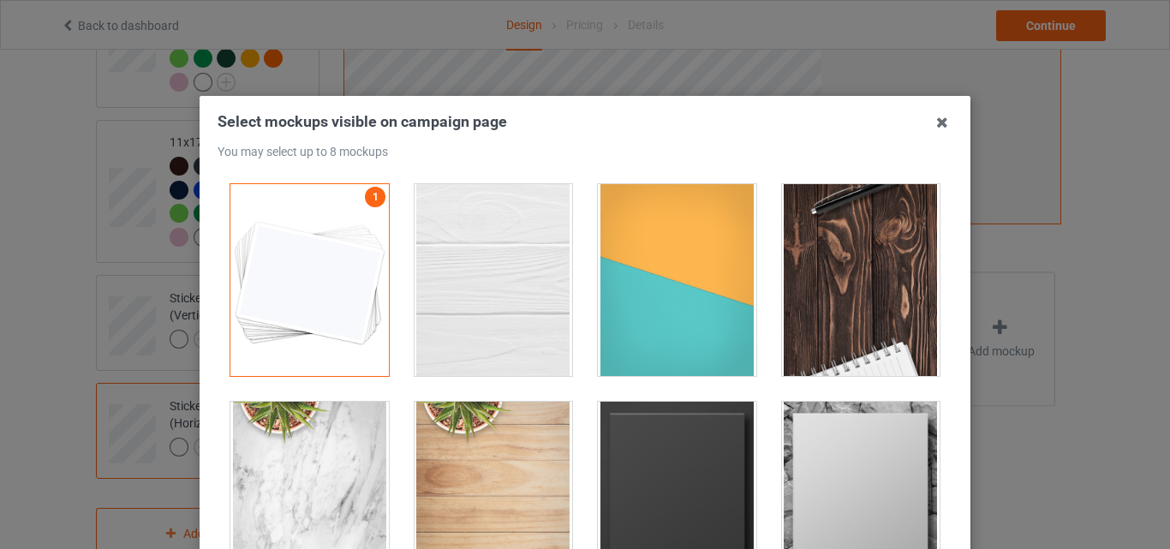
click at [472, 306] on div at bounding box center [494, 280] width 158 height 192
click at [697, 317] on div at bounding box center [677, 280] width 158 height 192
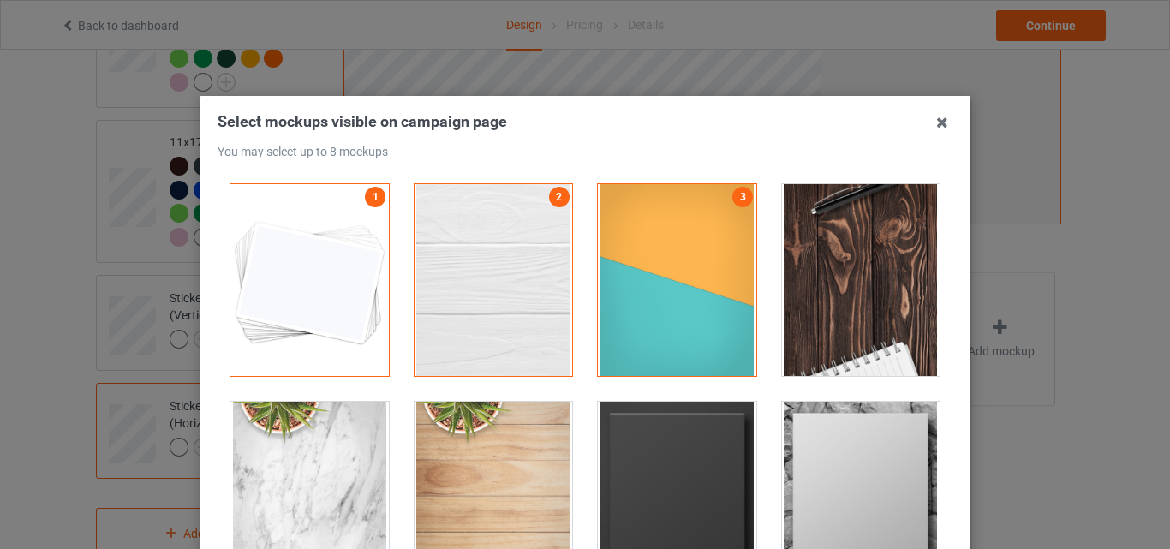
click at [797, 313] on div at bounding box center [861, 280] width 158 height 192
click at [667, 445] on div at bounding box center [677, 498] width 158 height 192
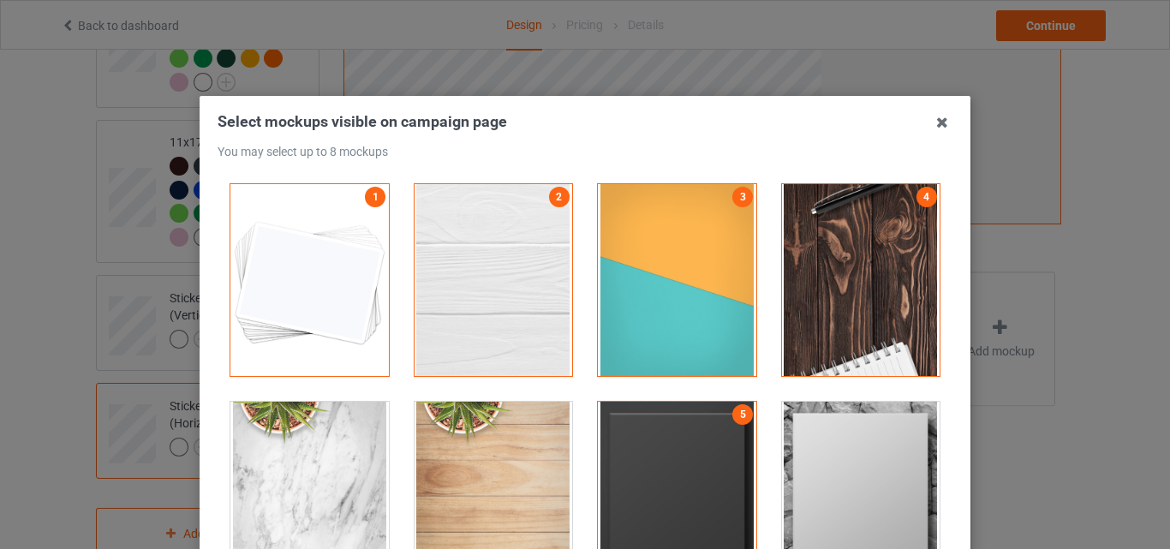
drag, startPoint x: 822, startPoint y: 453, endPoint x: 874, endPoint y: 431, distance: 56.0
click at [823, 453] on div at bounding box center [861, 498] width 158 height 192
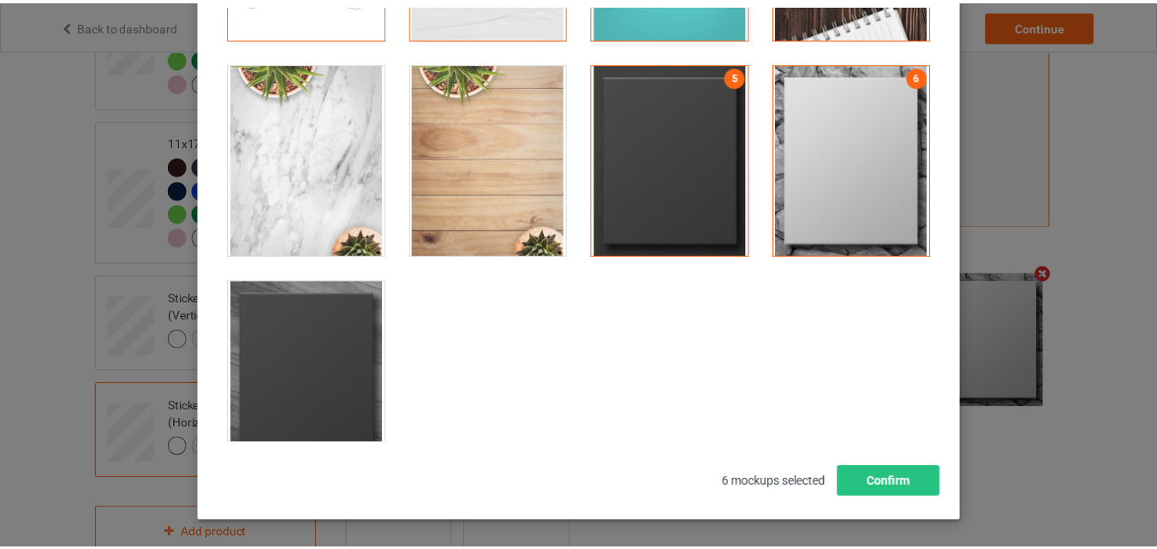
scroll to position [171, 0]
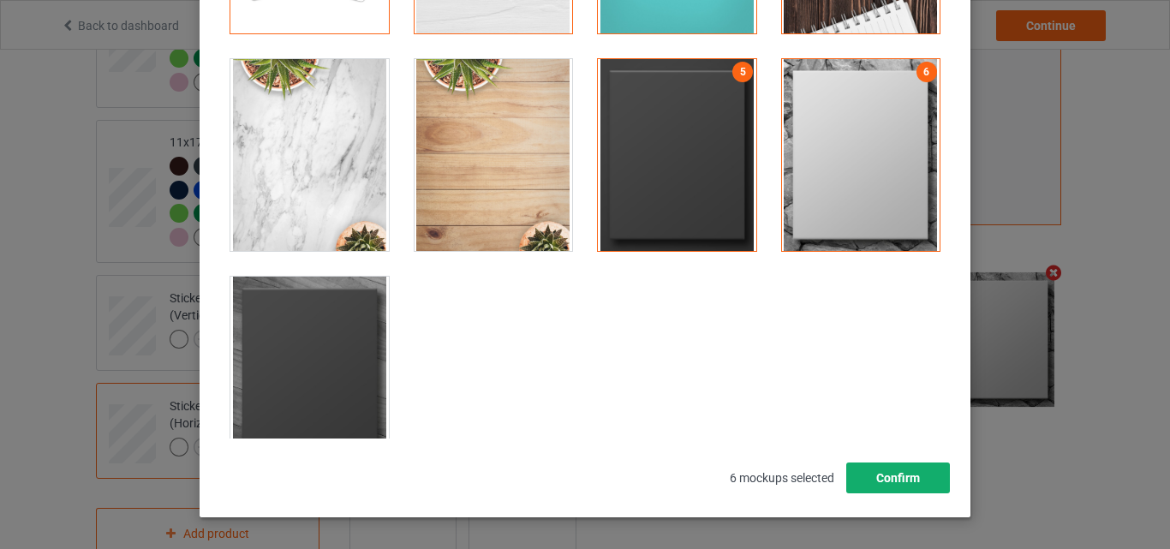
click at [897, 479] on button "Confirm" at bounding box center [898, 477] width 104 height 31
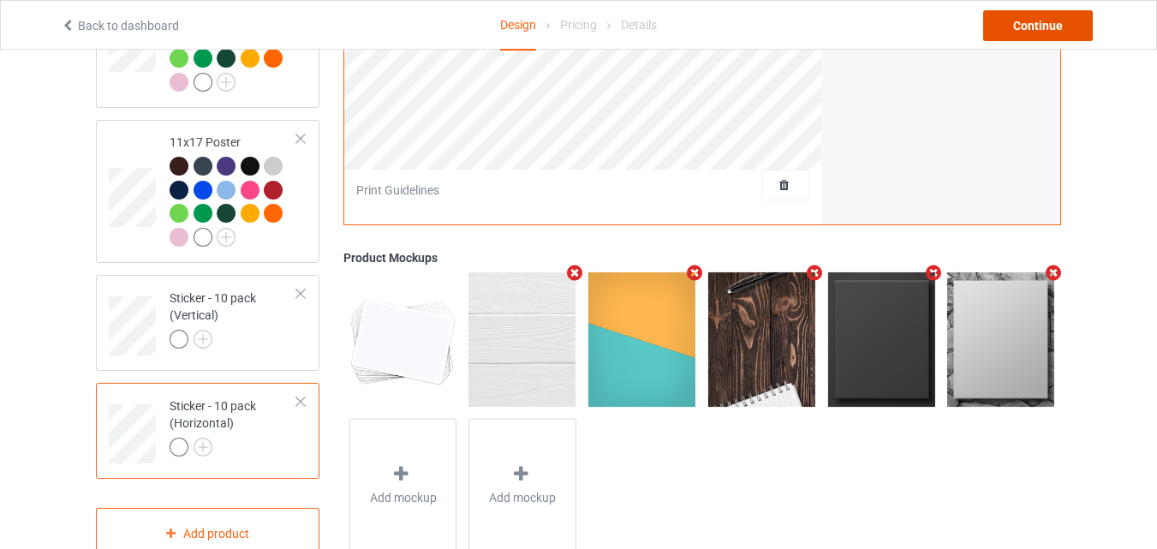
click at [1009, 34] on div "Continue" at bounding box center [1038, 25] width 110 height 31
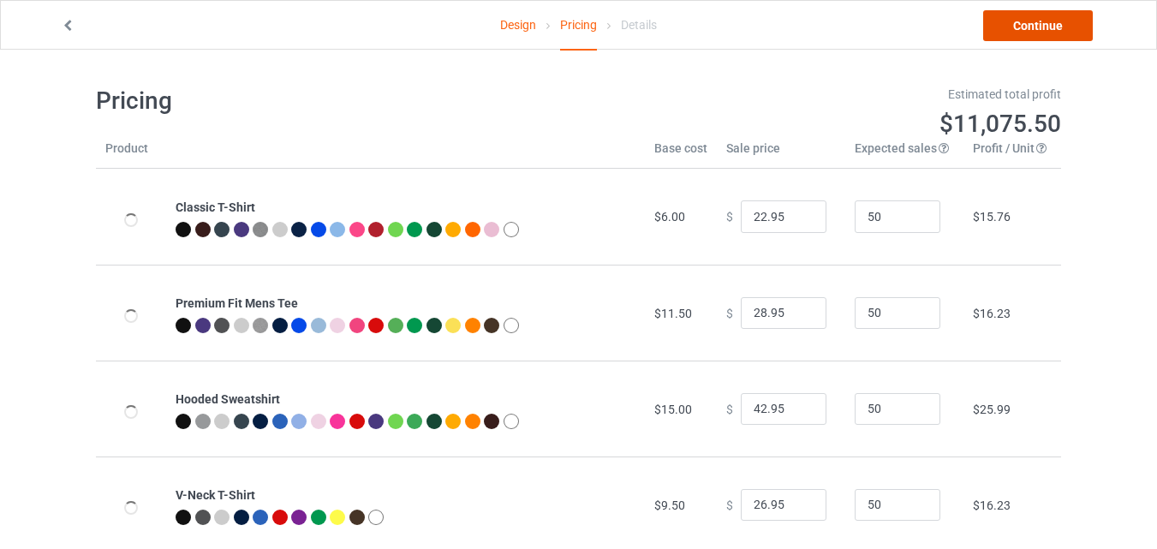
click at [1039, 28] on link "Continue" at bounding box center [1038, 25] width 110 height 31
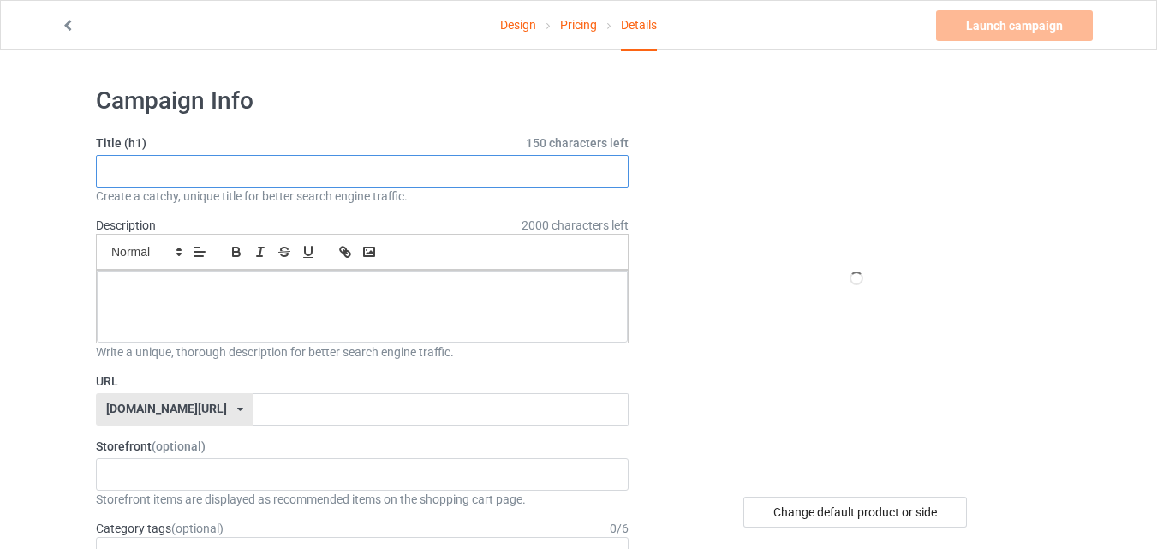
click at [243, 170] on input "text" at bounding box center [362, 171] width 533 height 33
paste input "unset Cowgirl Wild Flowers - Wild Horses"
type input "unset Cowgirl Wild Flowers - Wild Horses"
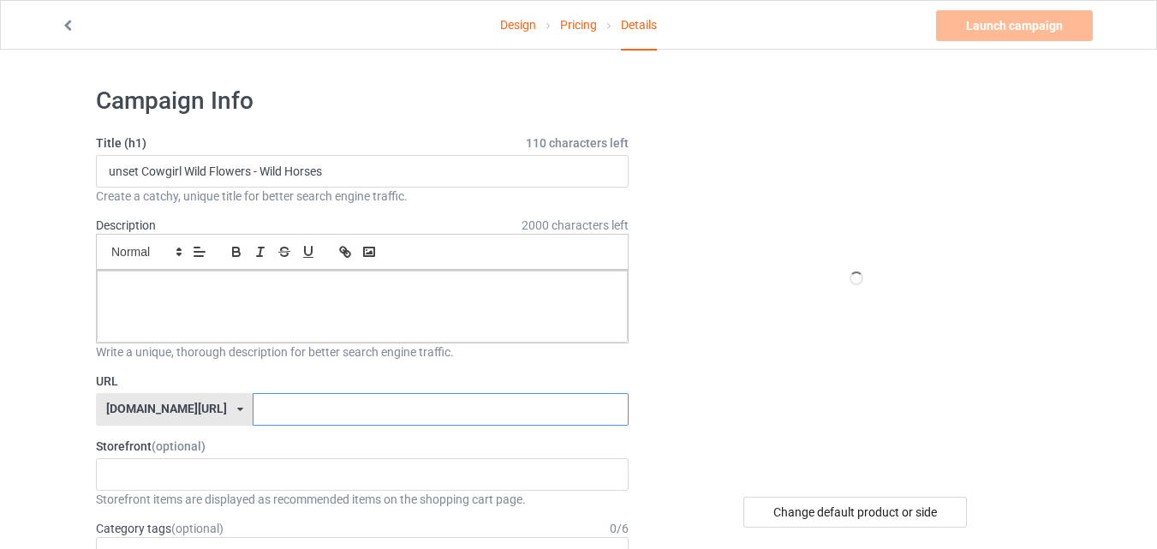
click at [254, 409] on input "text" at bounding box center [440, 409] width 375 height 33
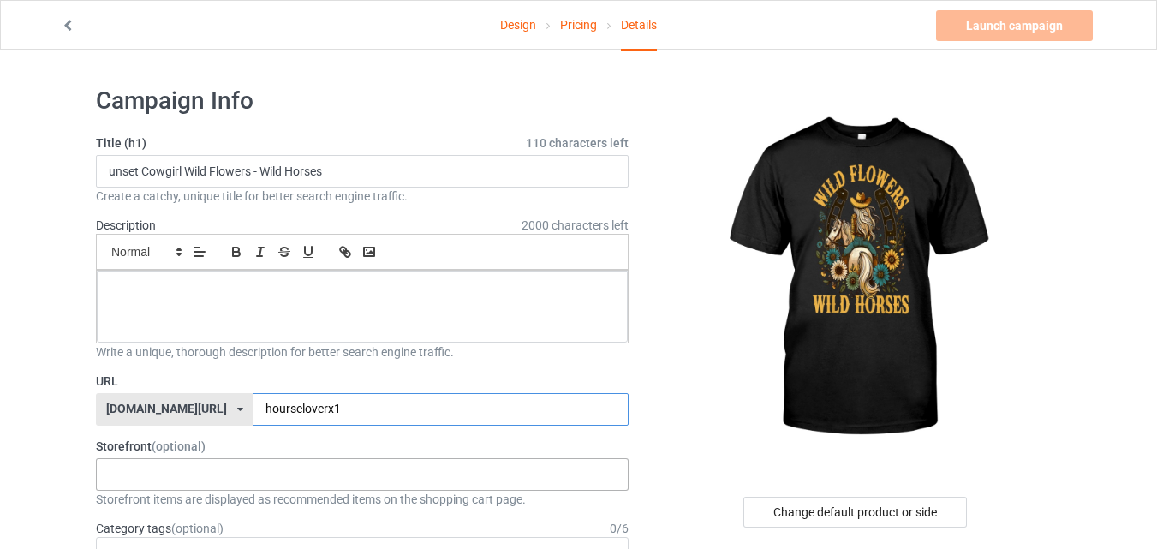
scroll to position [86, 0]
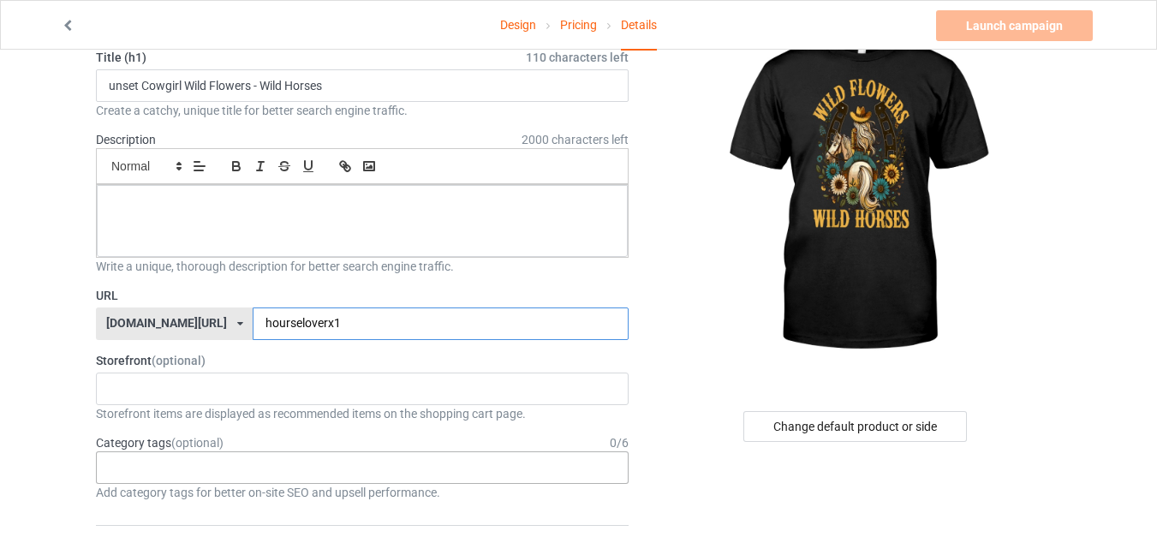
type input "hourseloverx1"
click at [248, 456] on div "Age > [DEMOGRAPHIC_DATA] > 1 Age > [DEMOGRAPHIC_DATA] Months > 1 Month Age > [D…" at bounding box center [362, 467] width 533 height 33
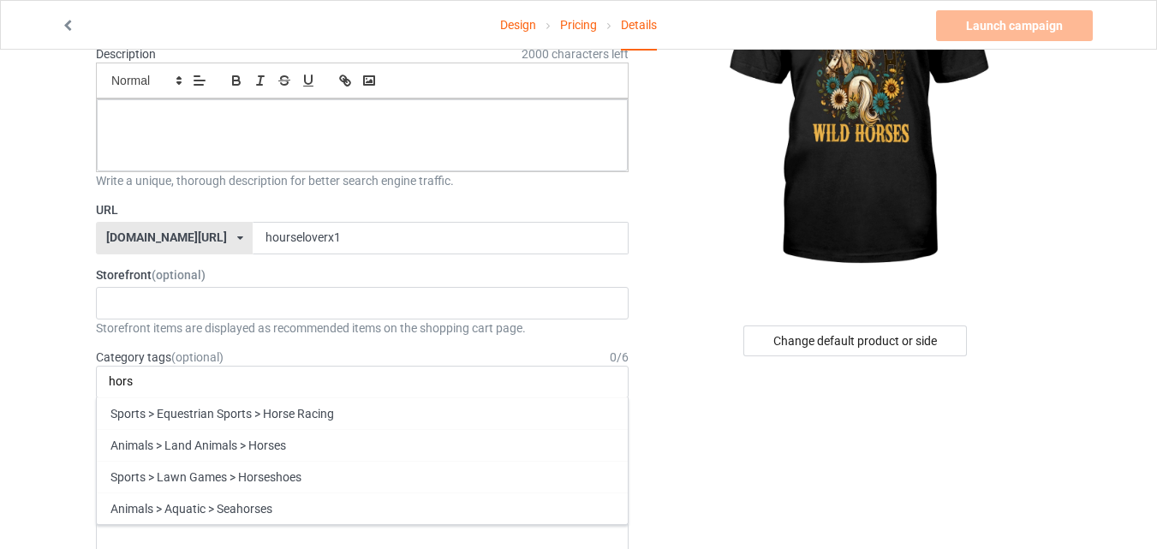
scroll to position [0, 0]
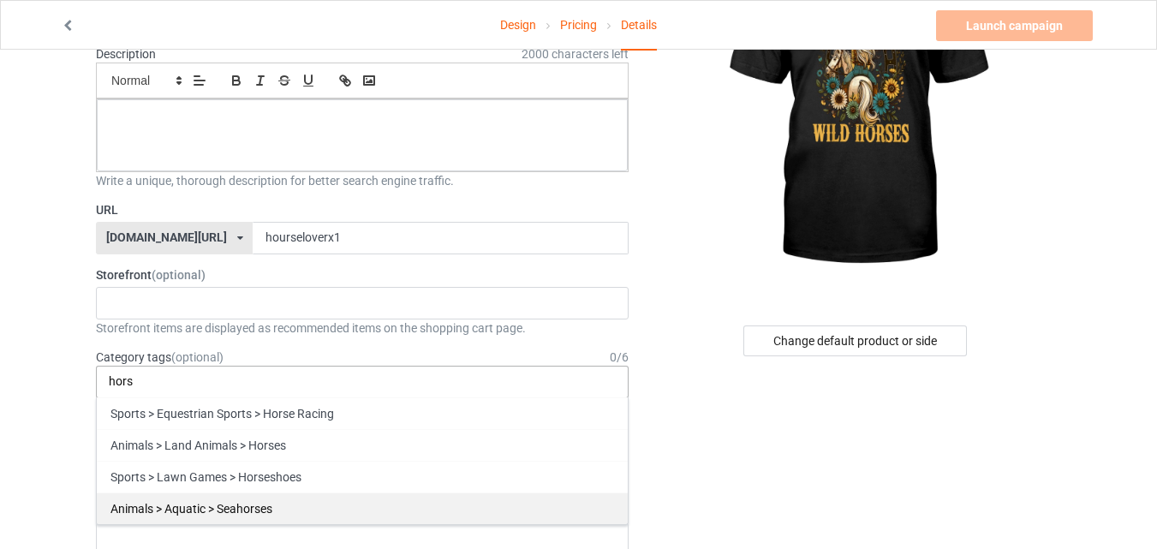
type input "hors"
click at [317, 501] on div "Animals > Aquatic > Seahorses" at bounding box center [362, 508] width 531 height 32
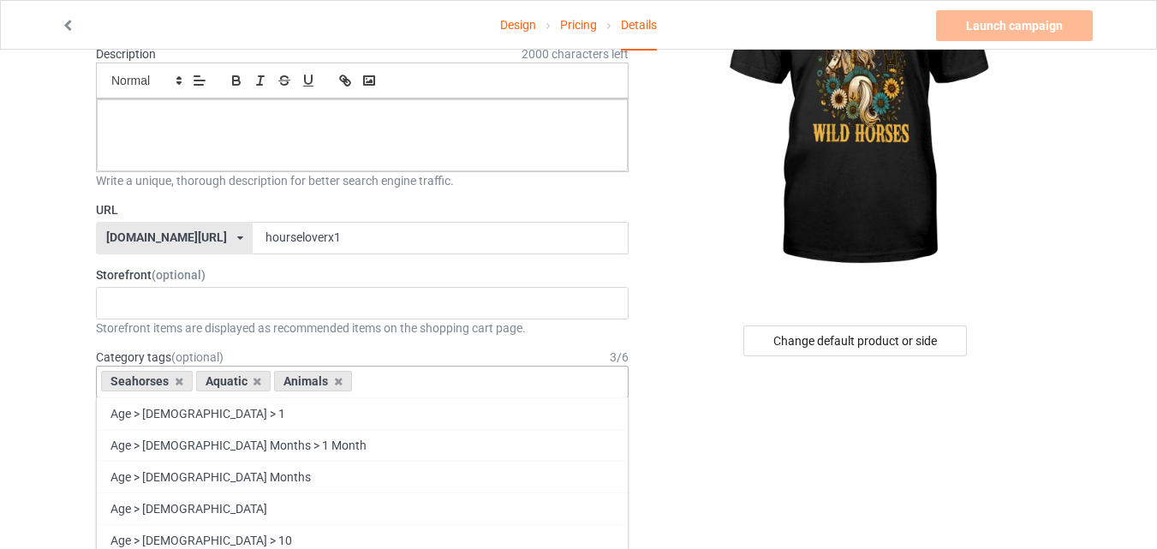
drag, startPoint x: 169, startPoint y: 377, endPoint x: 107, endPoint y: 382, distance: 61.9
click at [107, 382] on div "Seahorses" at bounding box center [147, 381] width 92 height 21
click at [128, 382] on div "Seahorses" at bounding box center [147, 381] width 92 height 21
drag, startPoint x: 128, startPoint y: 382, endPoint x: 374, endPoint y: 331, distance: 252.0
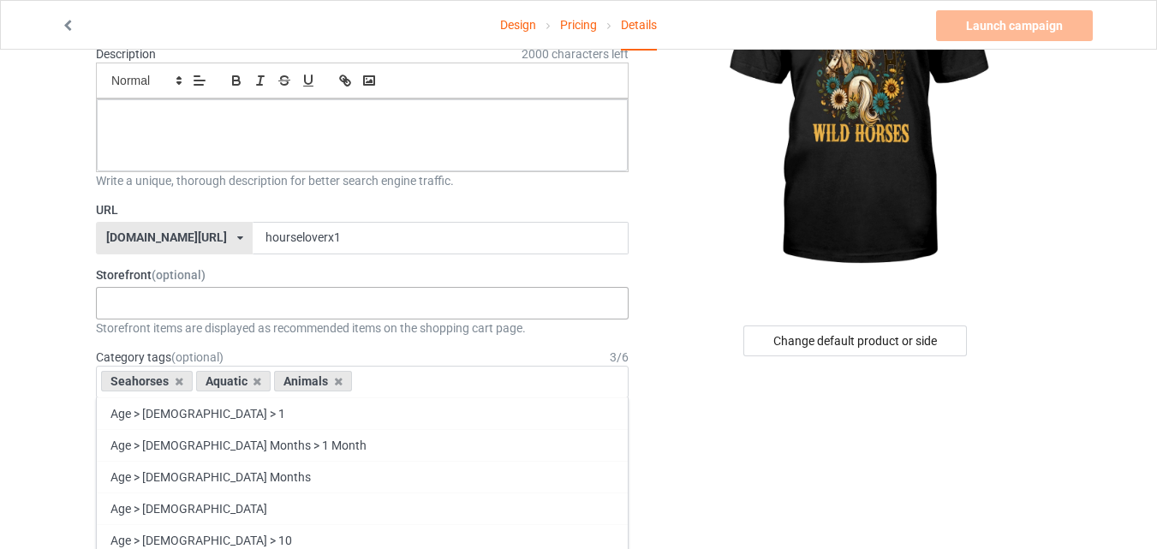
click at [438, 294] on div "Sport Fashion 67f1b36daeea31002e90f20b" at bounding box center [362, 303] width 533 height 33
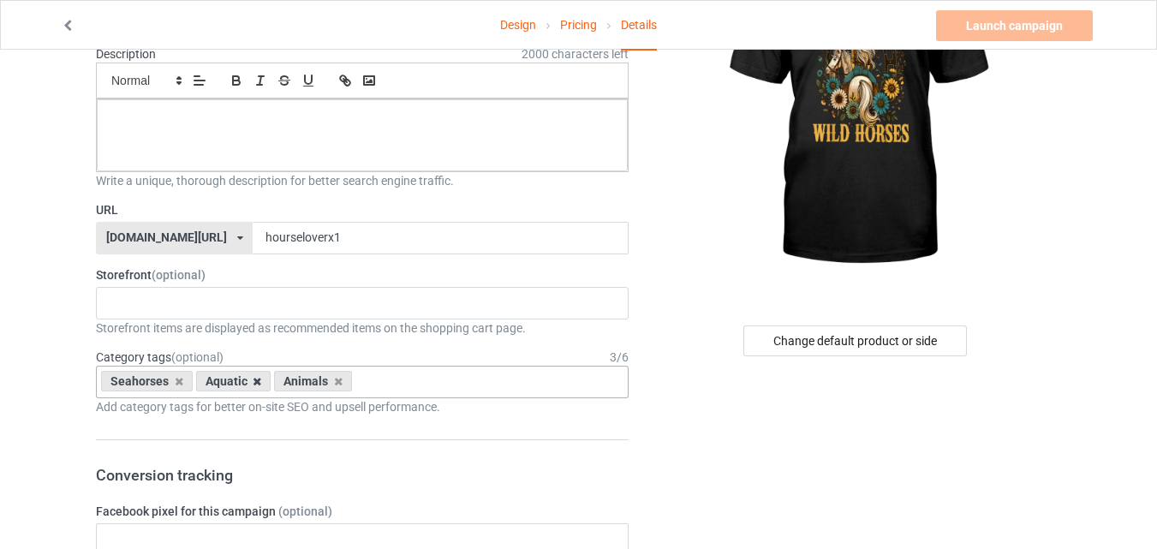
drag, startPoint x: 361, startPoint y: 373, endPoint x: 254, endPoint y: 379, distance: 106.4
click at [145, 384] on div "Seahorses Aquatic Animals Age > [DEMOGRAPHIC_DATA] > 1 Age > [DEMOGRAPHIC_DATA]…" at bounding box center [362, 382] width 533 height 33
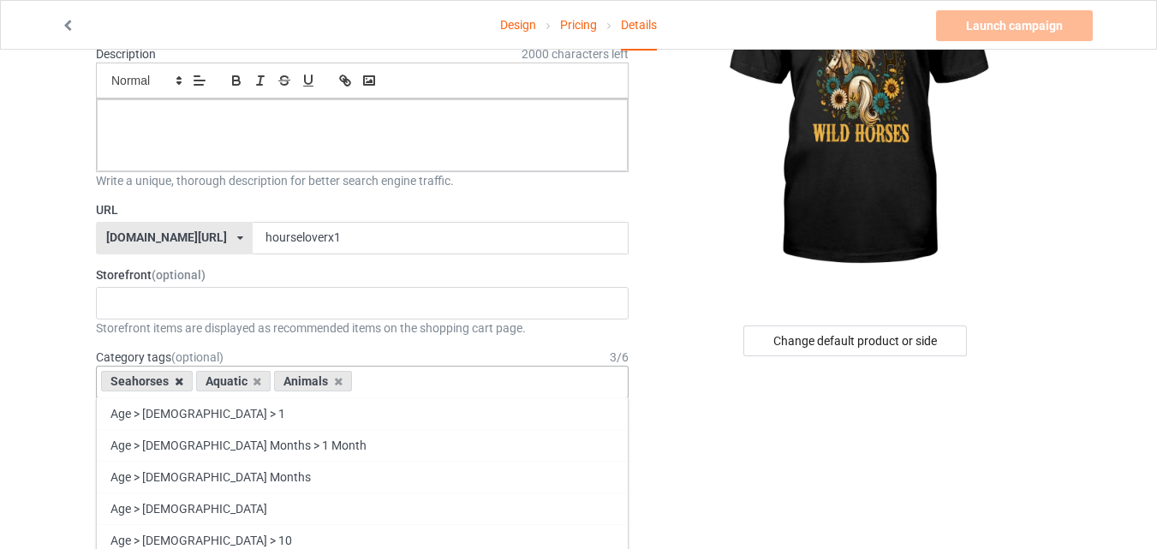
click at [178, 383] on icon at bounding box center [179, 381] width 9 height 11
click at [178, 383] on div "Aquatic Animals Age > [DEMOGRAPHIC_DATA] > 1 Age > [DEMOGRAPHIC_DATA] Months > …" at bounding box center [362, 382] width 533 height 33
click at [166, 383] on icon at bounding box center [162, 381] width 9 height 11
click at [166, 383] on icon at bounding box center [165, 381] width 9 height 11
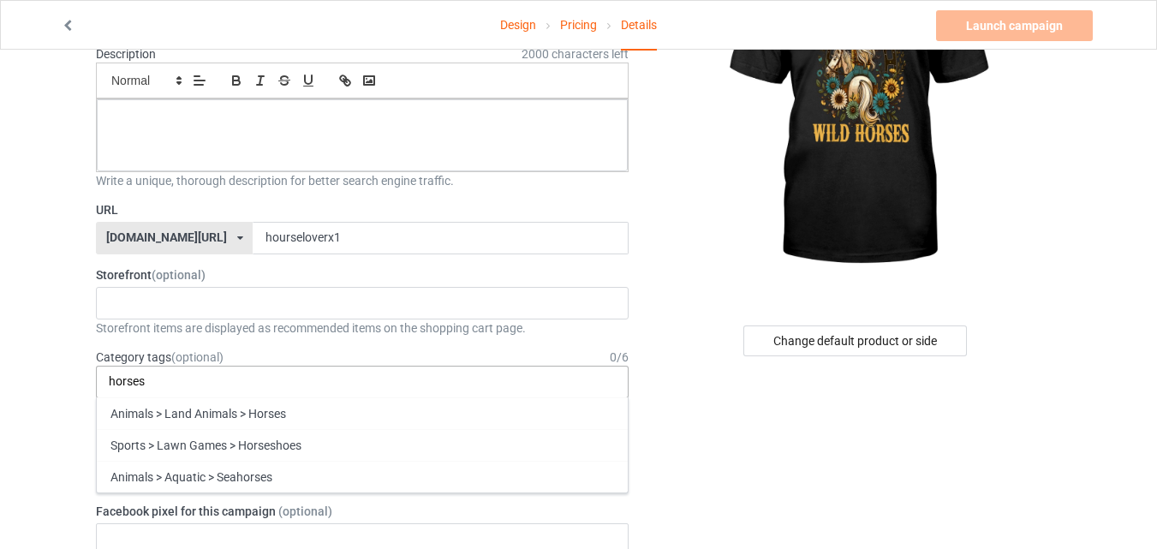
type input "horses"
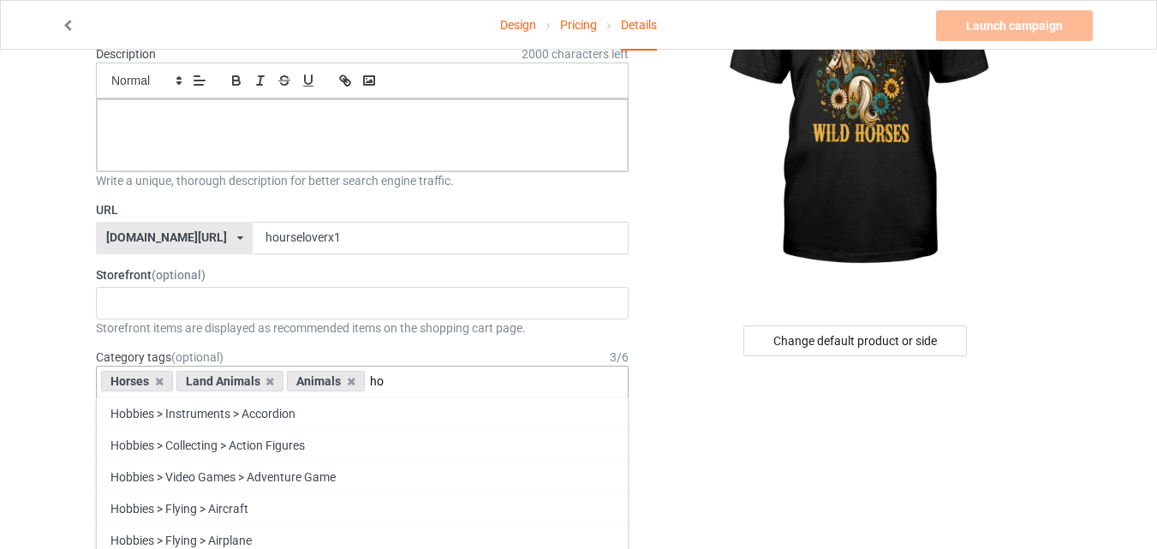
type input "h"
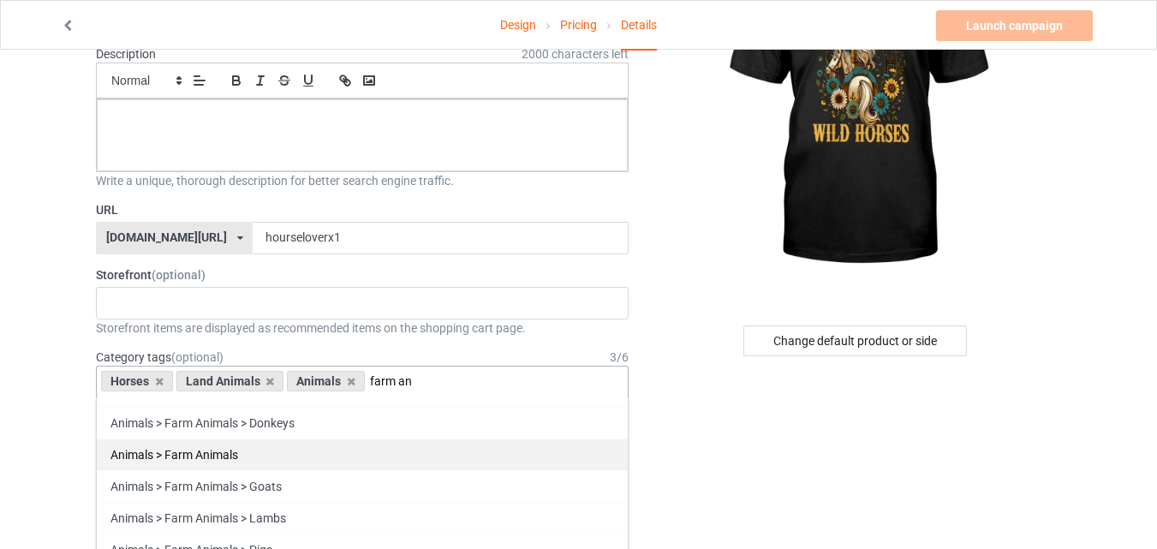
type input "farm an"
click at [538, 444] on div "Animals > Farm Animals" at bounding box center [362, 455] width 531 height 32
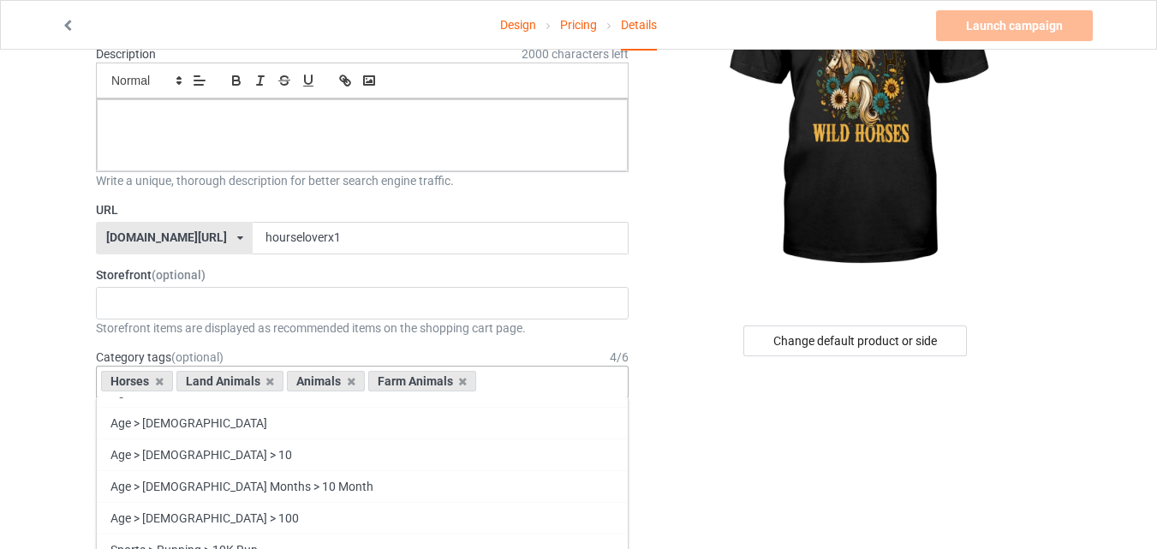
scroll to position [20557, 0]
click at [683, 325] on div "Change default product or side" at bounding box center [857, 340] width 409 height 31
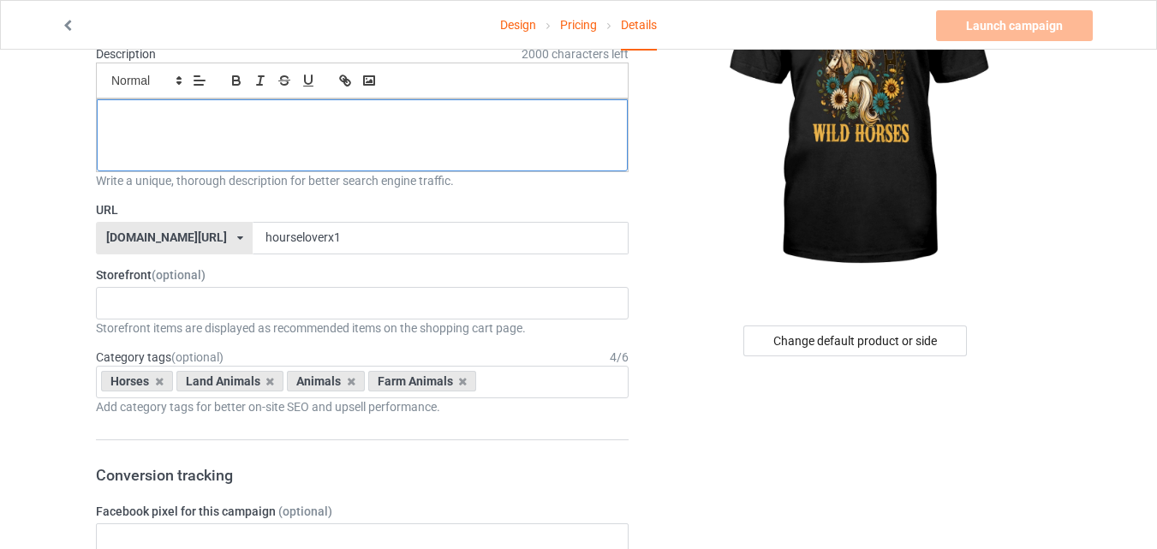
click at [274, 128] on div at bounding box center [362, 135] width 531 height 72
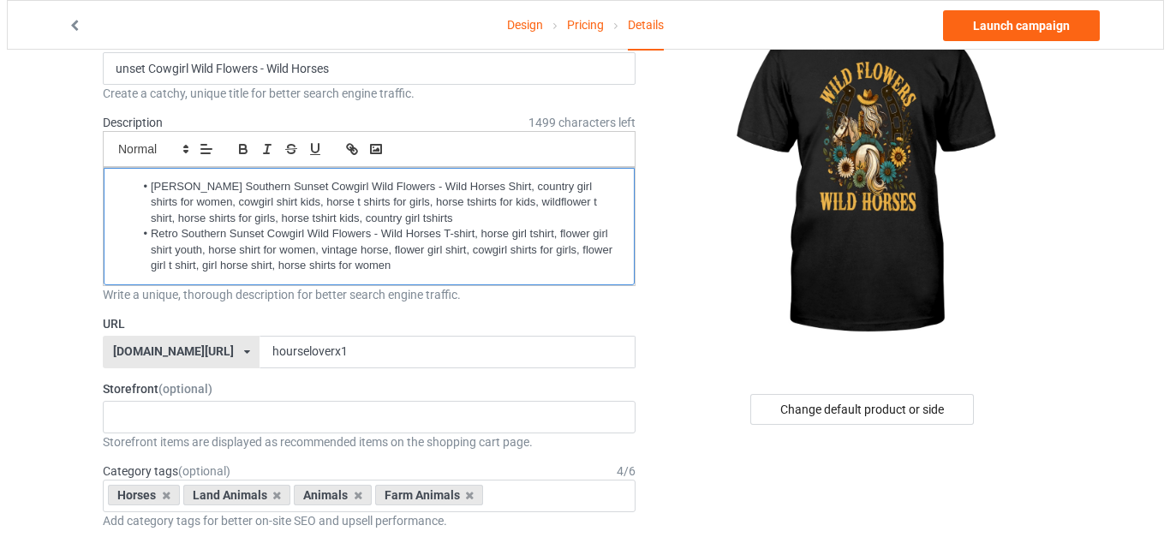
scroll to position [0, 0]
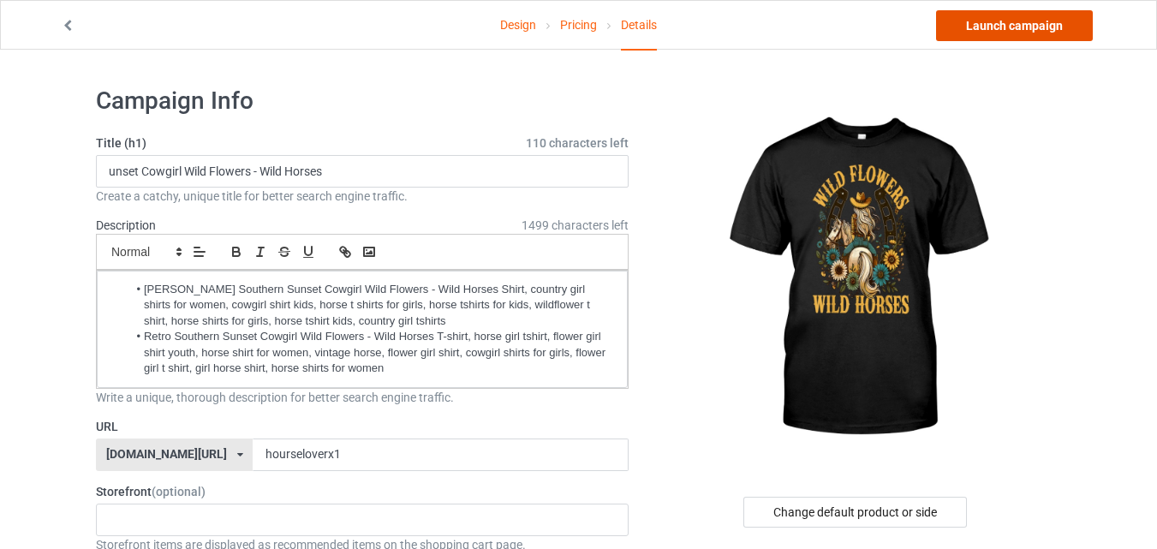
click at [1022, 22] on link "Launch campaign" at bounding box center [1014, 25] width 157 height 31
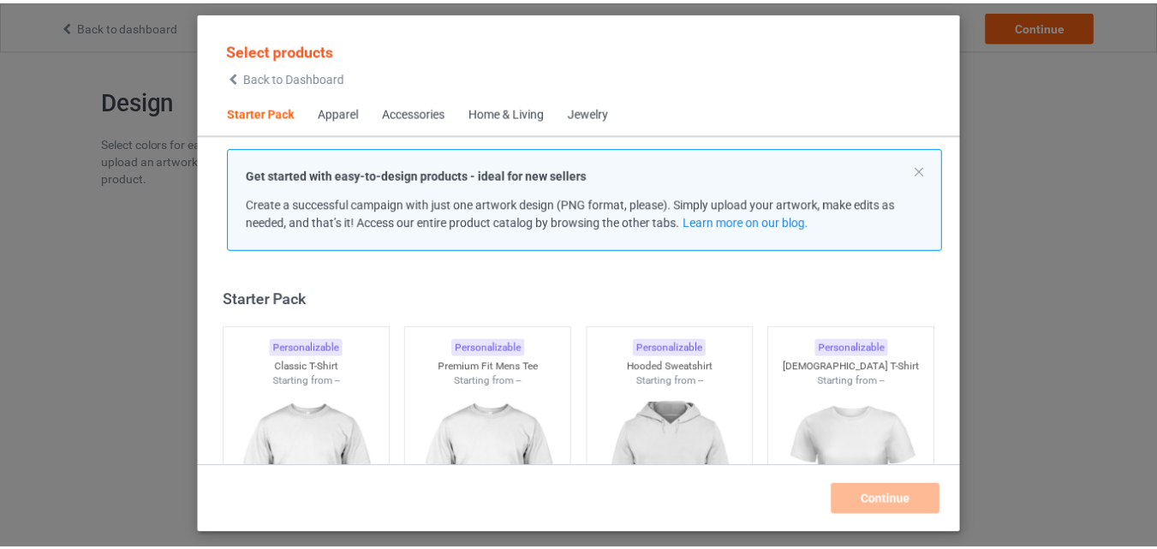
scroll to position [22, 0]
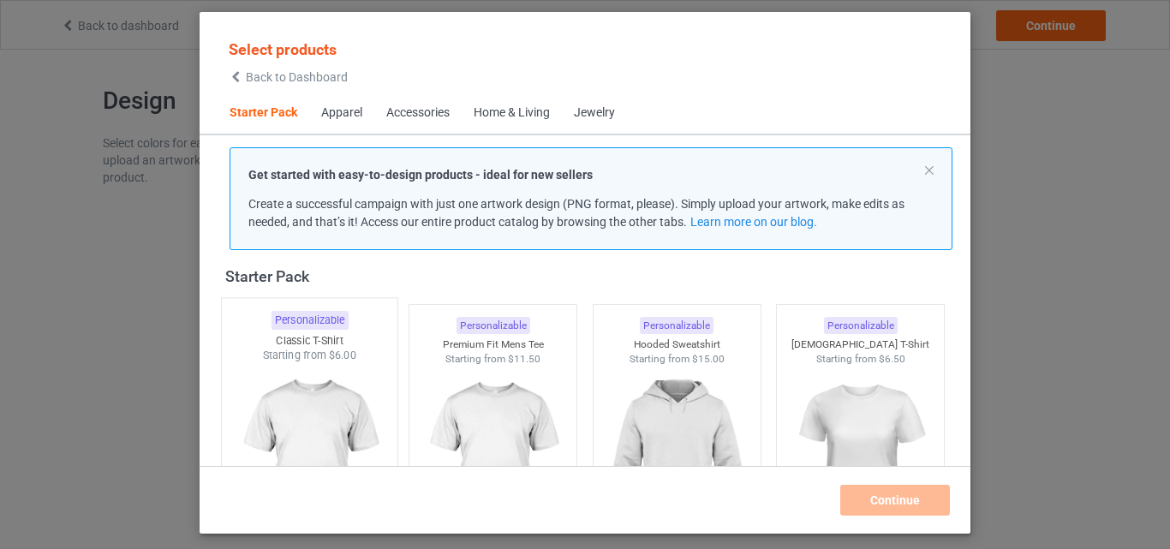
click at [348, 370] on img at bounding box center [309, 463] width 161 height 201
click at [439, 369] on img at bounding box center [492, 463] width 153 height 192
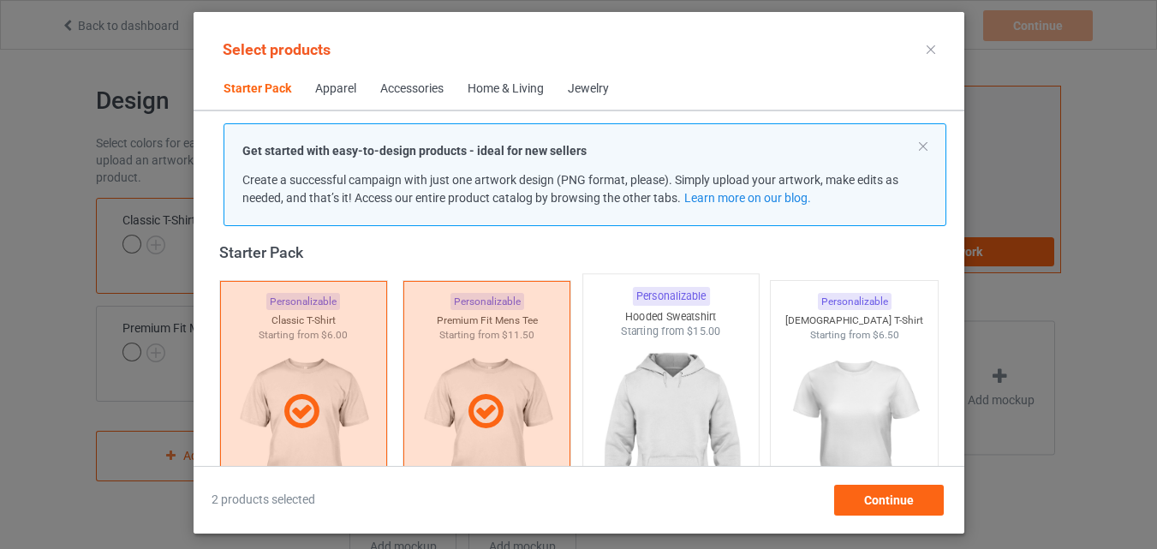
click at [727, 374] on img at bounding box center [670, 439] width 161 height 201
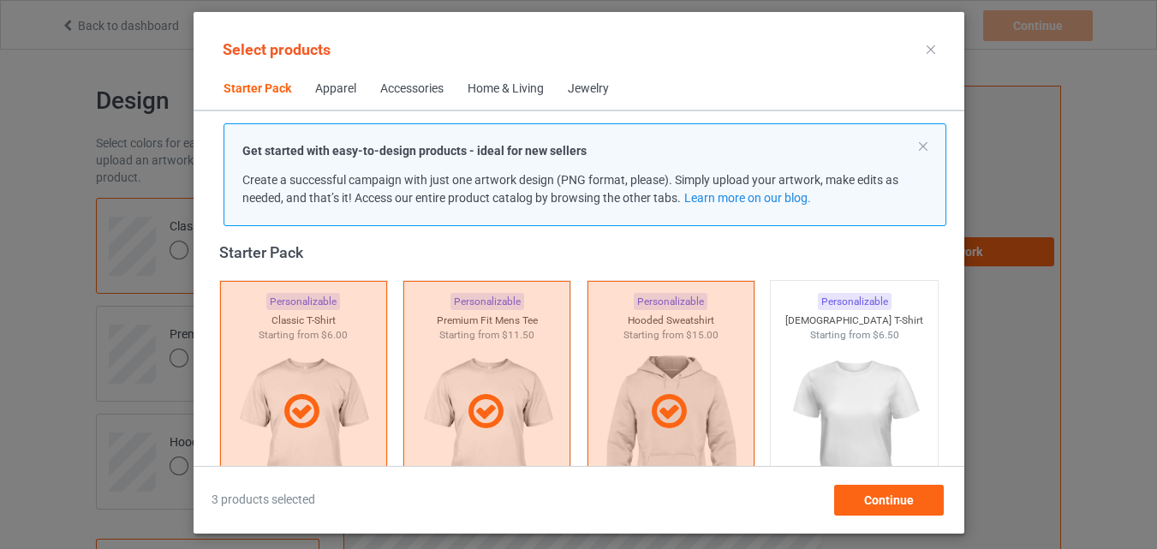
scroll to position [194, 0]
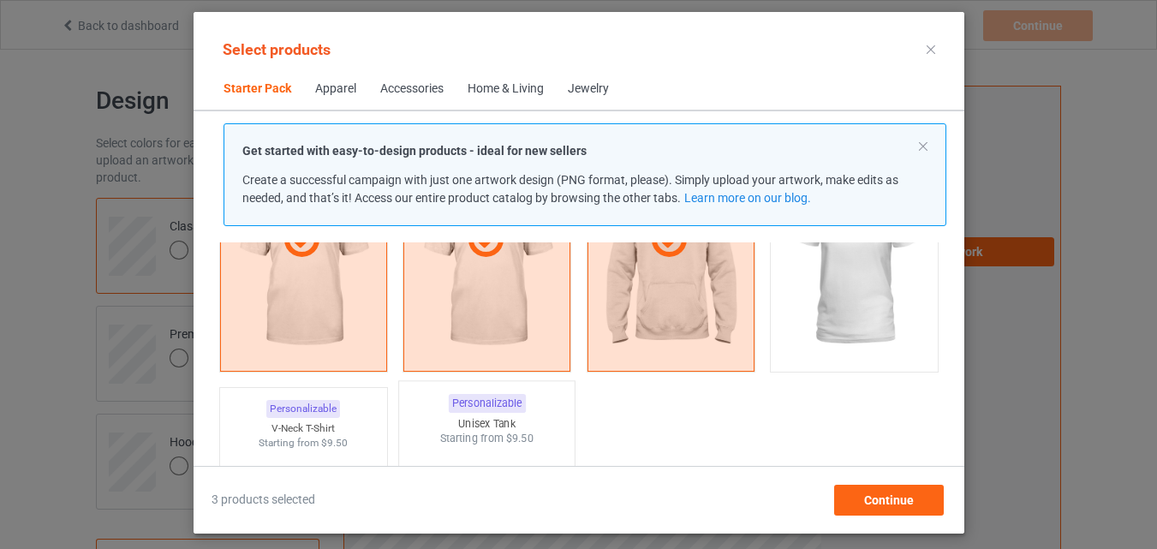
click at [314, 400] on div "Personalizable" at bounding box center [303, 409] width 74 height 18
click at [461, 418] on div "Personalizable Unisex Tank Starting from $9.50" at bounding box center [486, 519] width 177 height 277
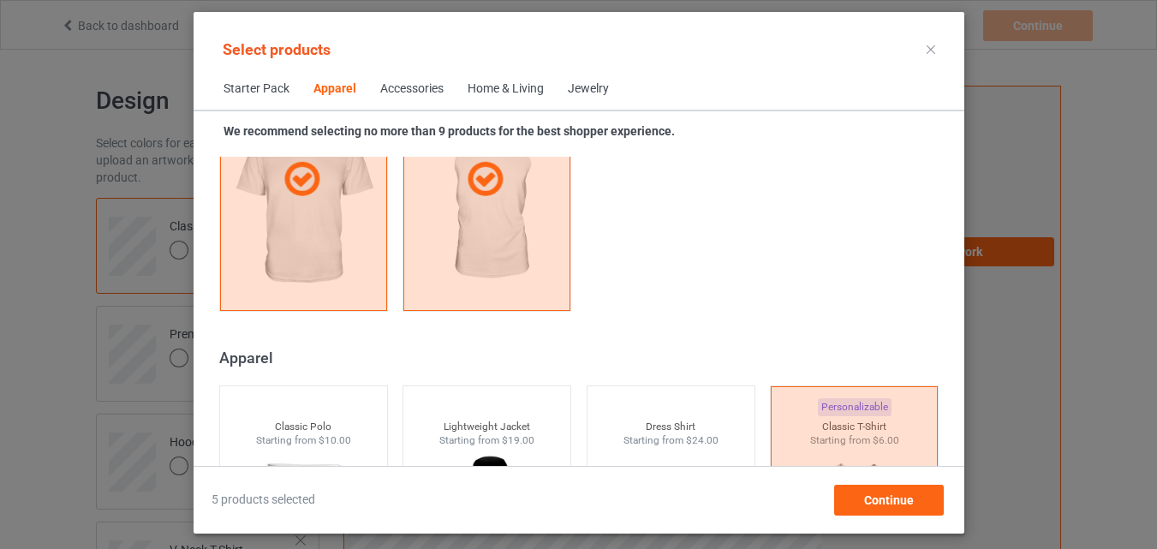
scroll to position [1050, 0]
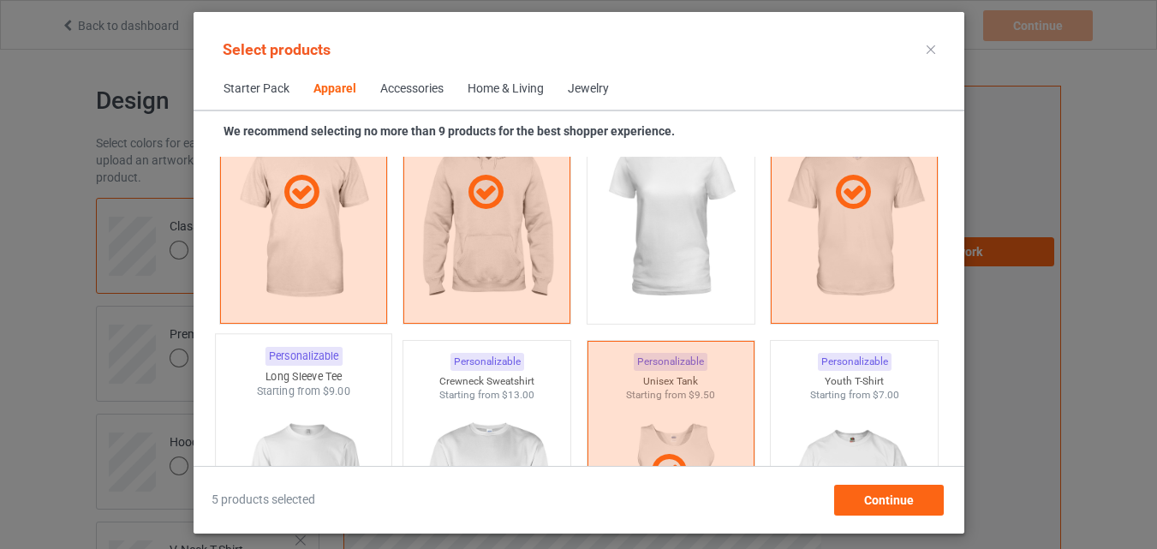
click at [325, 405] on img at bounding box center [303, 499] width 161 height 201
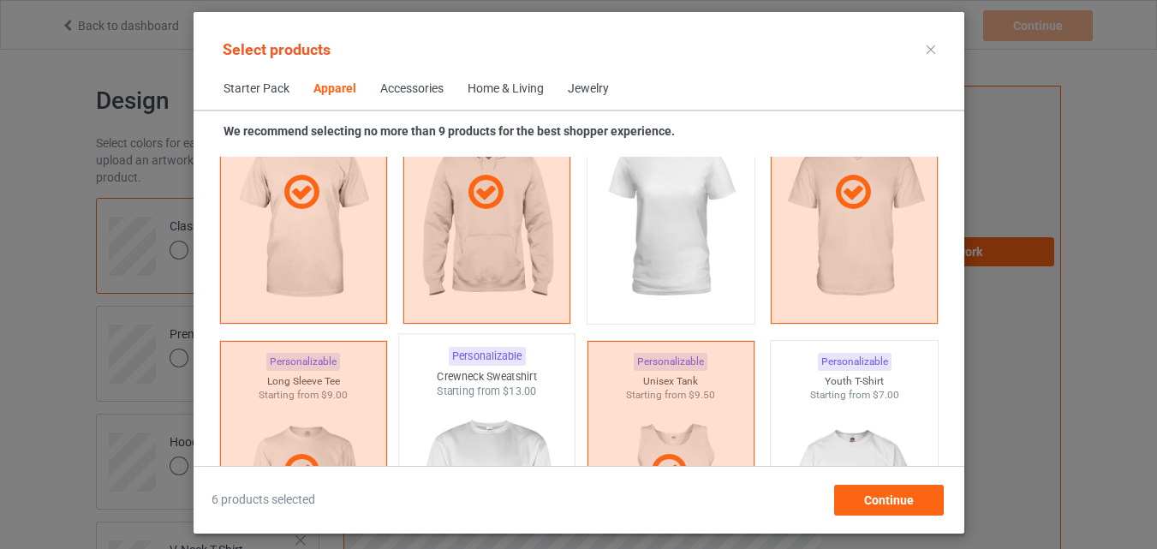
click at [438, 410] on img at bounding box center [486, 499] width 161 height 201
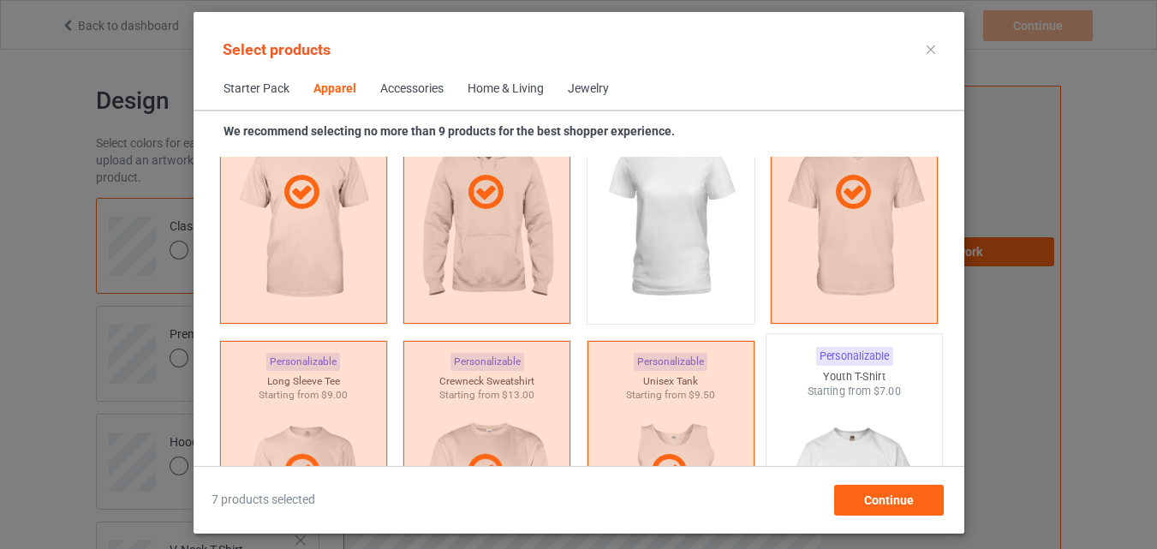
click at [853, 385] on div "Starting from $7.00" at bounding box center [855, 391] width 176 height 15
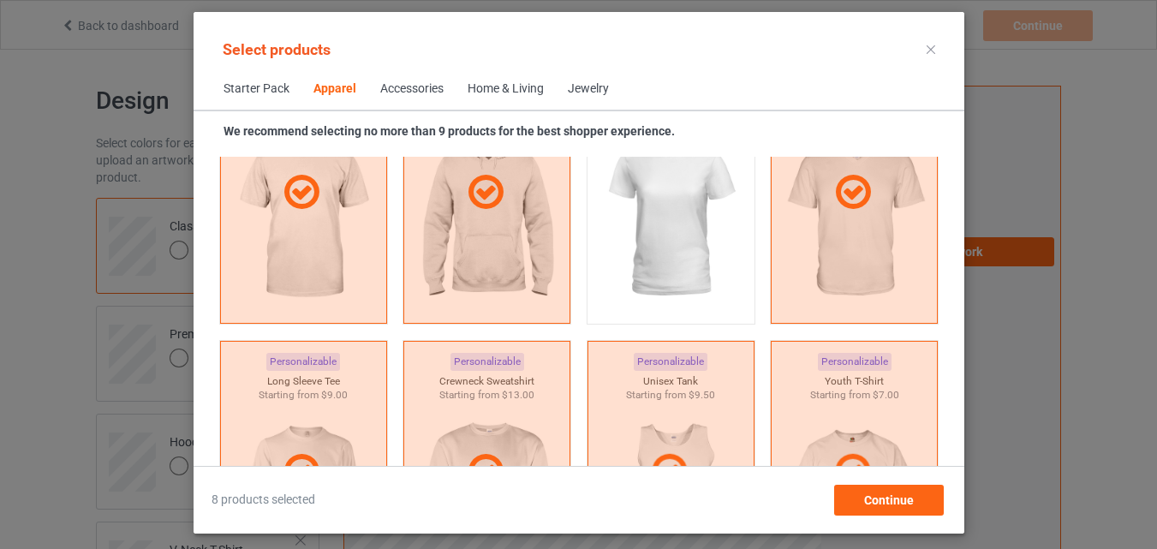
scroll to position [1393, 0]
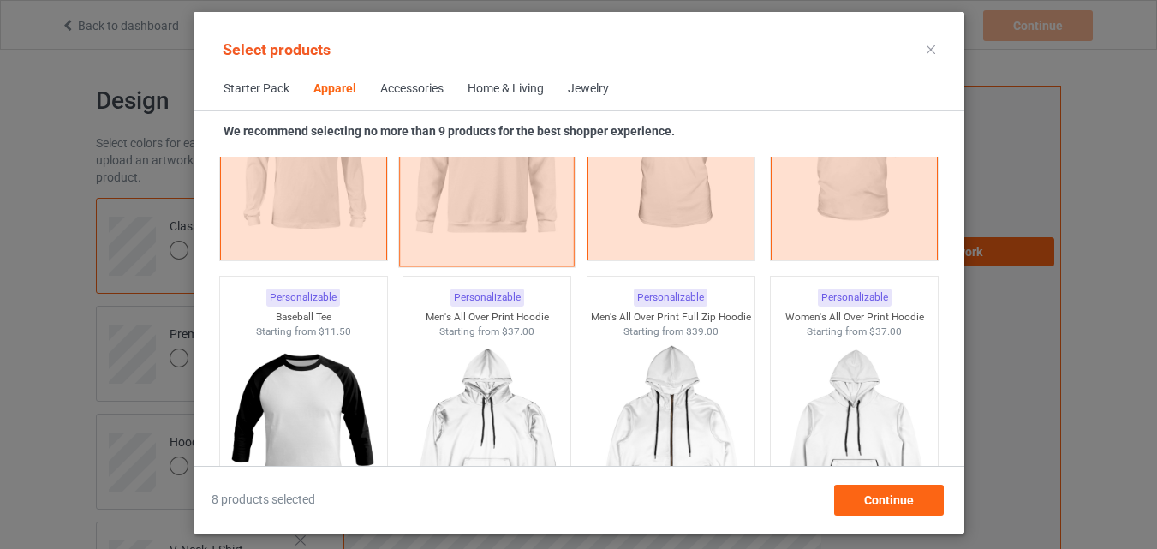
click at [323, 355] on img at bounding box center [302, 434] width 153 height 192
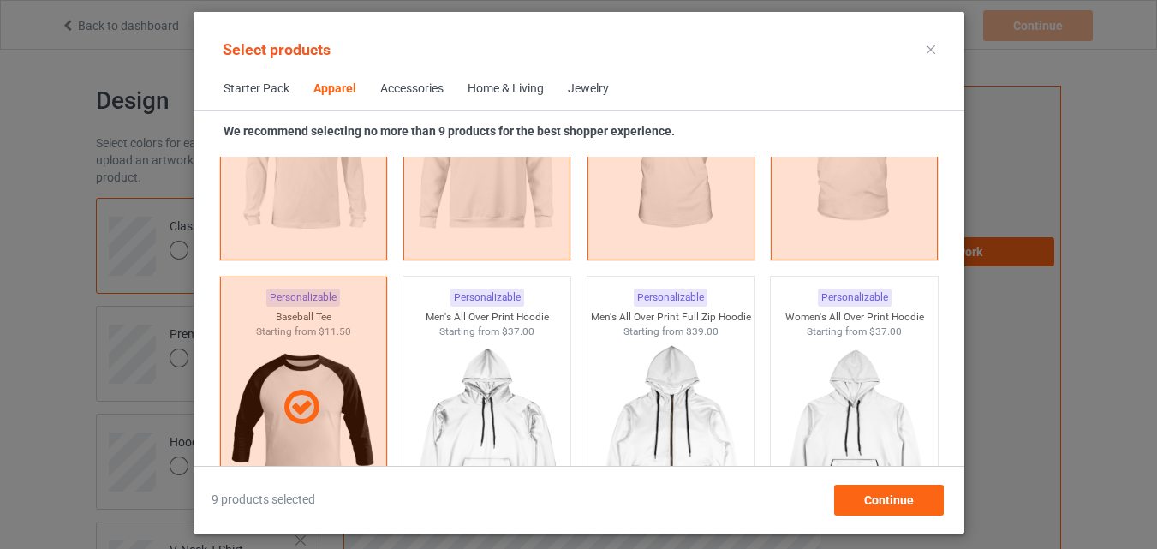
click at [503, 79] on span "Home & Living" at bounding box center [506, 89] width 100 height 41
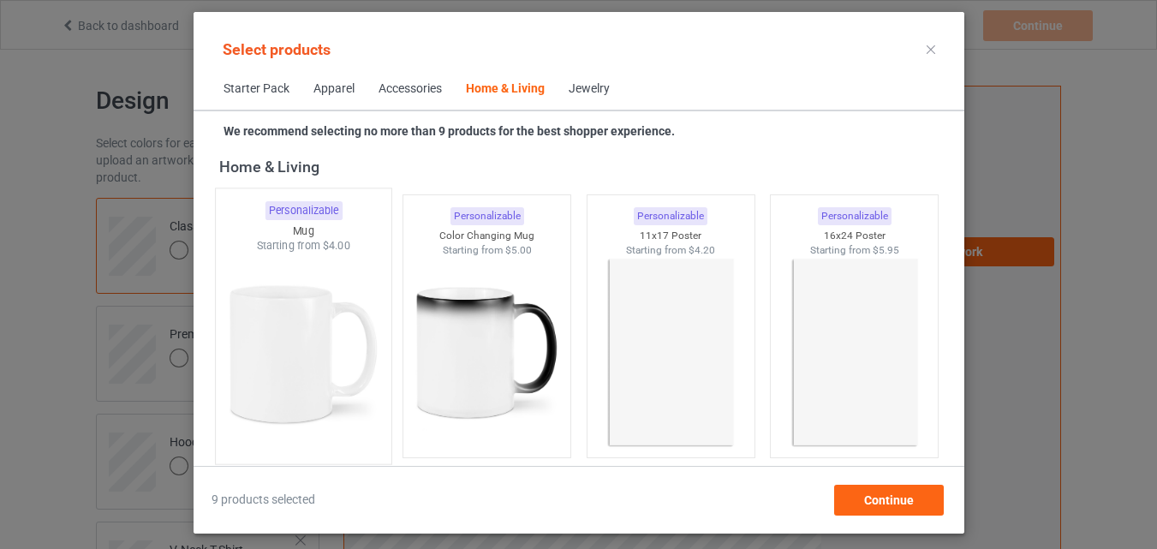
click at [349, 331] on img at bounding box center [303, 354] width 161 height 201
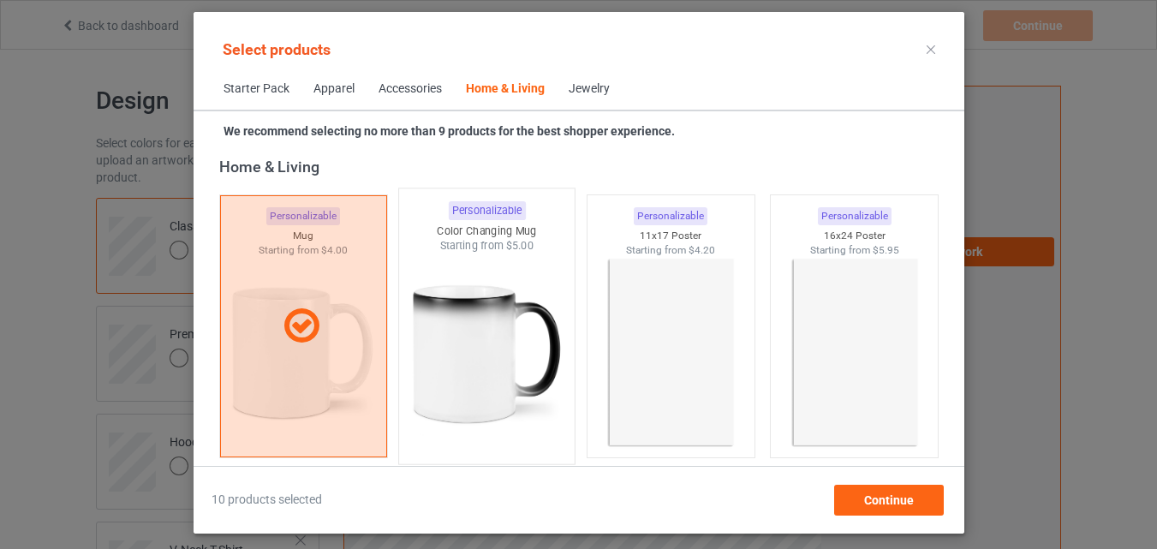
click at [445, 337] on img at bounding box center [486, 354] width 161 height 201
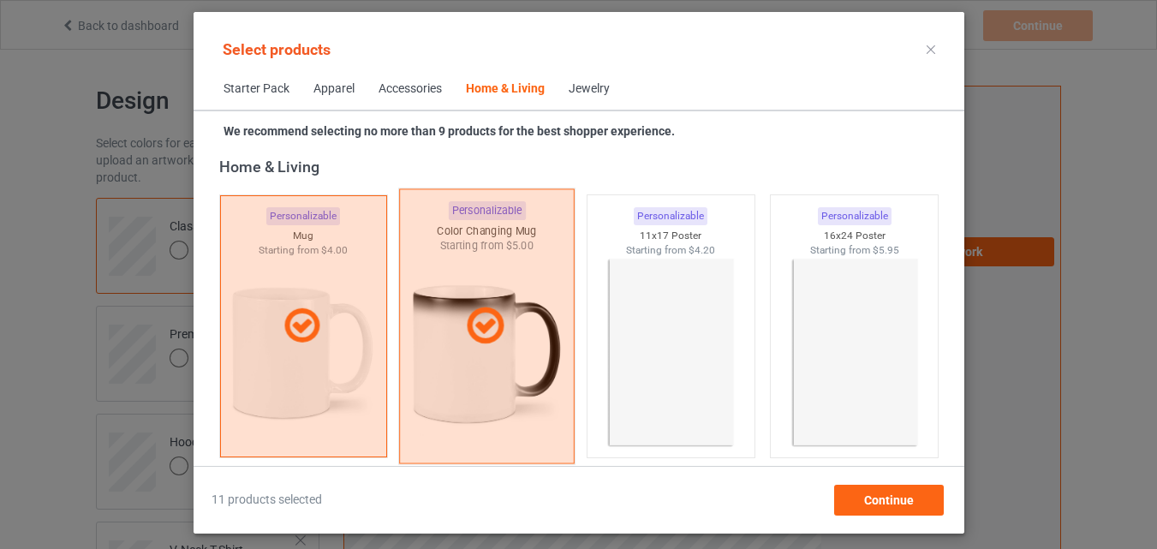
click at [628, 334] on img at bounding box center [670, 353] width 153 height 192
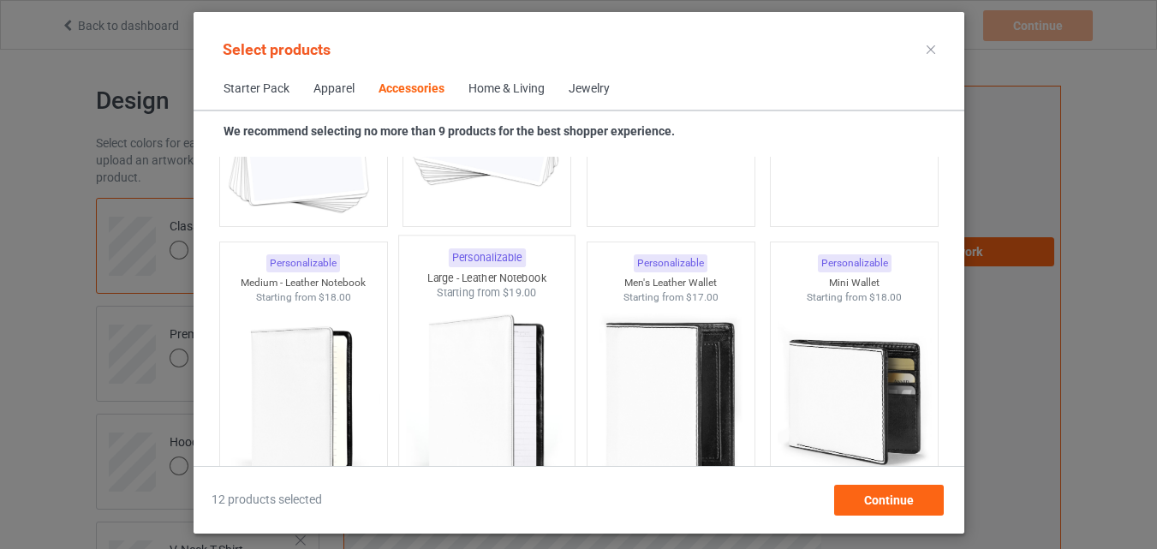
scroll to position [6611, 0]
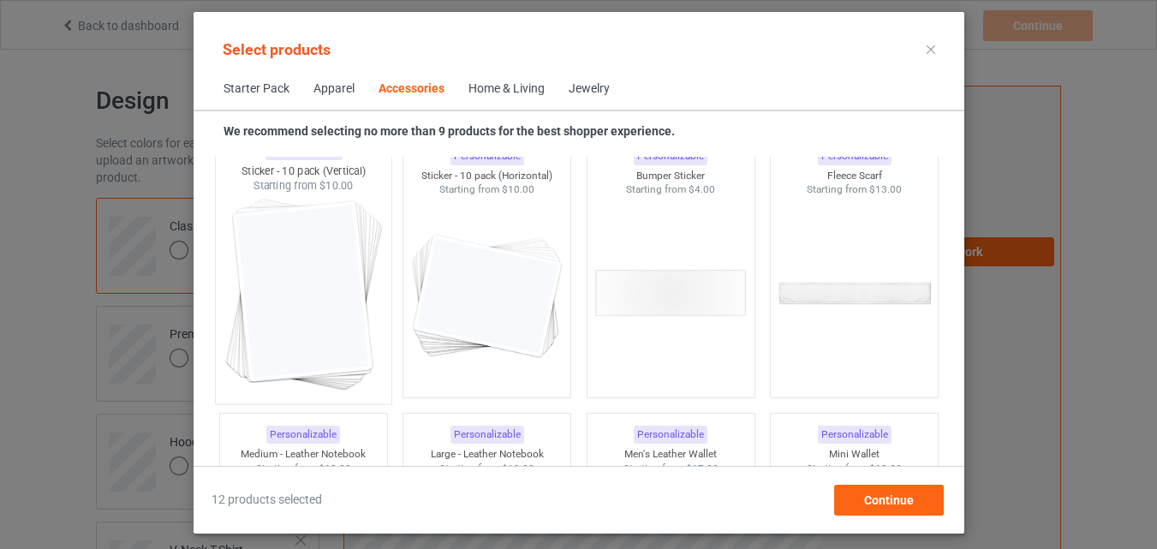
click at [346, 314] on img at bounding box center [303, 294] width 161 height 201
click at [462, 314] on img at bounding box center [486, 293] width 153 height 192
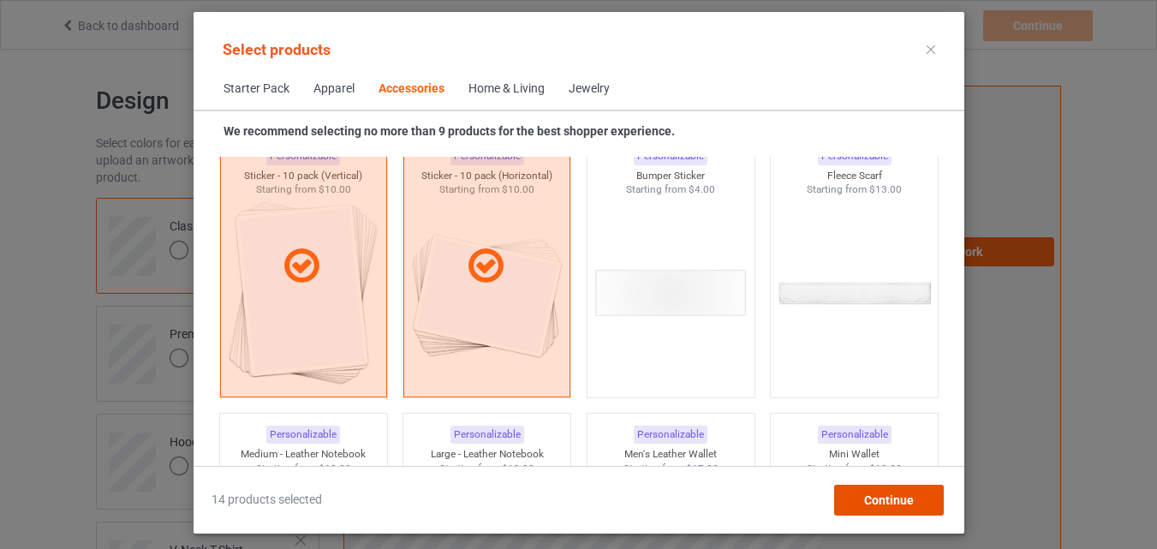
click at [856, 498] on div "Continue" at bounding box center [888, 500] width 110 height 31
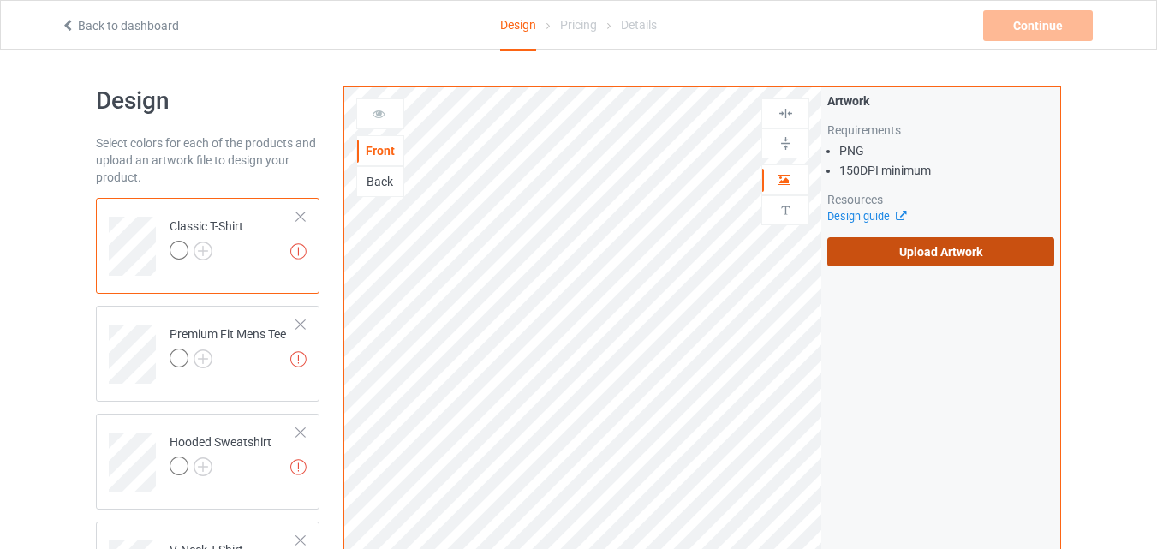
click at [910, 254] on label "Upload Artwork" at bounding box center [940, 251] width 227 height 29
click at [0, 0] on input "Upload Artwork" at bounding box center [0, 0] width 0 height 0
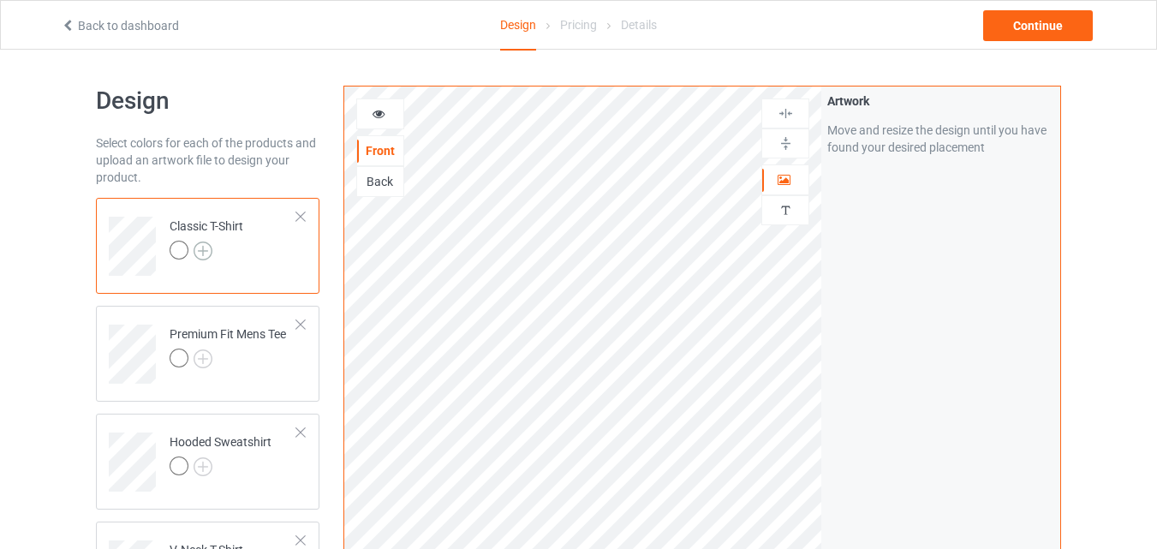
click at [206, 247] on img at bounding box center [203, 251] width 19 height 19
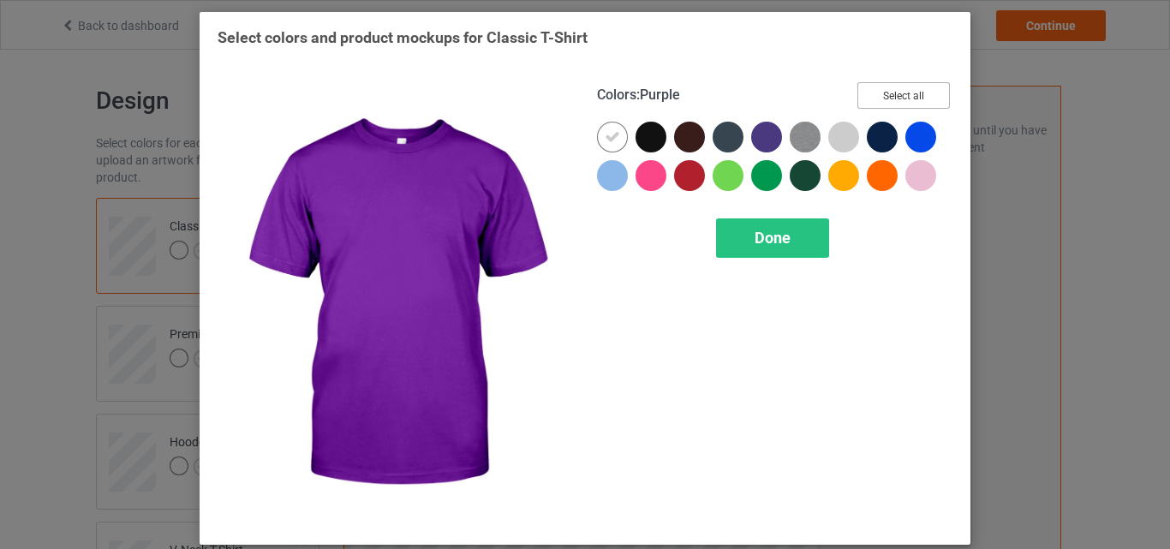
click at [885, 92] on button "Select all" at bounding box center [903, 95] width 92 height 27
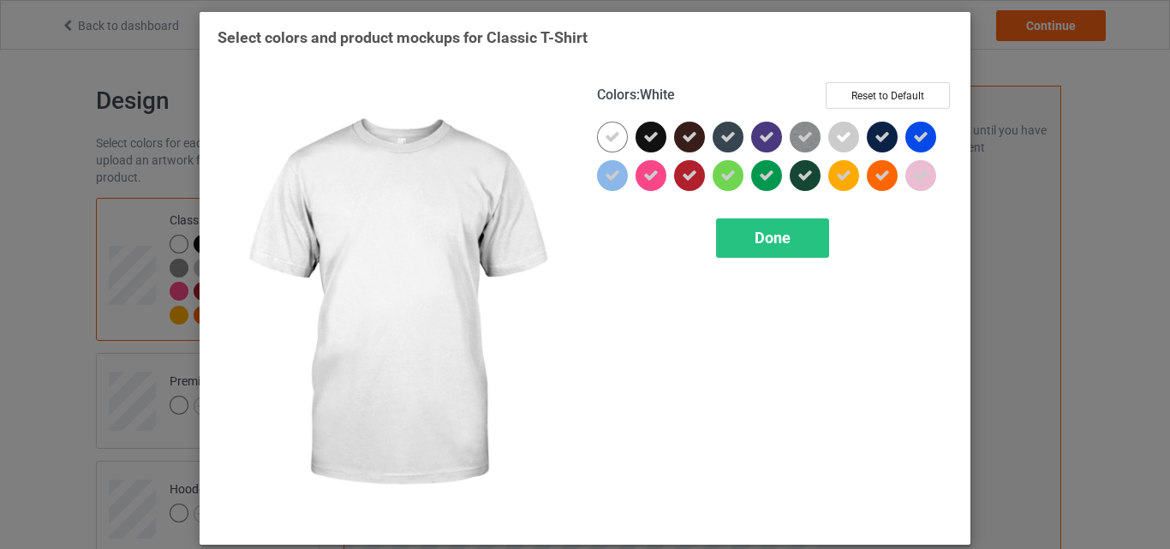
click at [612, 136] on icon at bounding box center [612, 136] width 15 height 15
click at [612, 136] on div at bounding box center [612, 137] width 31 height 31
click at [751, 221] on div "Done" at bounding box center [772, 237] width 113 height 39
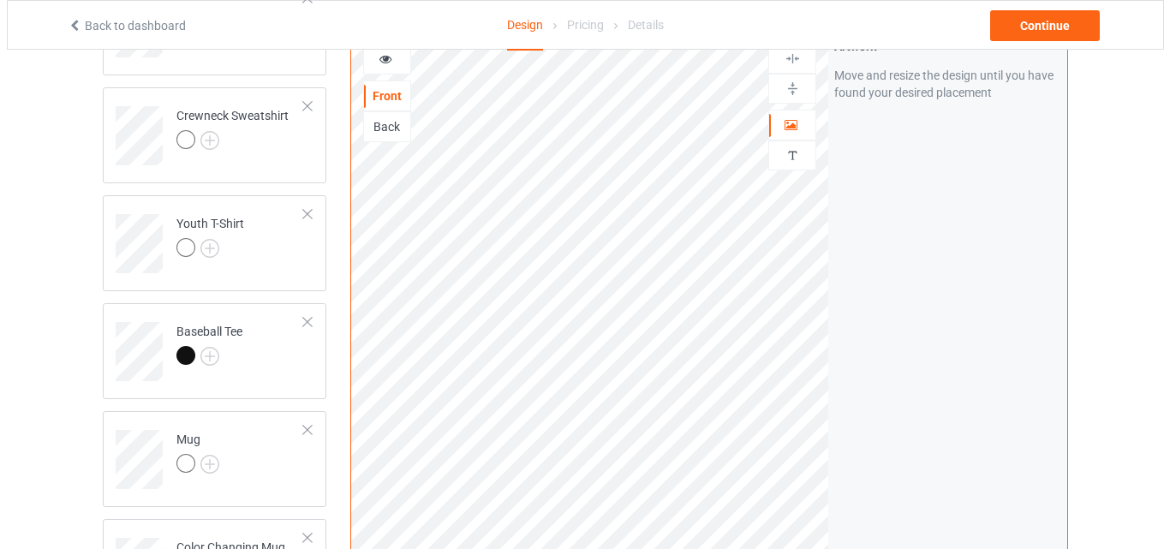
scroll to position [1312, 0]
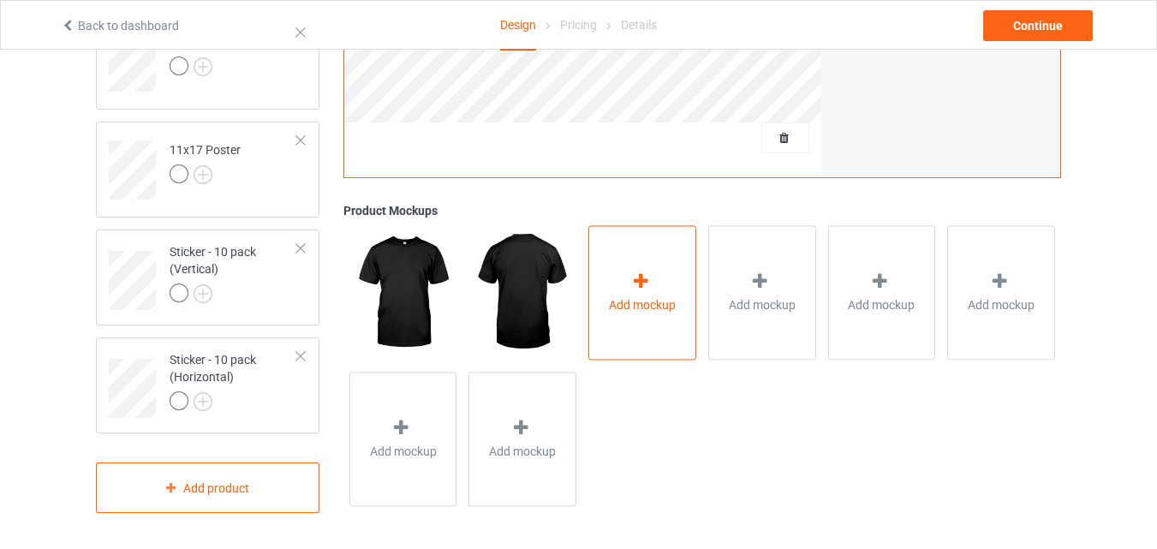
click at [665, 272] on div "Add mockup" at bounding box center [642, 293] width 108 height 134
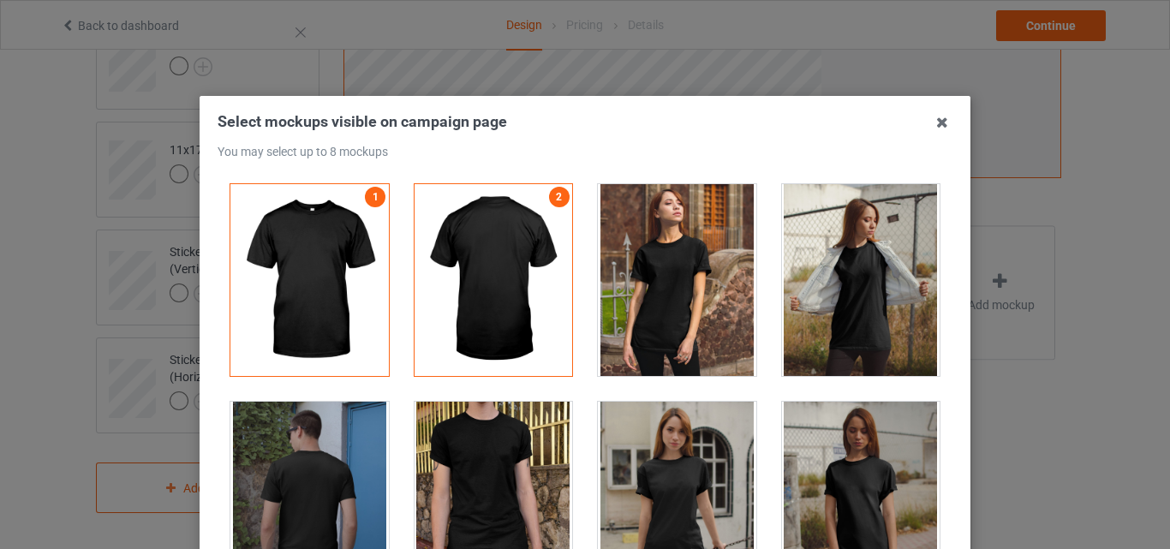
scroll to position [171, 0]
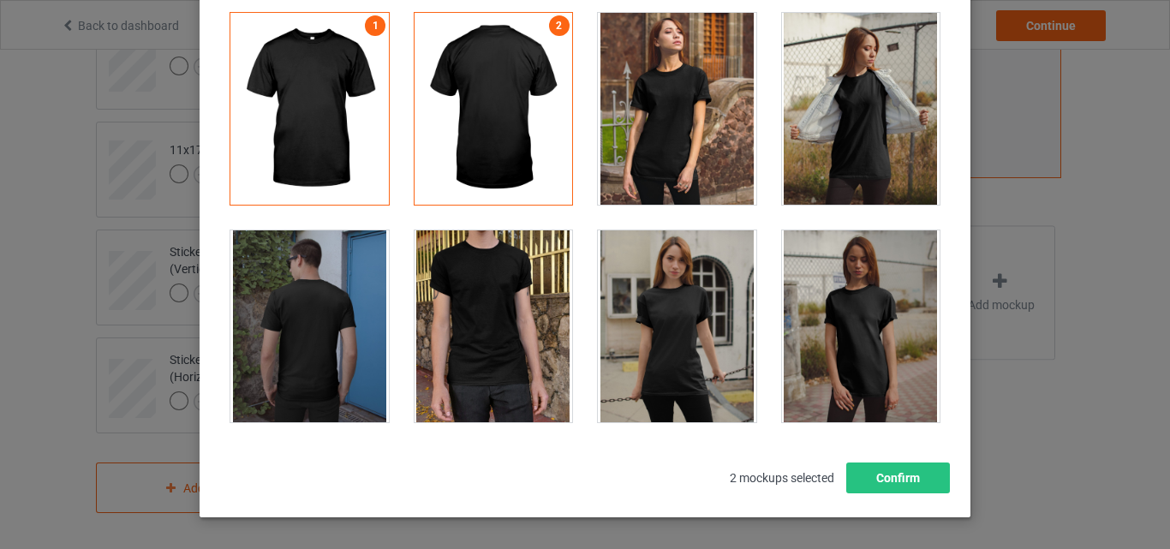
drag, startPoint x: 940, startPoint y: 16, endPoint x: 944, endPoint y: 301, distance: 284.4
click at [944, 301] on div "Select mockups visible on campaign page You may select up to 8 mockups 1 2 2 mo…" at bounding box center [585, 274] width 1170 height 549
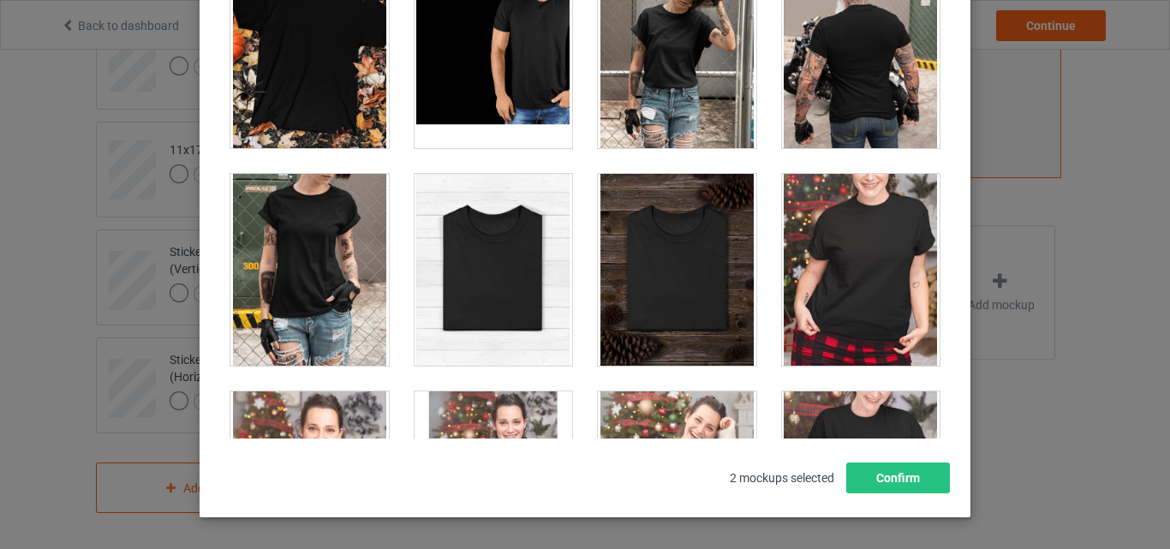
click at [502, 260] on div at bounding box center [494, 270] width 158 height 192
click at [695, 276] on div at bounding box center [677, 270] width 158 height 192
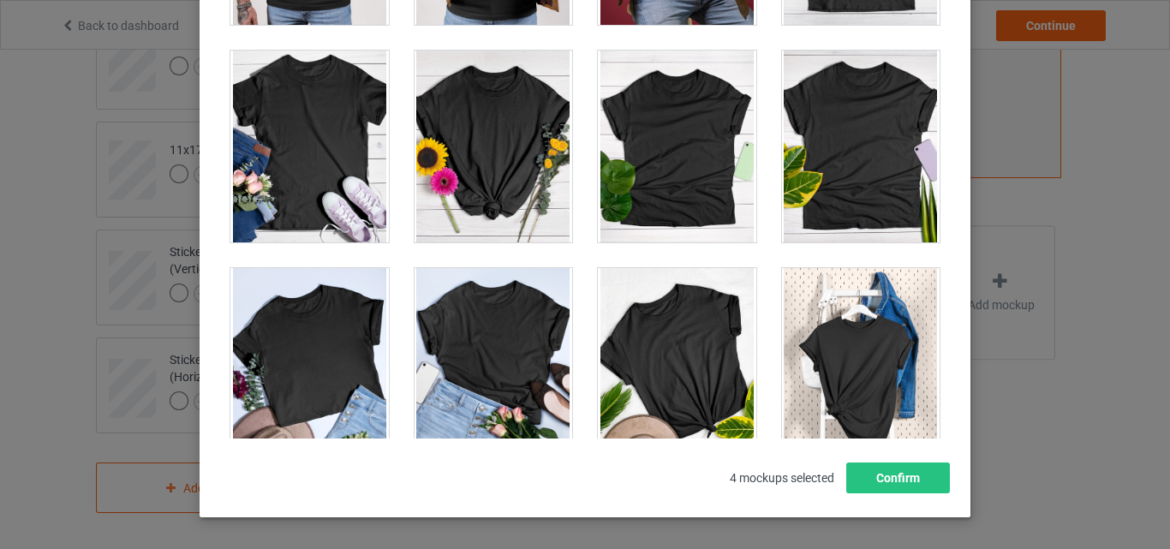
scroll to position [23978, 0]
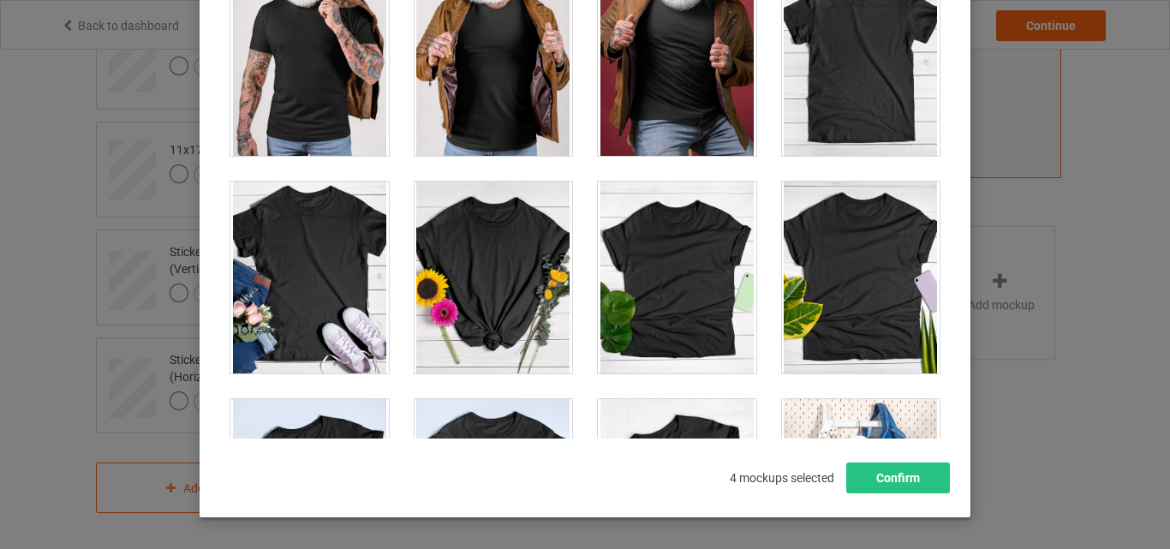
click at [818, 113] on div at bounding box center [861, 60] width 158 height 192
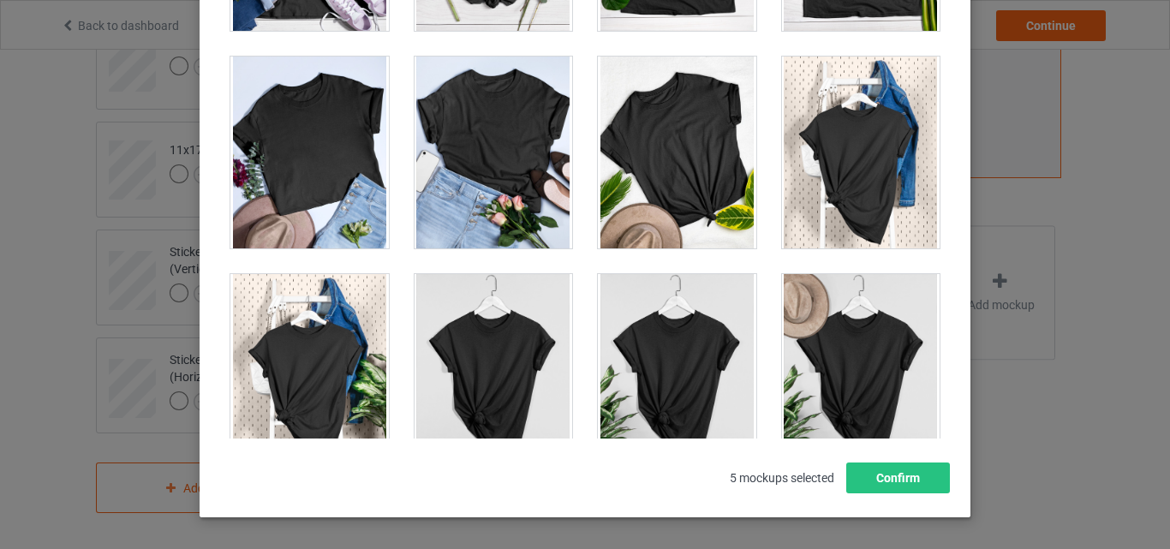
scroll to position [24492, 0]
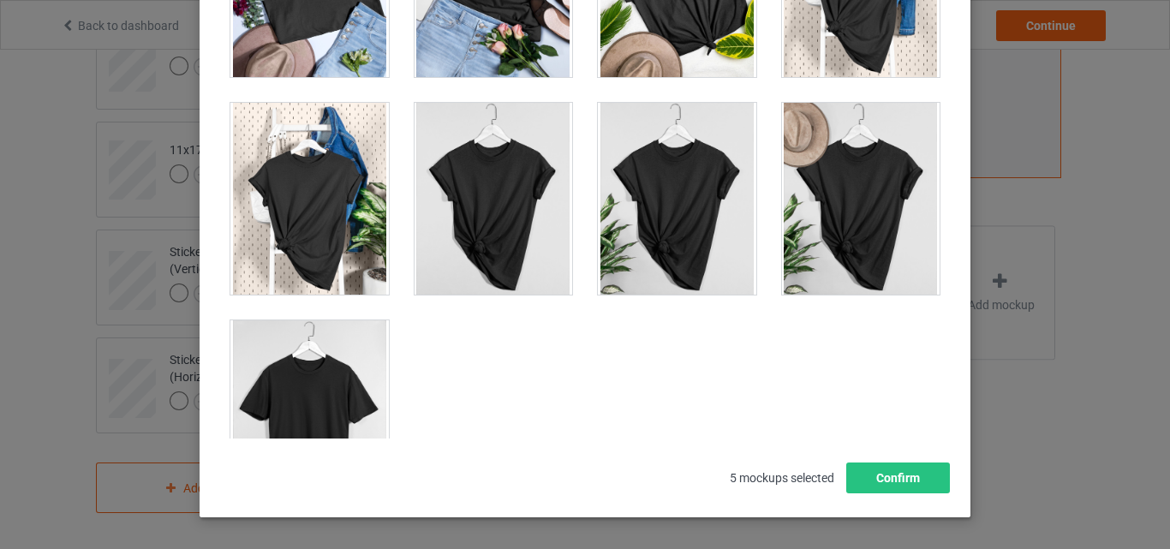
click at [326, 391] on div at bounding box center [309, 416] width 158 height 192
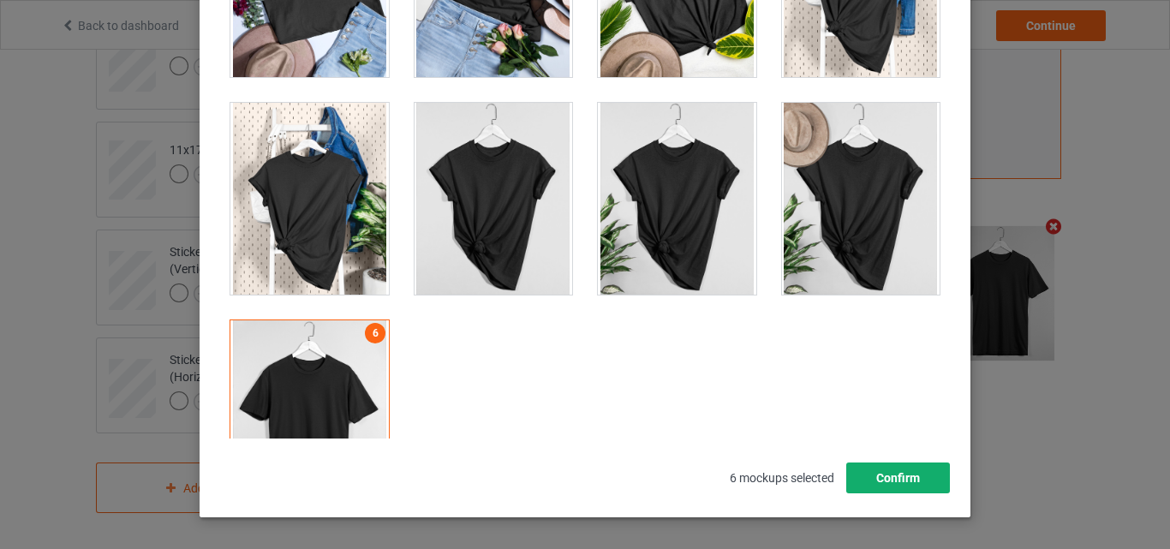
click at [871, 478] on button "Confirm" at bounding box center [898, 477] width 104 height 31
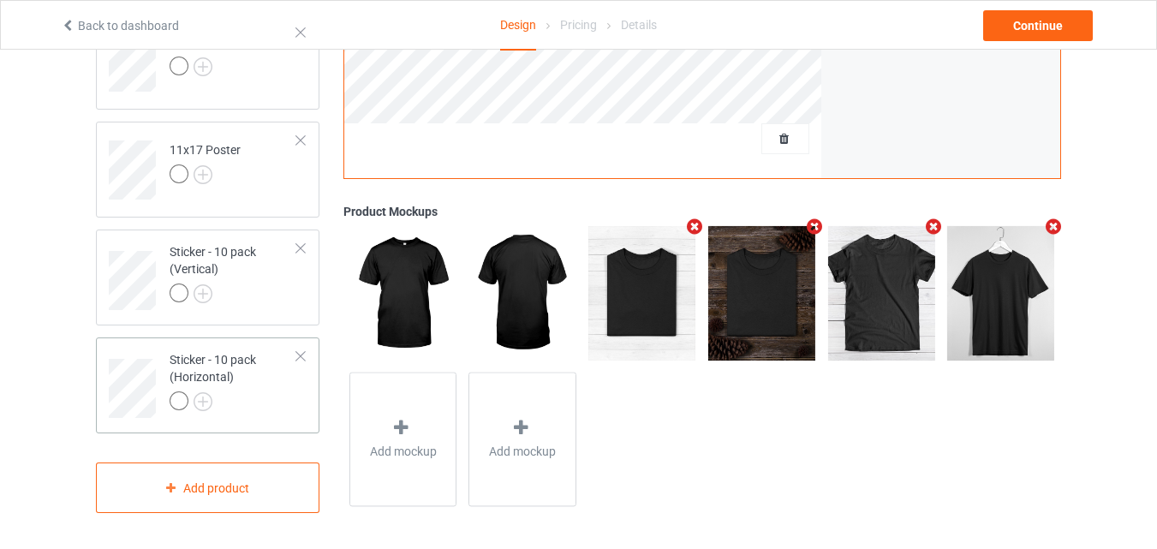
click at [267, 398] on div at bounding box center [234, 403] width 128 height 24
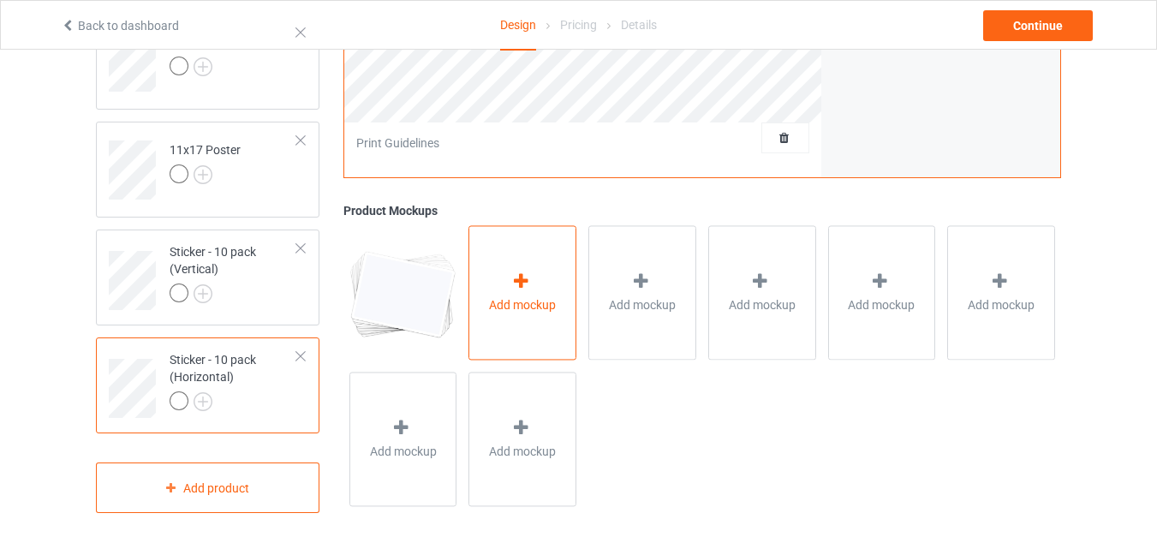
click at [500, 297] on span "Add mockup" at bounding box center [522, 305] width 67 height 17
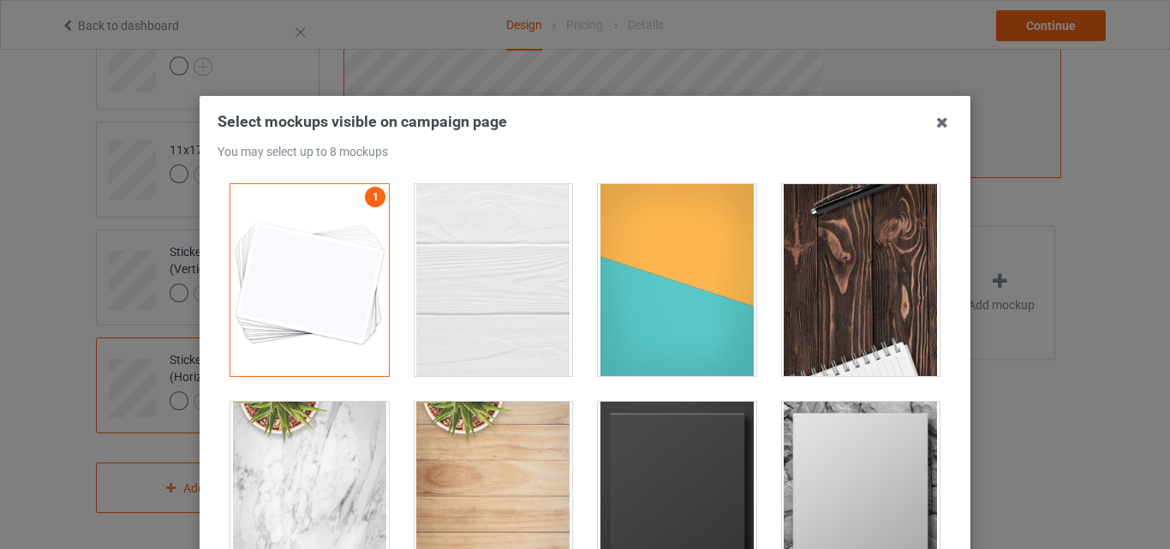
click at [499, 294] on div at bounding box center [494, 280] width 158 height 192
click at [665, 293] on div at bounding box center [677, 280] width 158 height 192
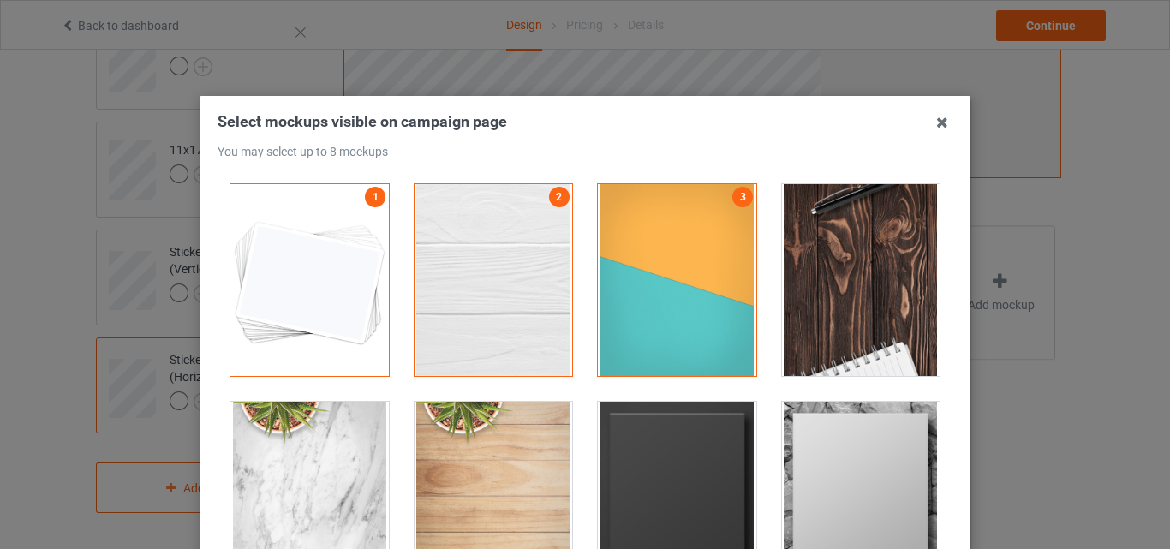
click at [855, 294] on div at bounding box center [861, 280] width 158 height 192
click at [672, 427] on div at bounding box center [677, 498] width 158 height 192
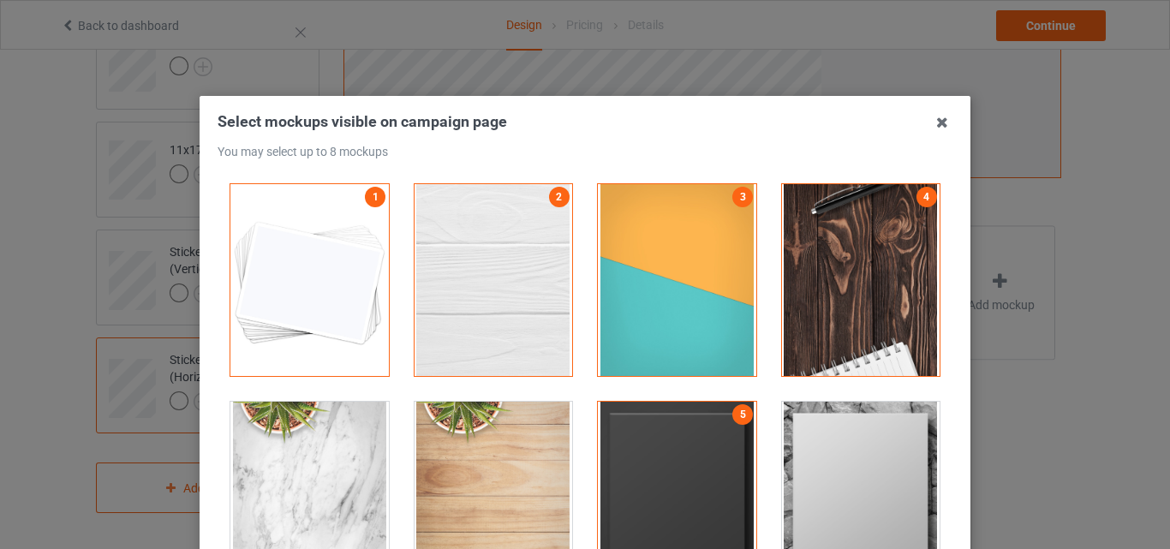
click at [880, 472] on div at bounding box center [861, 498] width 158 height 192
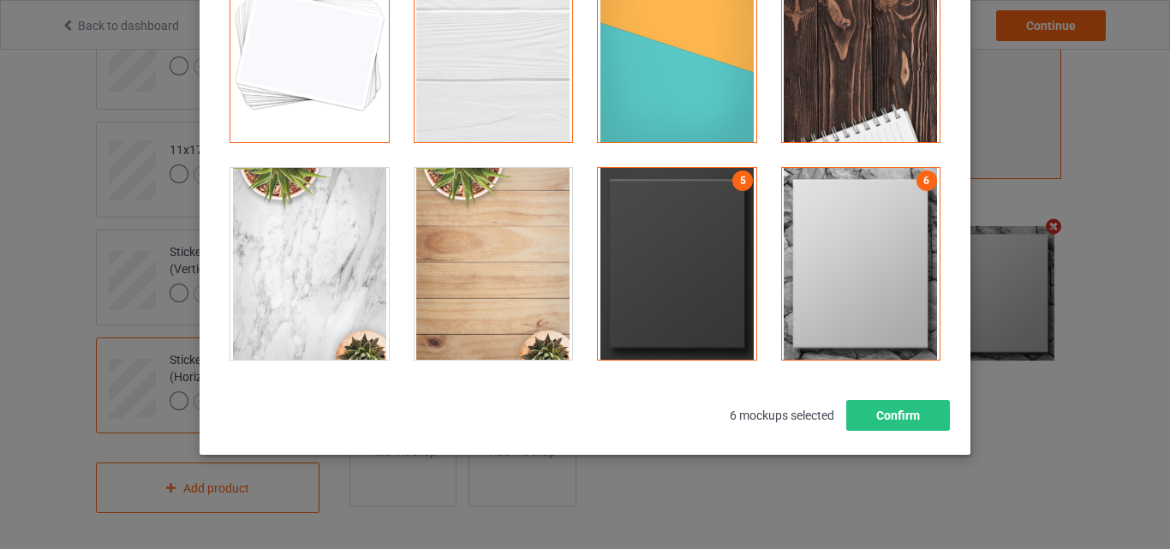
scroll to position [236, 0]
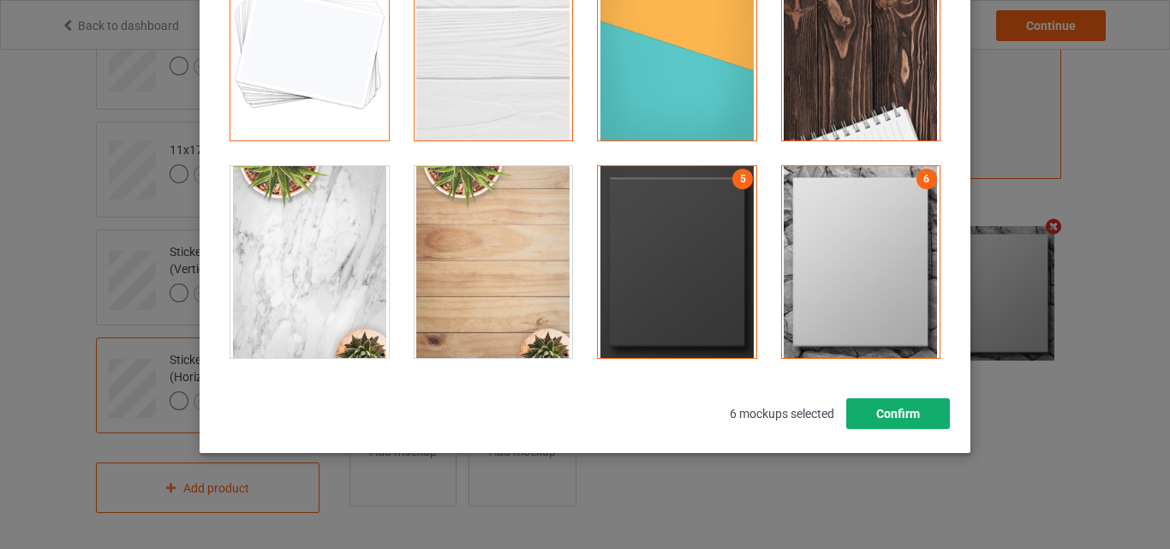
click at [898, 418] on button "Confirm" at bounding box center [898, 413] width 104 height 31
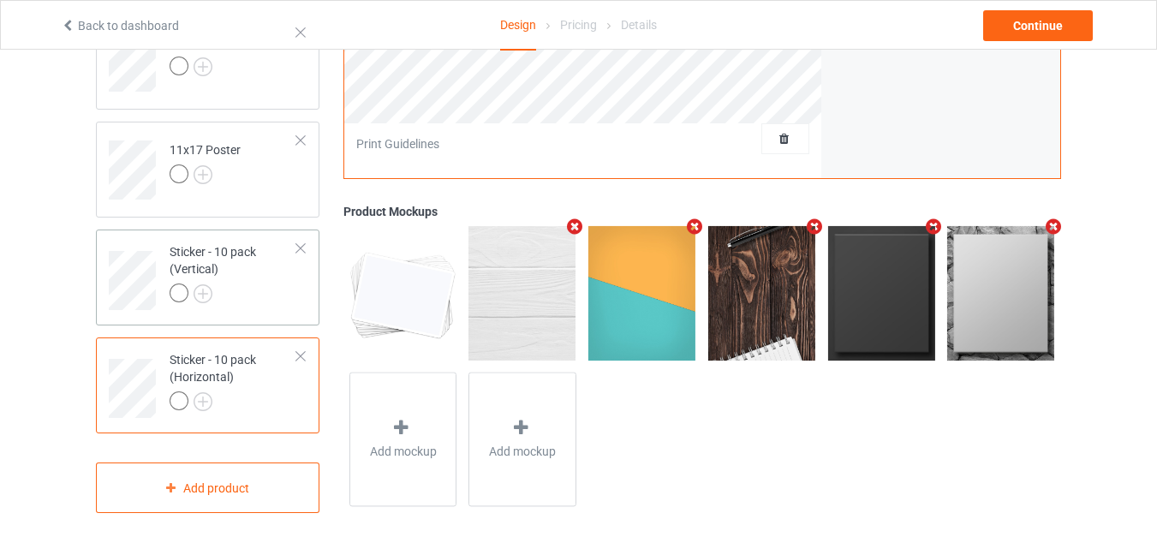
click at [243, 280] on div "Sticker - 10 pack (Vertical)" at bounding box center [234, 272] width 128 height 58
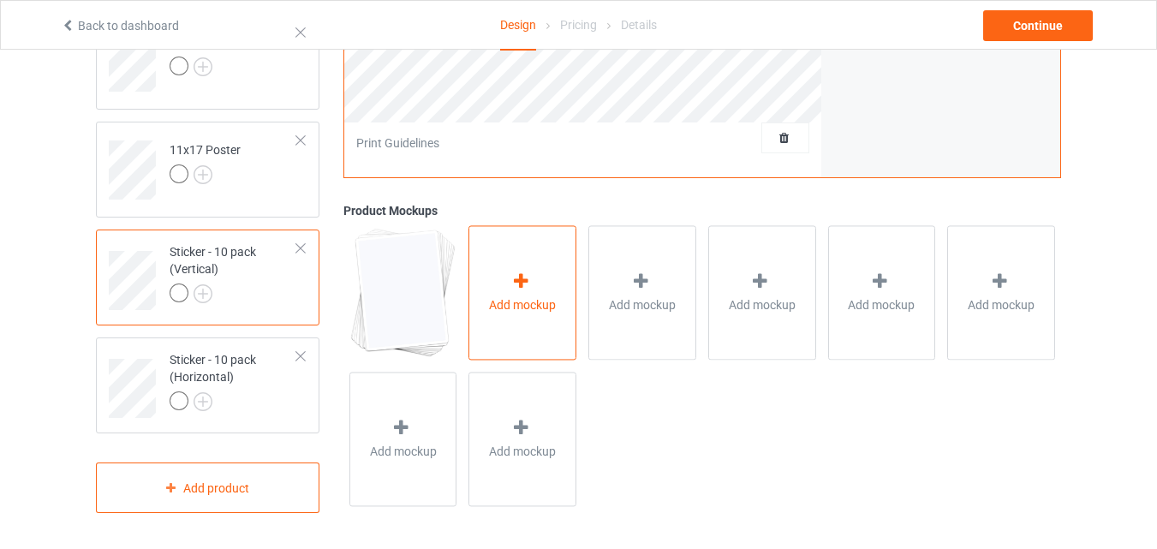
click at [544, 282] on div "Add mockup" at bounding box center [522, 293] width 108 height 134
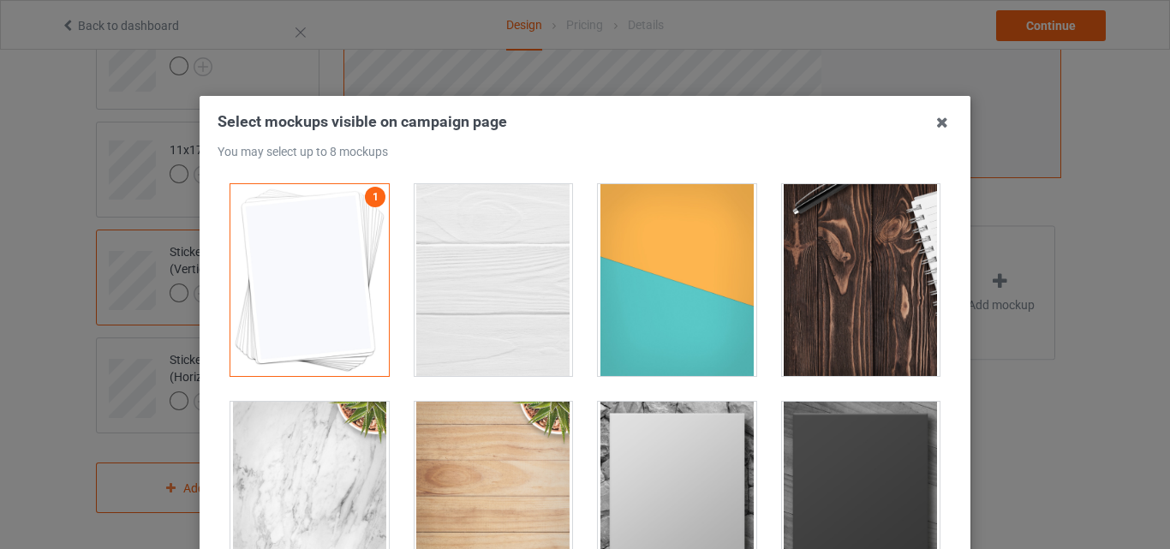
click at [513, 282] on div at bounding box center [494, 280] width 158 height 192
click at [691, 303] on div at bounding box center [677, 280] width 158 height 192
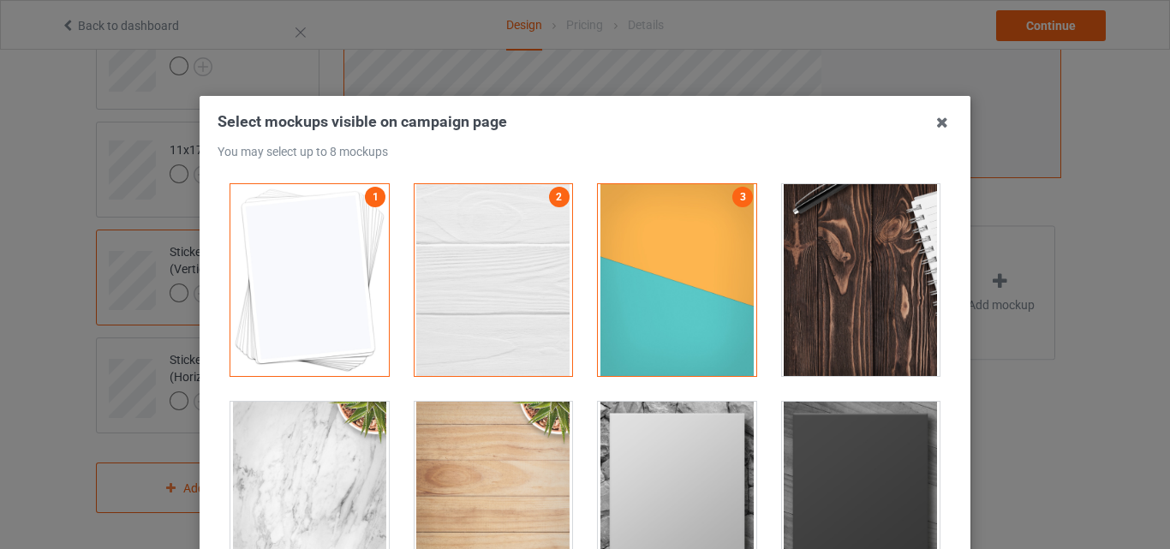
click at [884, 301] on div at bounding box center [861, 280] width 158 height 192
click at [537, 439] on div at bounding box center [494, 498] width 158 height 192
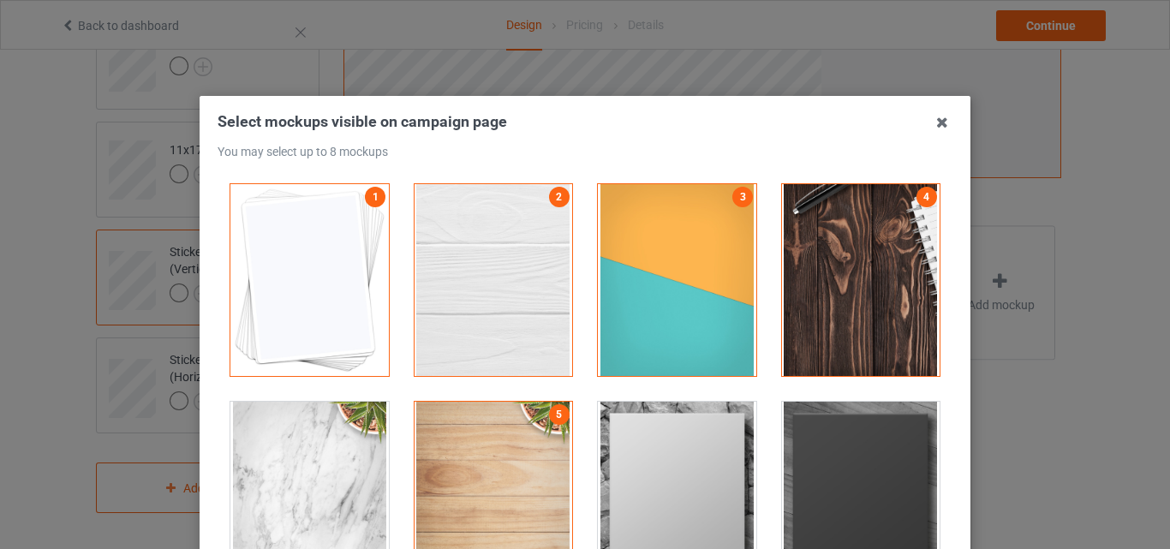
click at [513, 452] on div at bounding box center [494, 498] width 158 height 192
click at [620, 457] on div at bounding box center [677, 498] width 158 height 192
click at [824, 452] on div at bounding box center [861, 498] width 158 height 192
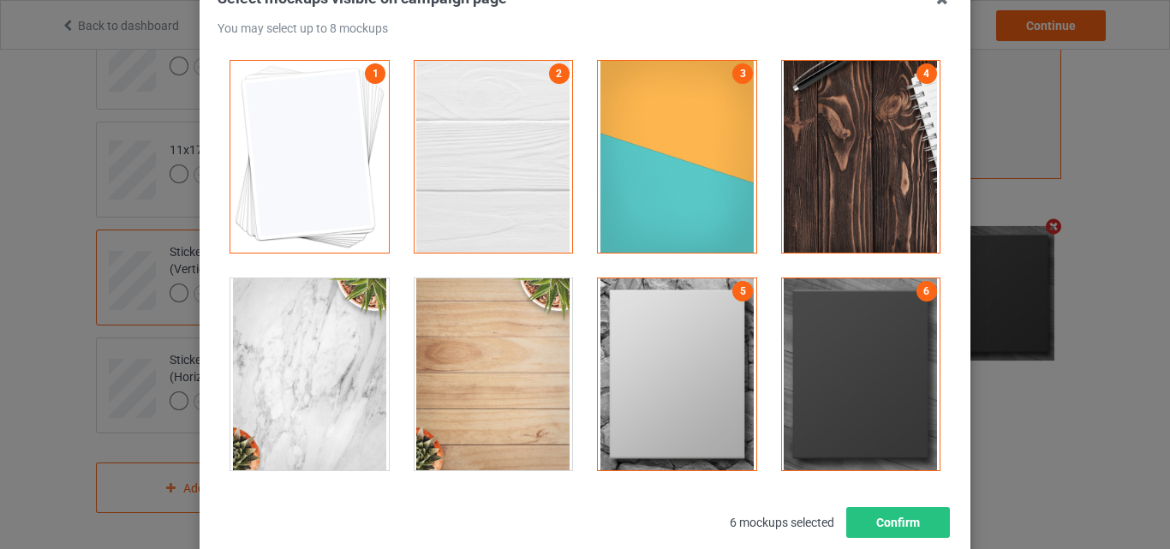
scroll to position [232, 0]
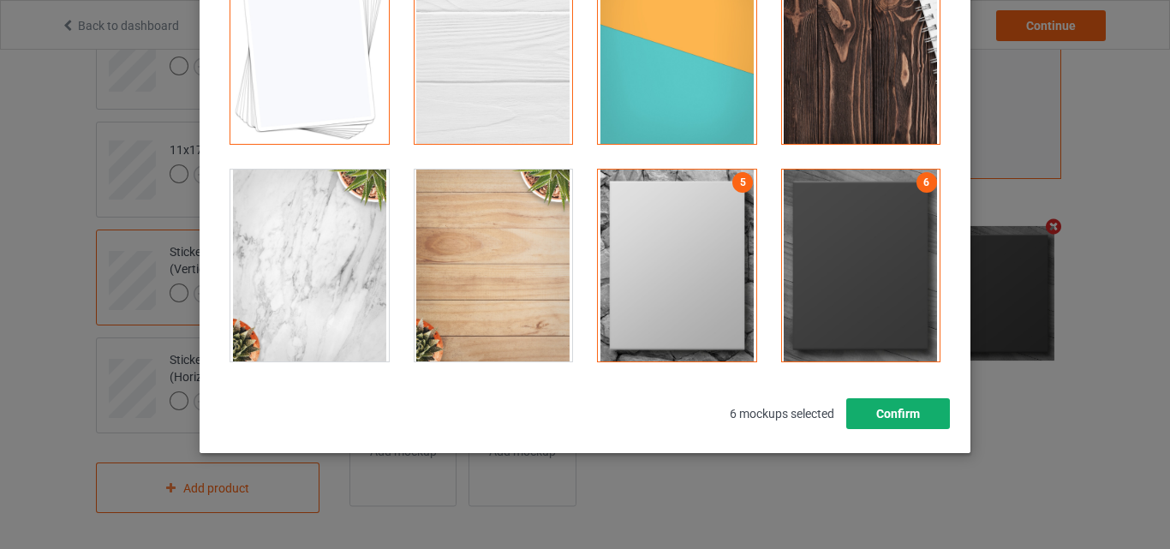
click at [904, 412] on button "Confirm" at bounding box center [898, 413] width 104 height 31
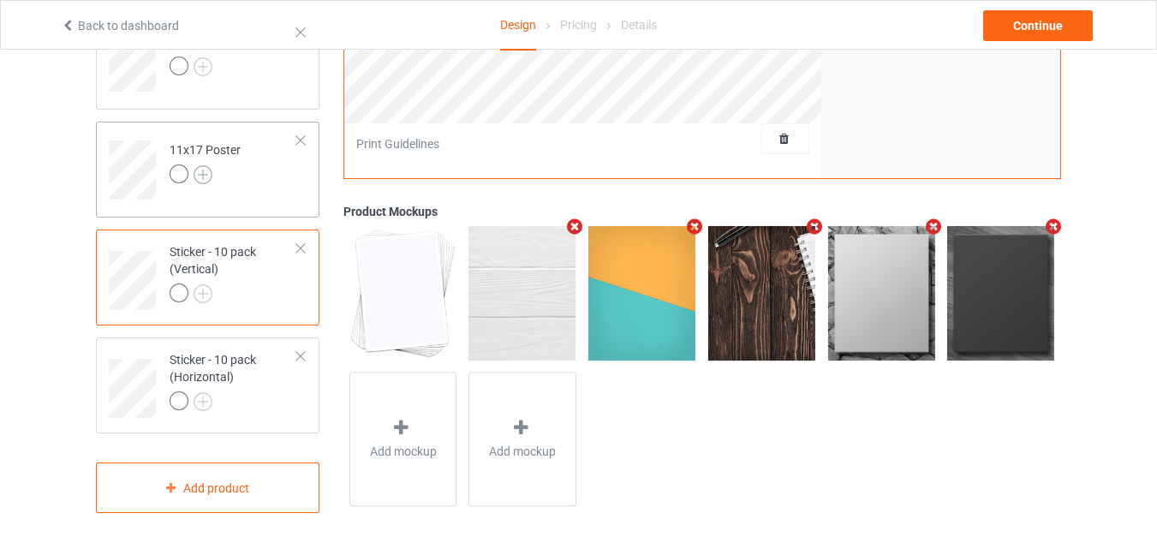
click at [208, 170] on img at bounding box center [203, 174] width 19 height 19
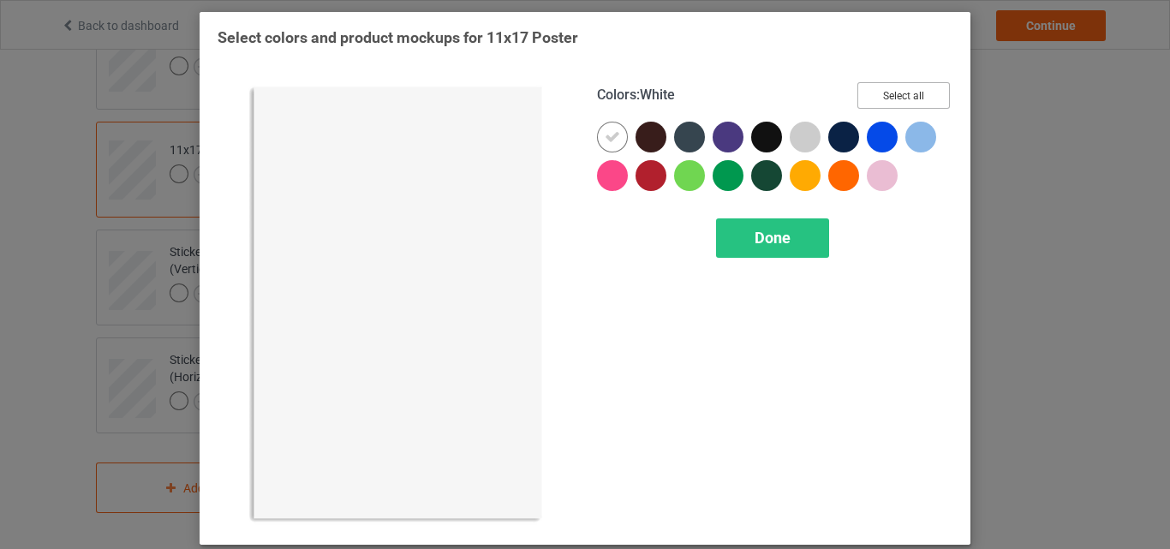
click at [867, 86] on button "Select all" at bounding box center [903, 95] width 92 height 27
click at [605, 136] on icon at bounding box center [612, 136] width 15 height 15
click at [602, 136] on div at bounding box center [612, 137] width 31 height 31
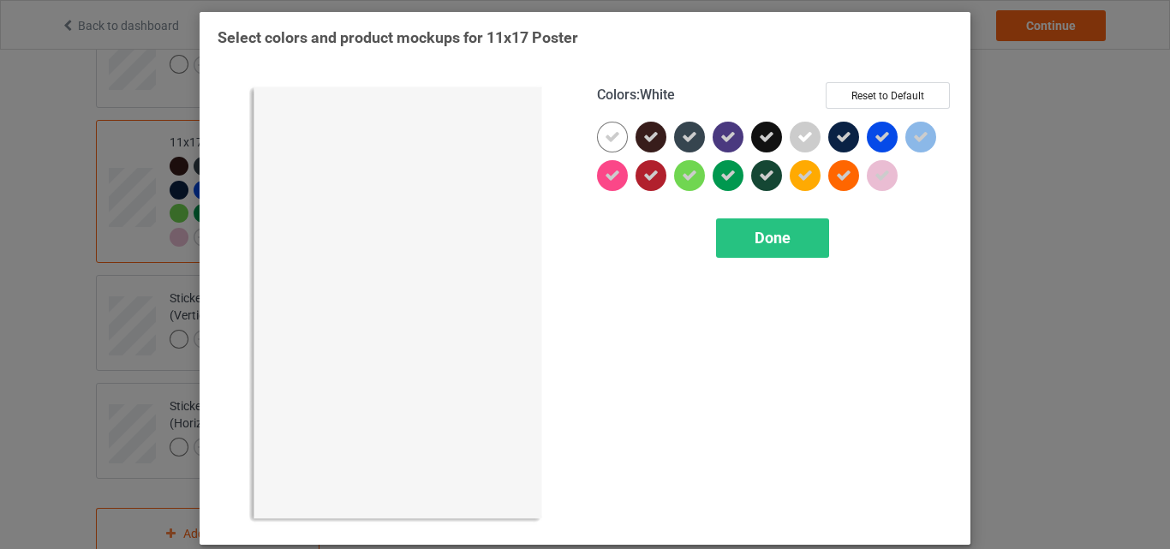
click at [755, 236] on span "Done" at bounding box center [773, 238] width 36 height 18
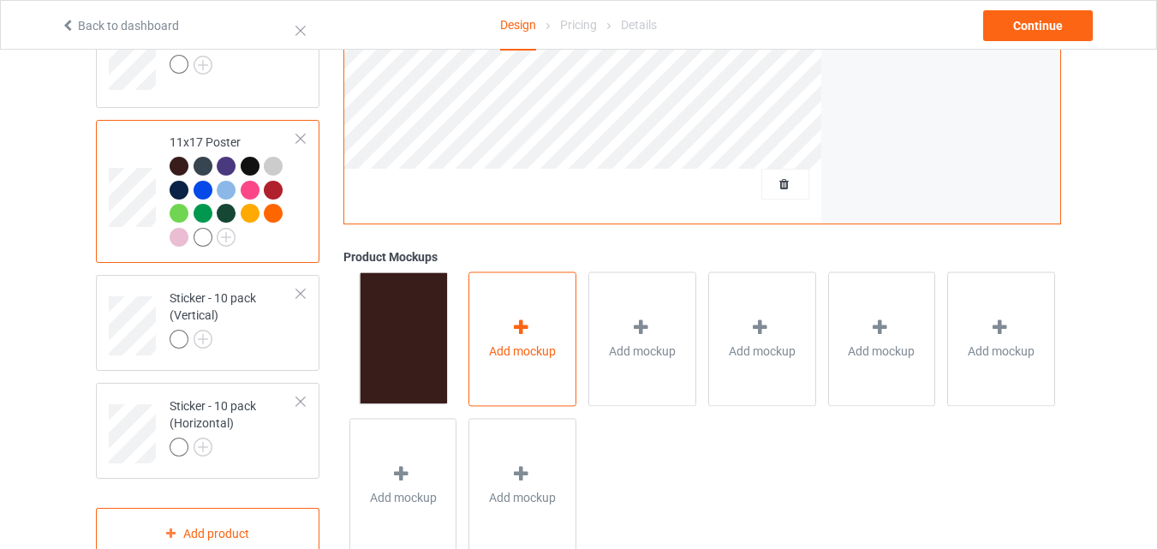
click at [540, 308] on div "Add mockup" at bounding box center [522, 338] width 108 height 134
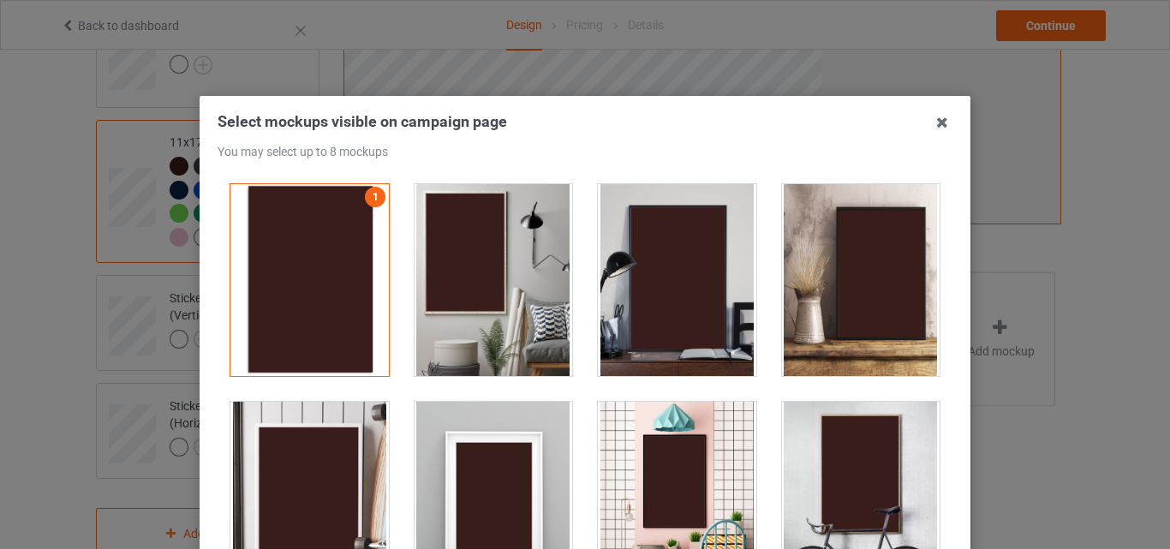
click at [516, 243] on div at bounding box center [494, 280] width 158 height 192
drag, startPoint x: 607, startPoint y: 260, endPoint x: 666, endPoint y: 289, distance: 65.9
click at [608, 260] on div at bounding box center [677, 280] width 158 height 192
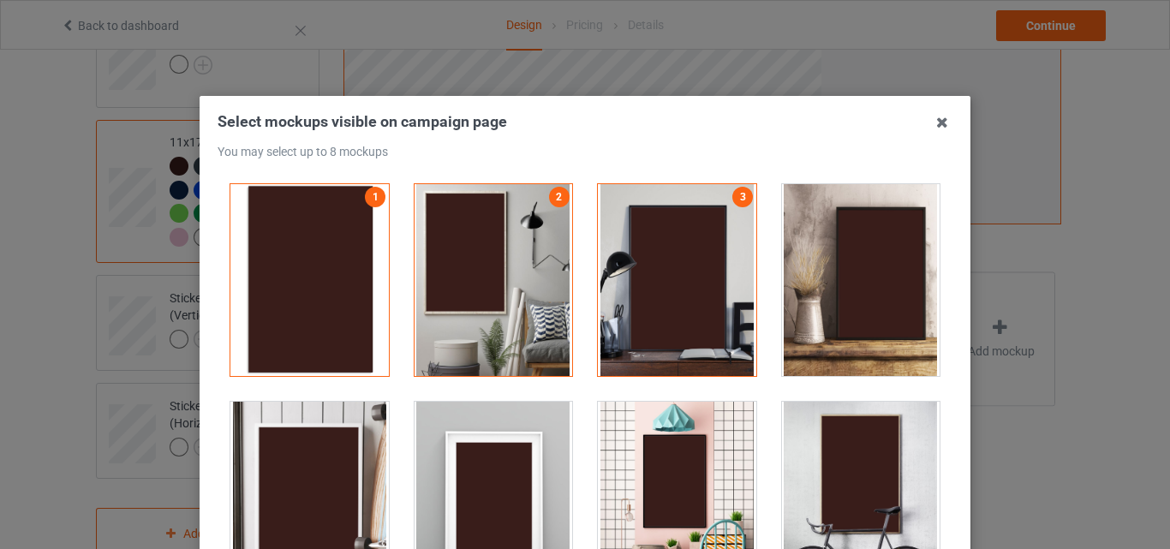
click at [826, 280] on div at bounding box center [861, 280] width 158 height 192
click at [367, 453] on div at bounding box center [309, 498] width 158 height 192
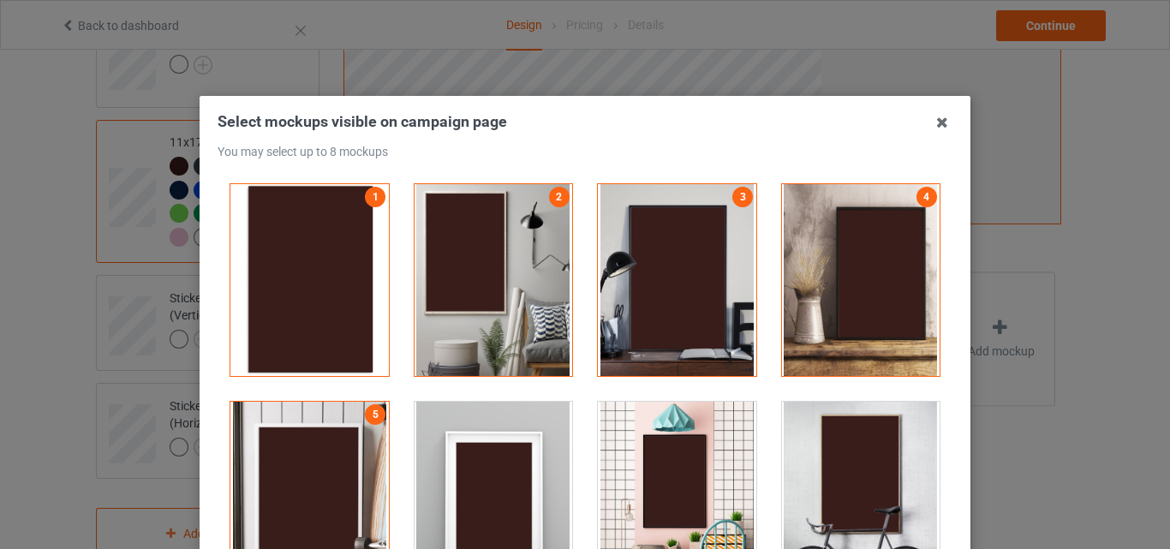
drag, startPoint x: 789, startPoint y: 449, endPoint x: 755, endPoint y: 454, distance: 33.8
click at [790, 449] on div at bounding box center [861, 498] width 158 height 192
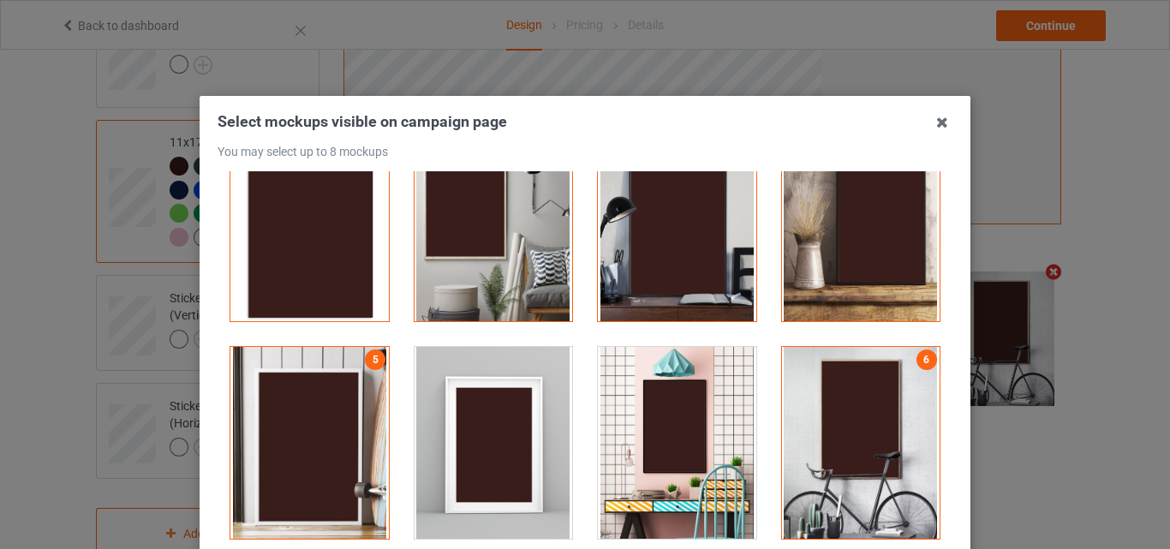
scroll to position [257, 0]
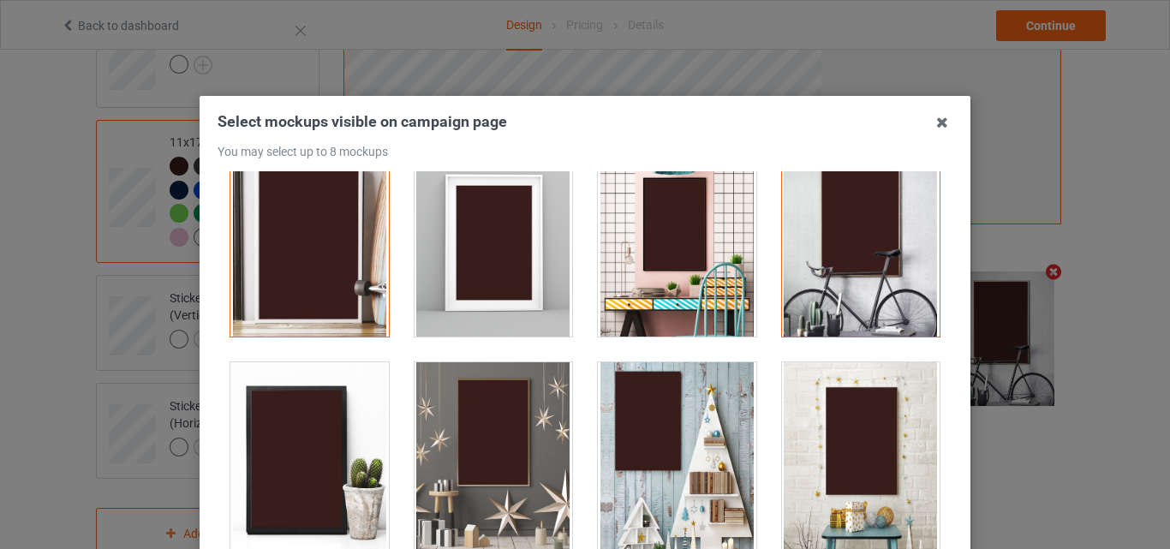
click at [518, 459] on div at bounding box center [494, 458] width 158 height 192
click at [675, 450] on div at bounding box center [677, 458] width 158 height 192
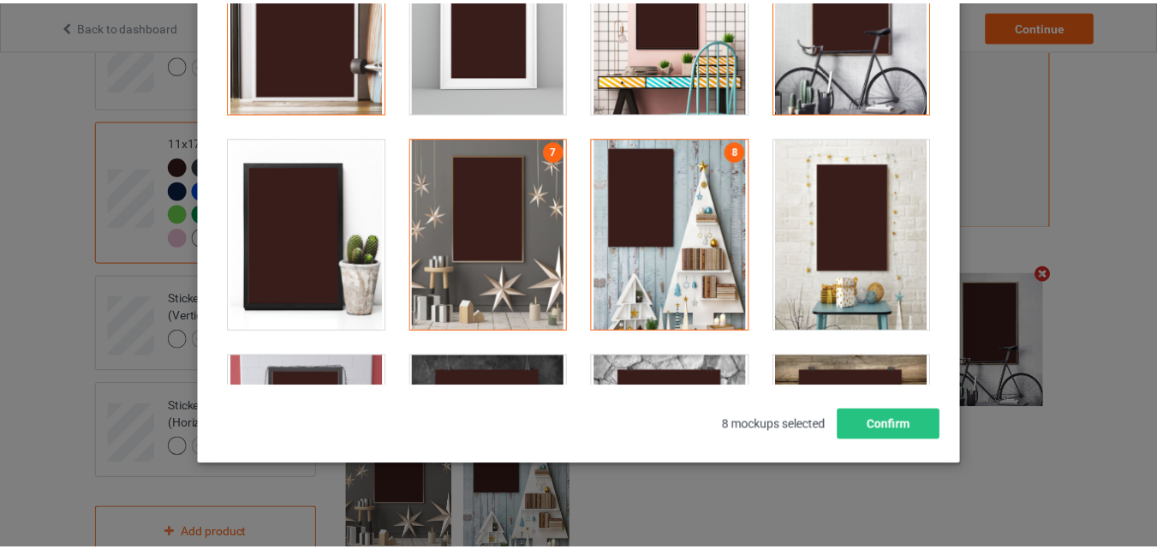
scroll to position [236, 0]
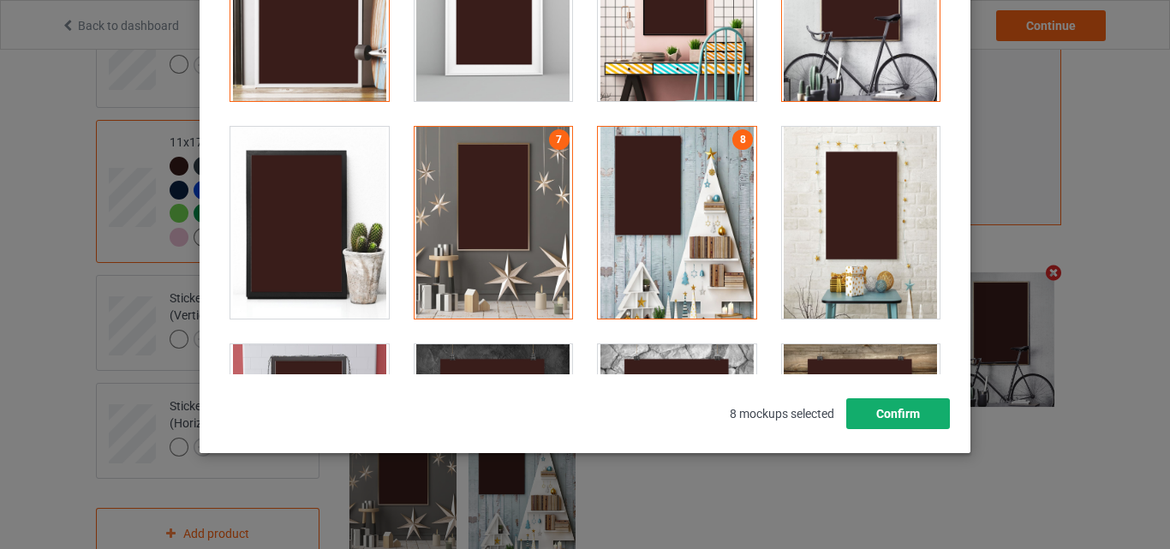
click at [881, 401] on button "Confirm" at bounding box center [898, 413] width 104 height 31
